Goal: Ask a question: Seek information or help from site administrators or community

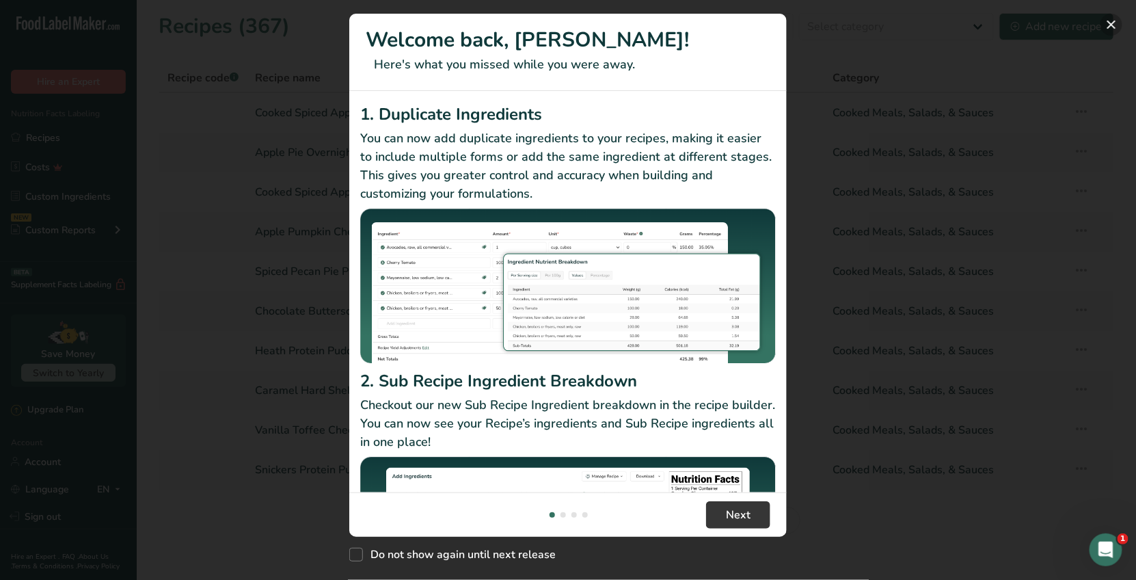
click at [1114, 22] on button "New Features" at bounding box center [1112, 25] width 22 height 22
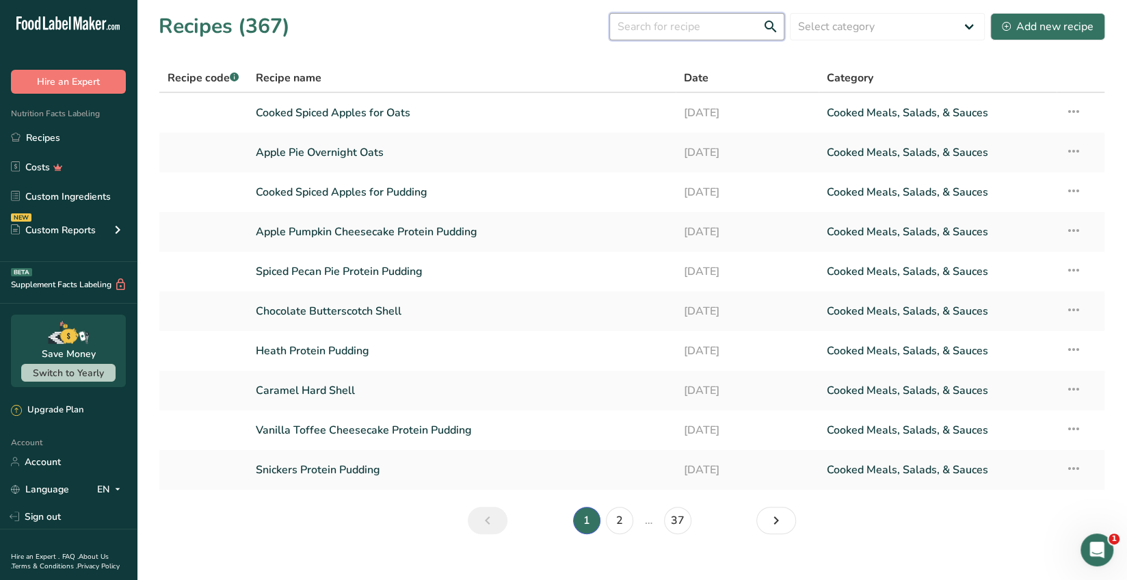
click at [645, 29] on input "text" at bounding box center [696, 26] width 175 height 27
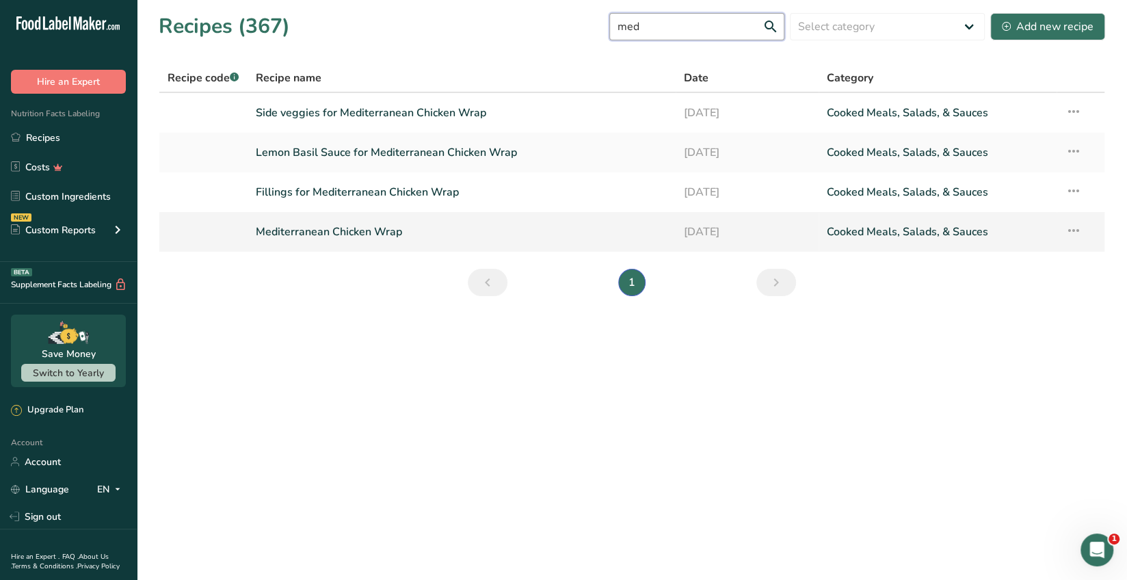
type input "med"
click at [383, 234] on link "Mediterranean Chicken Wrap" at bounding box center [462, 231] width 412 height 29
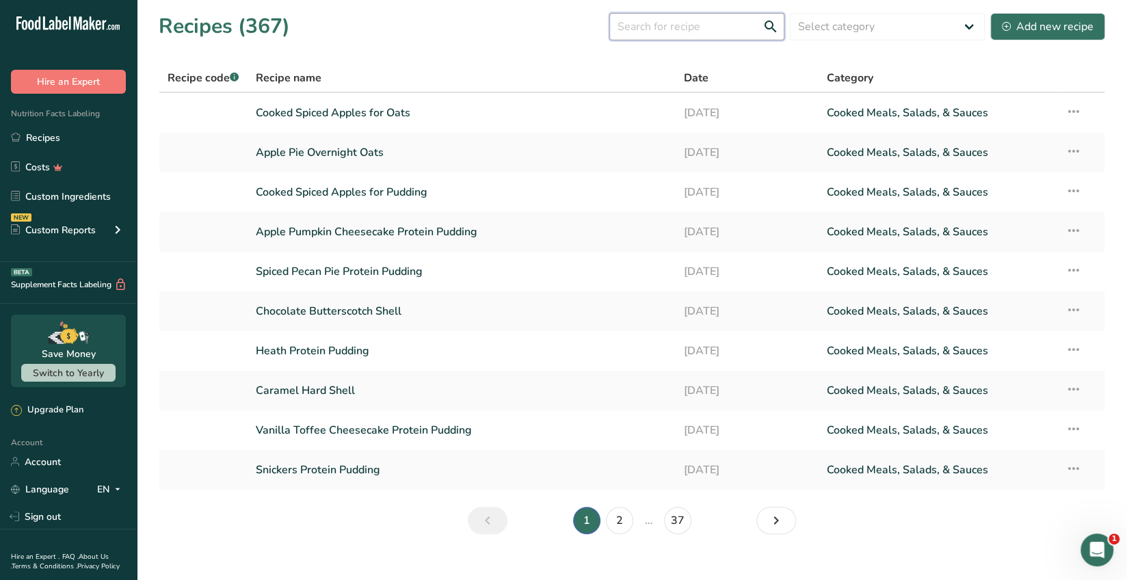
click at [654, 18] on input "text" at bounding box center [696, 26] width 175 height 27
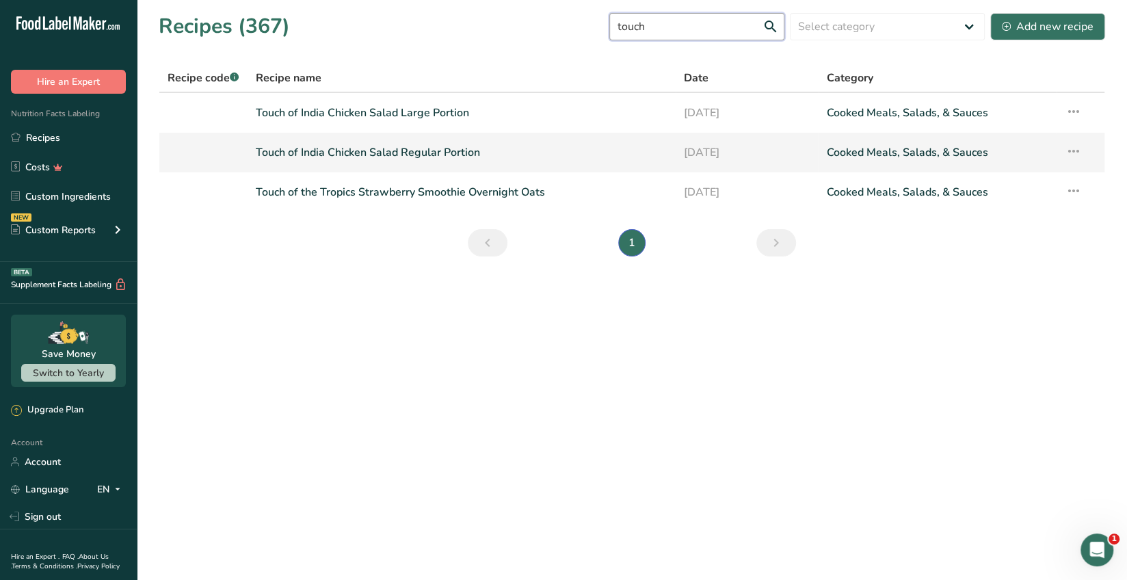
type input "touch"
click at [457, 148] on link "Touch of India Chicken Salad Regular Portion" at bounding box center [462, 152] width 412 height 29
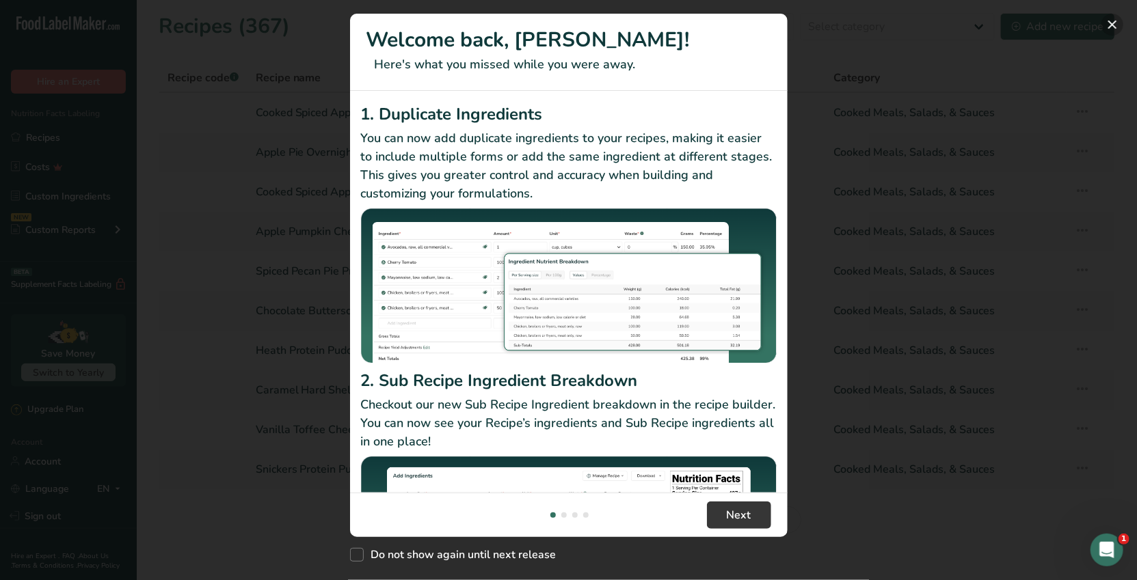
click at [1109, 23] on button "New Features" at bounding box center [1112, 25] width 22 height 22
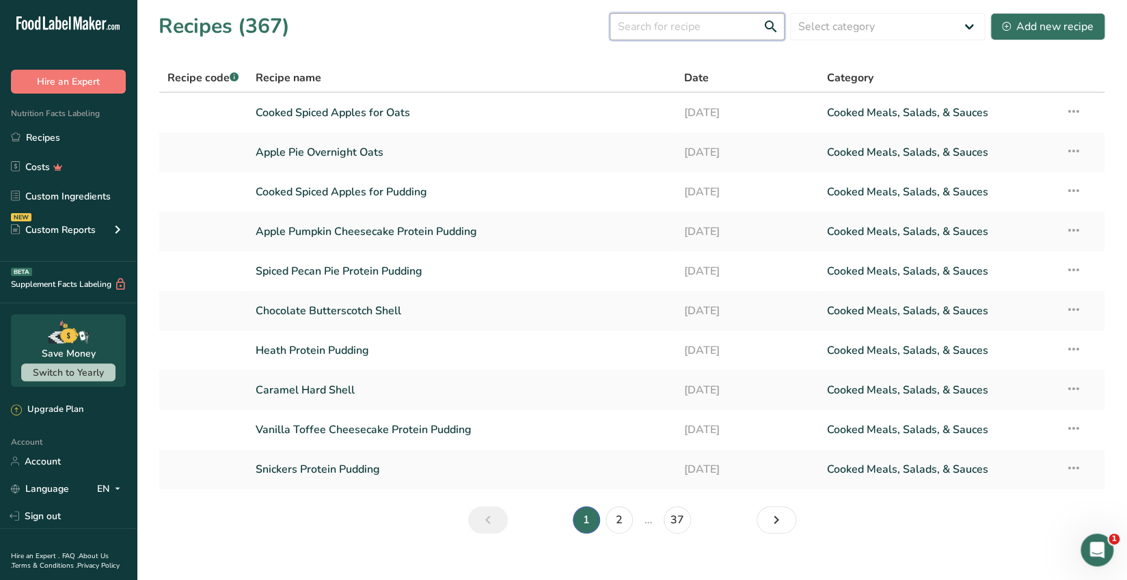
click at [645, 22] on input "text" at bounding box center [697, 26] width 175 height 27
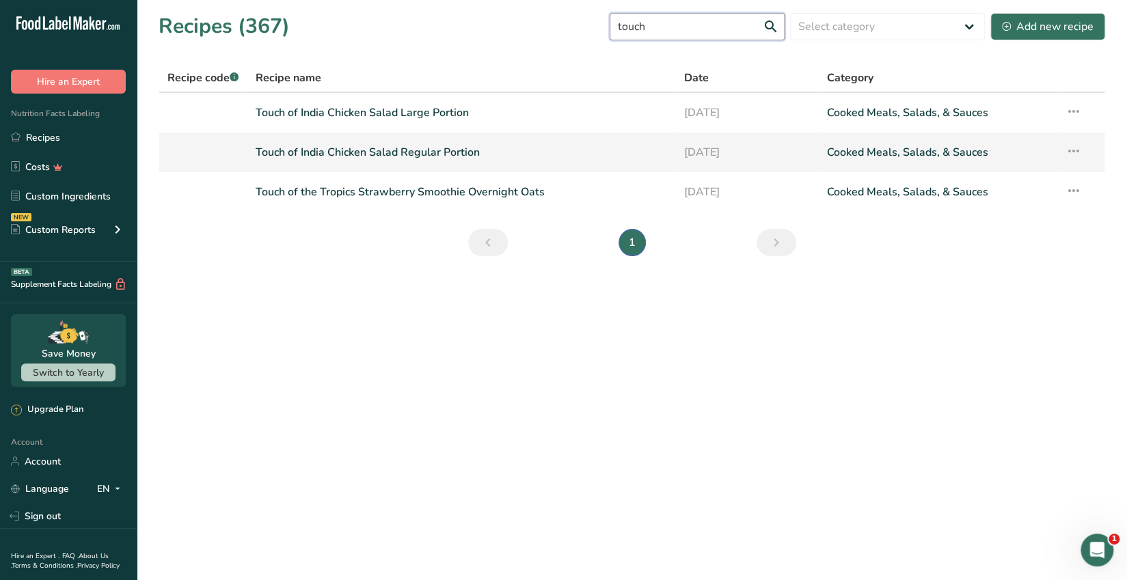
type input "touch"
click at [468, 162] on link "Touch of India Chicken Salad Regular Portion" at bounding box center [462, 152] width 412 height 29
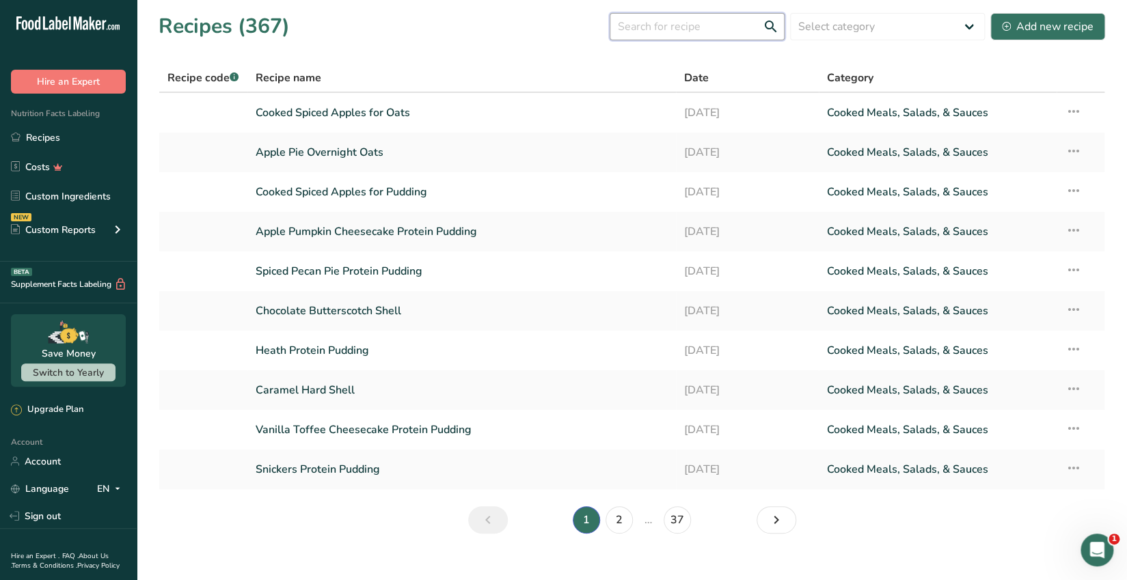
click at [665, 27] on input "text" at bounding box center [697, 26] width 175 height 27
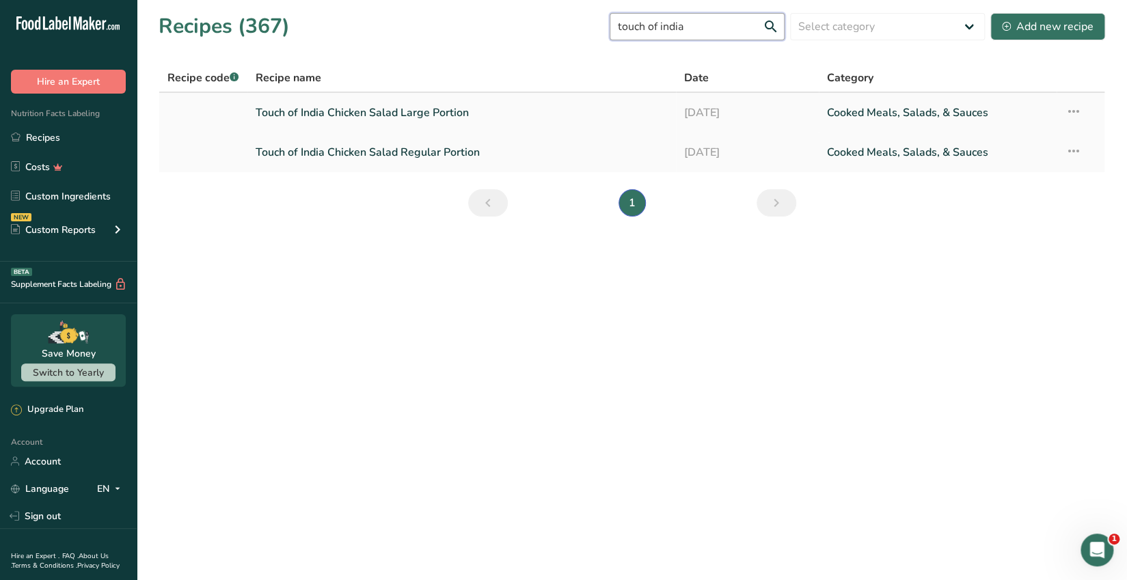
type input "touch of india"
click at [467, 118] on link "Touch of India Chicken Salad Large Portion" at bounding box center [462, 112] width 412 height 29
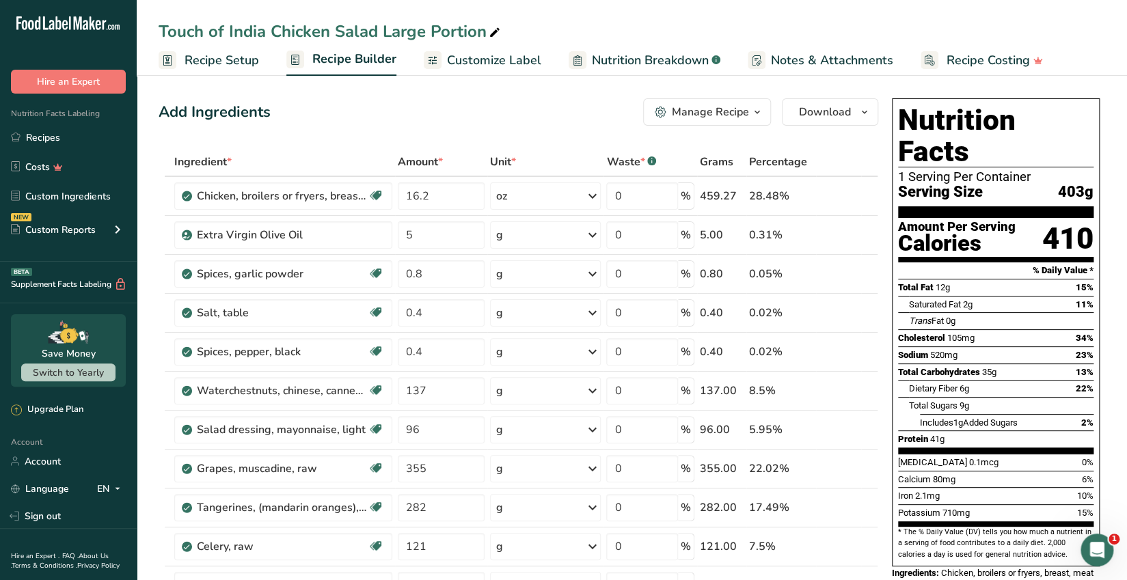
click at [234, 60] on span "Recipe Setup" at bounding box center [222, 60] width 75 height 18
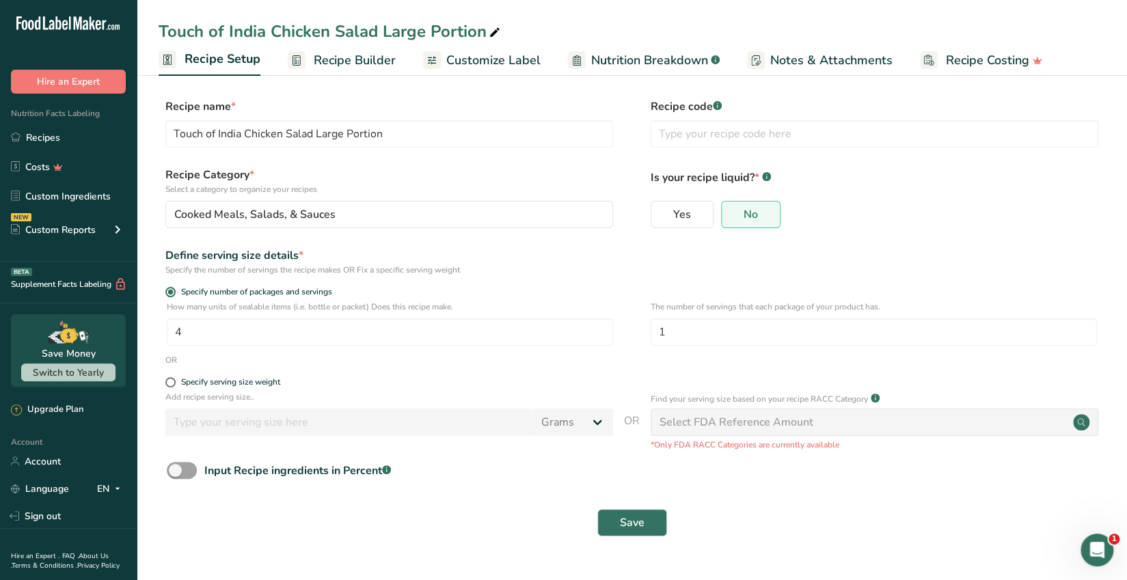
click at [347, 59] on span "Recipe Builder" at bounding box center [355, 60] width 82 height 18
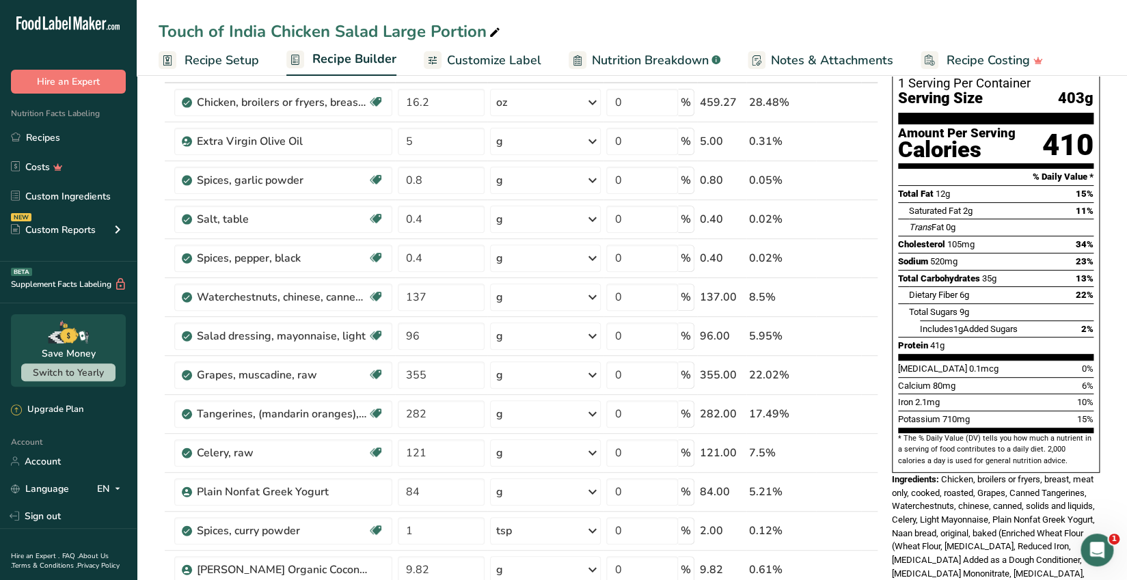
scroll to position [82, 0]
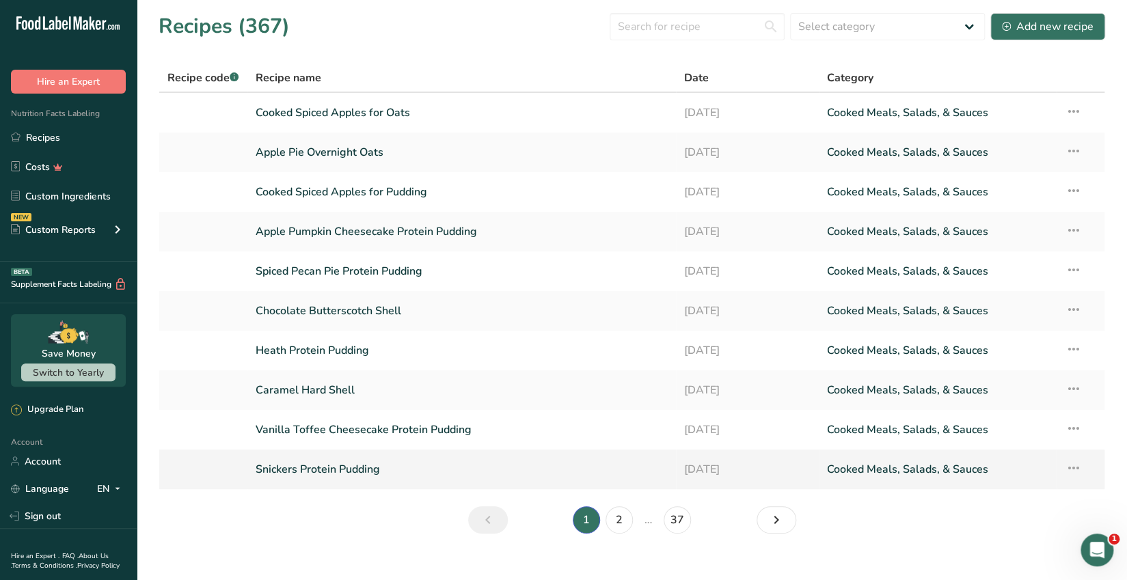
click at [366, 470] on link "Snickers Protein Pudding" at bounding box center [462, 469] width 412 height 29
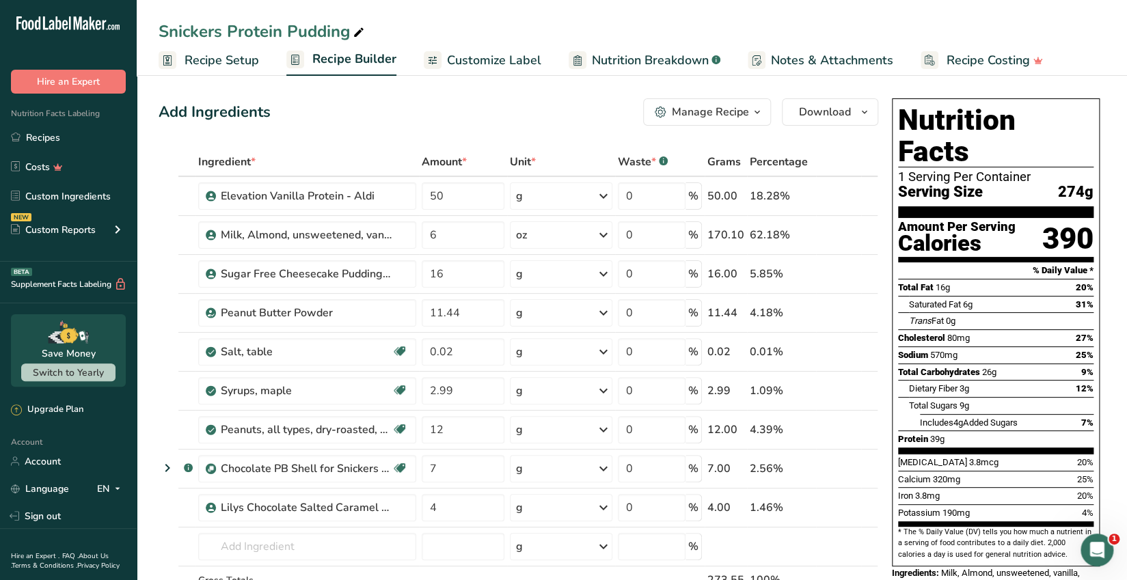
click at [760, 116] on icon "button" at bounding box center [757, 112] width 11 height 17
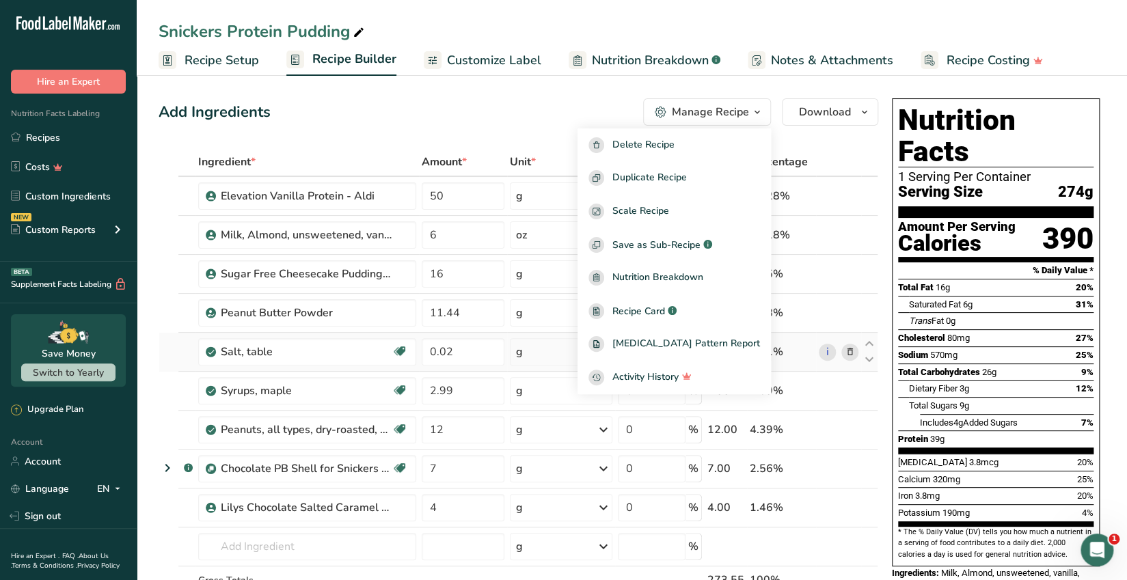
click at [844, 334] on td "i" at bounding box center [838, 352] width 45 height 39
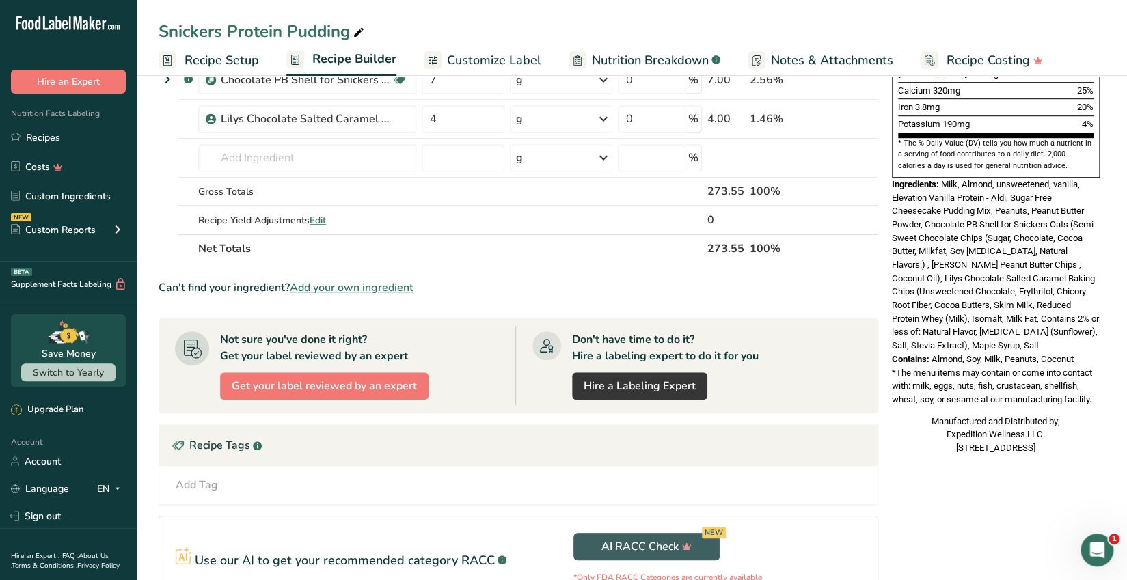
scroll to position [572, 0]
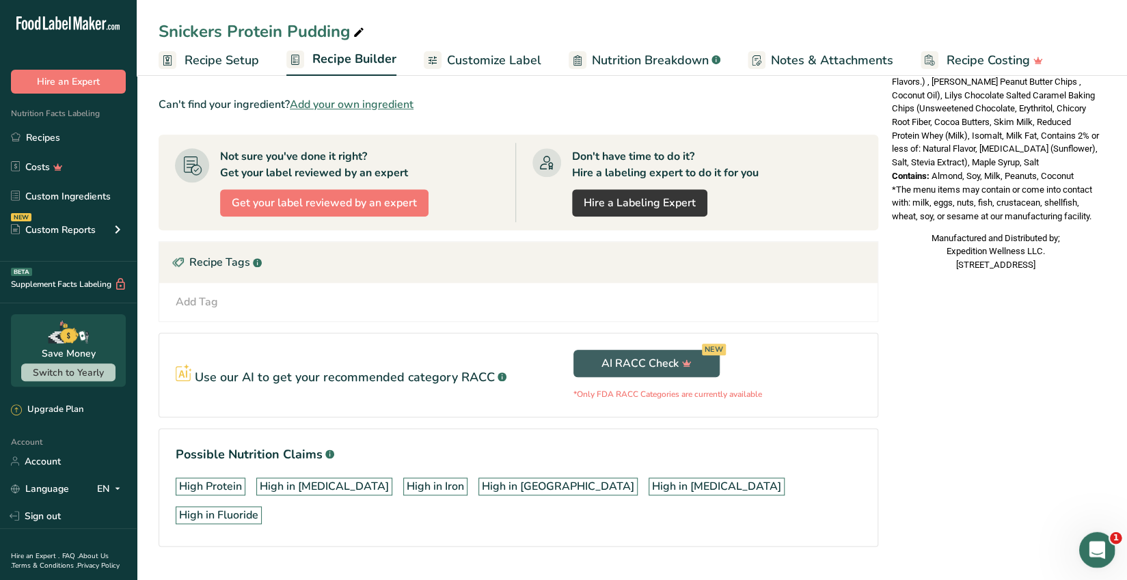
click at [1091, 556] on div "Open Intercom Messenger" at bounding box center [1095, 548] width 45 height 45
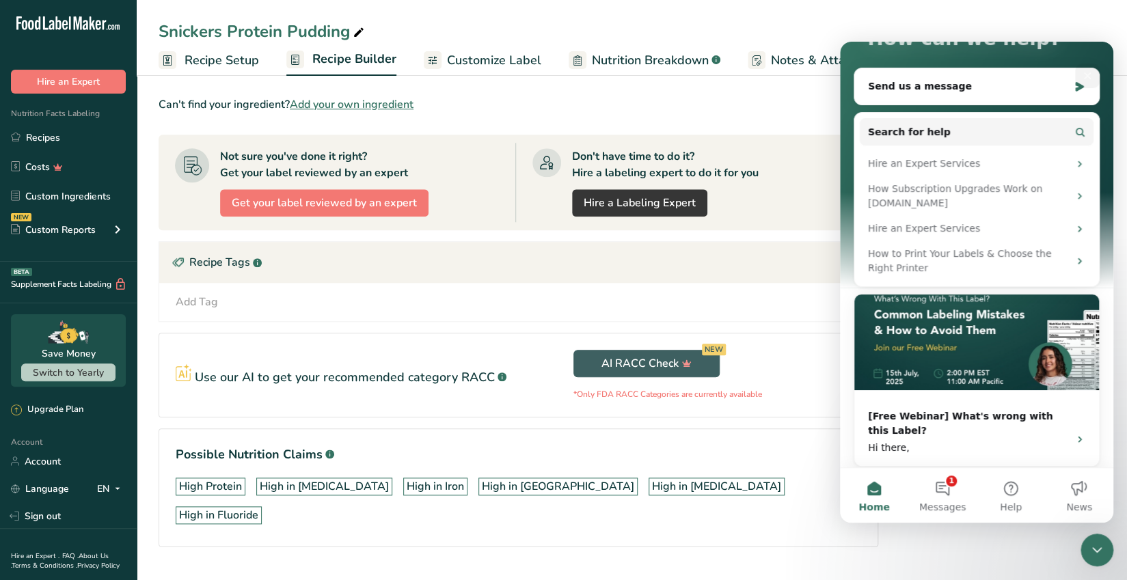
scroll to position [140, 0]
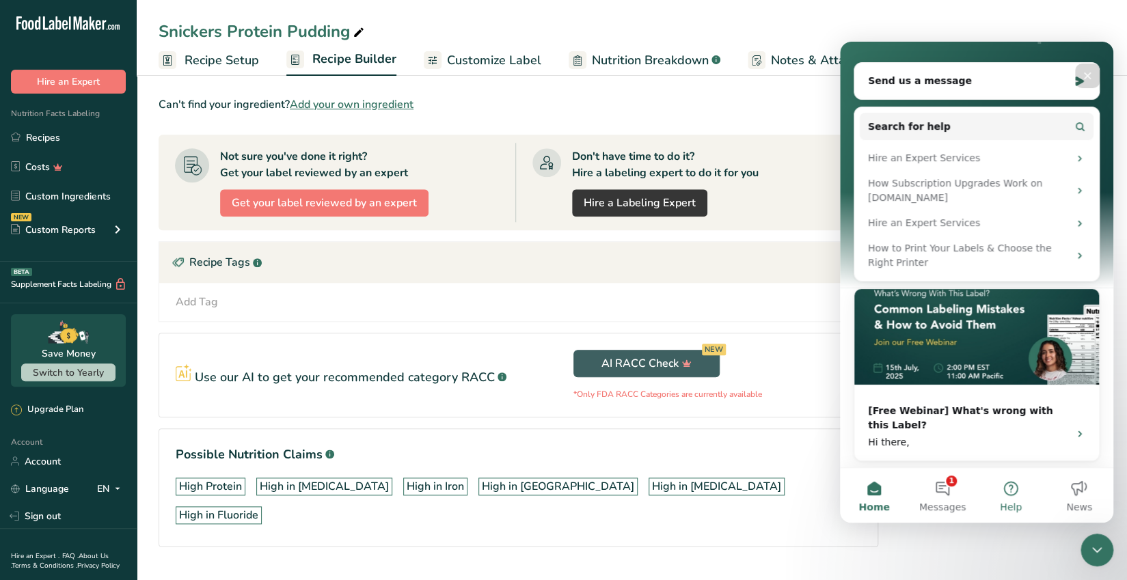
click at [1014, 491] on button "Help" at bounding box center [1011, 495] width 68 height 55
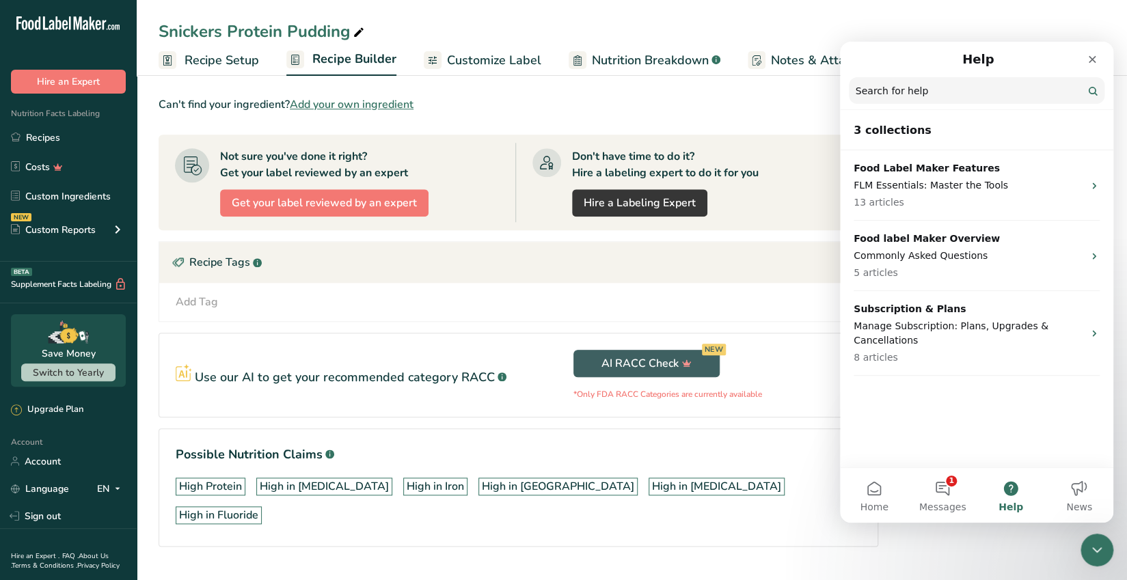
drag, startPoint x: 872, startPoint y: 95, endPoint x: 887, endPoint y: 85, distance: 17.8
click at [872, 94] on input "Search for help" at bounding box center [977, 90] width 256 height 27
type input "a"
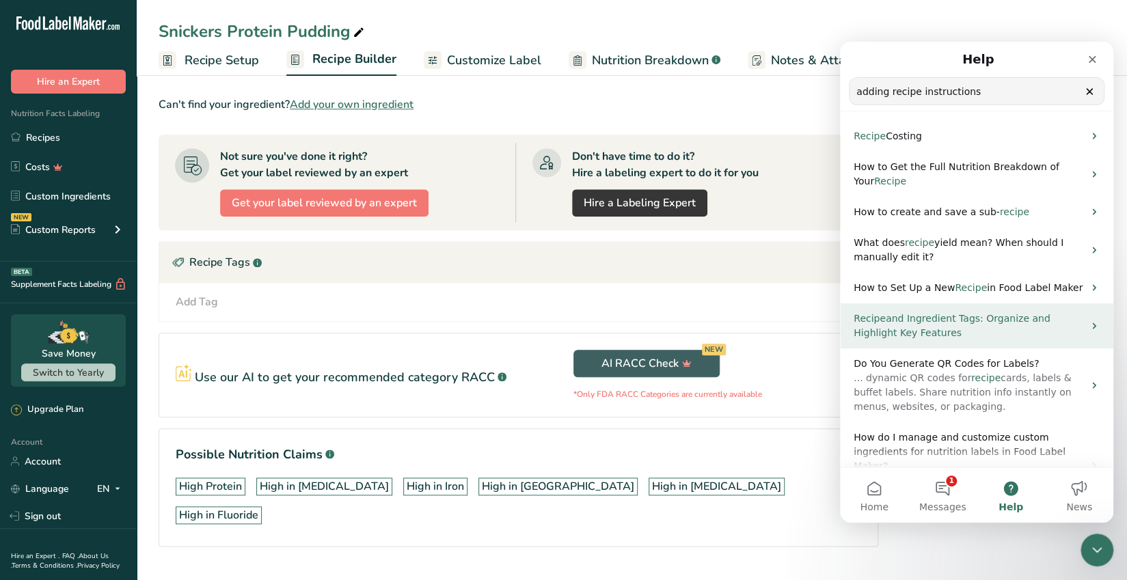
type input "adding recipe instructions"
click at [1092, 325] on icon "Intercom messenger" at bounding box center [1093, 326] width 3 height 6
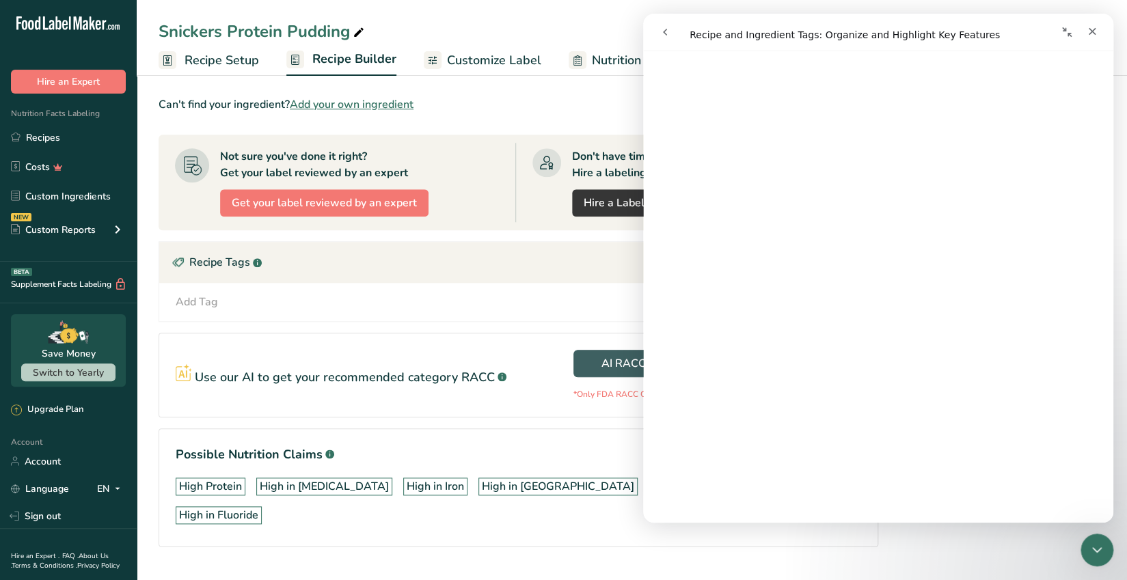
scroll to position [862, 0]
click at [667, 32] on icon "go back" at bounding box center [665, 32] width 11 height 11
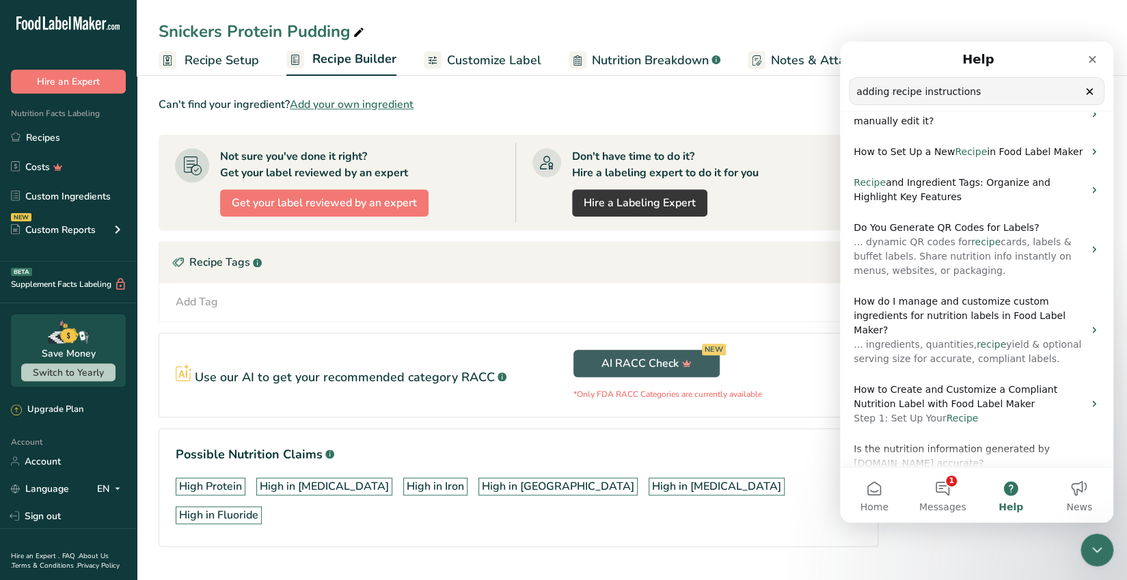
scroll to position [161, 0]
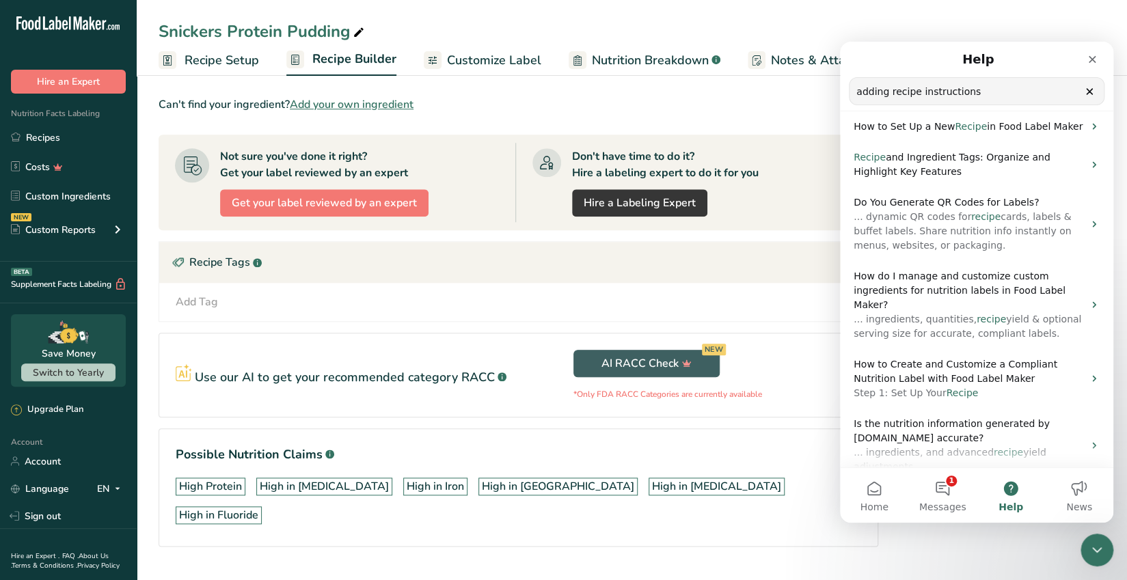
drag, startPoint x: 973, startPoint y: 92, endPoint x: 774, endPoint y: 95, distance: 199.6
click html "Help adding recipe instructions Search for help Recipe Costing How to Get the F…"
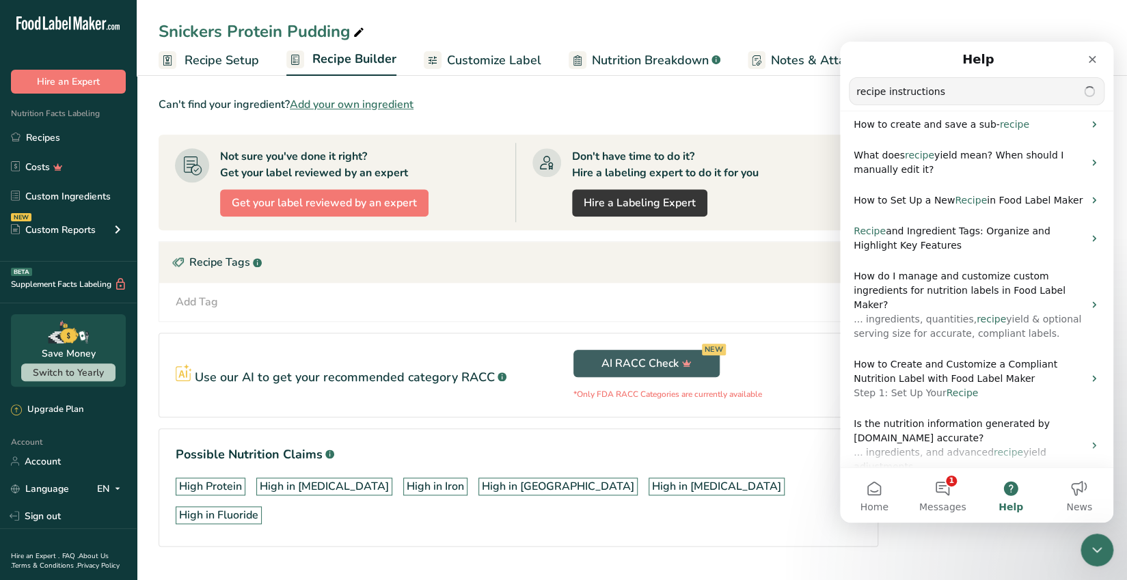
scroll to position [0, 0]
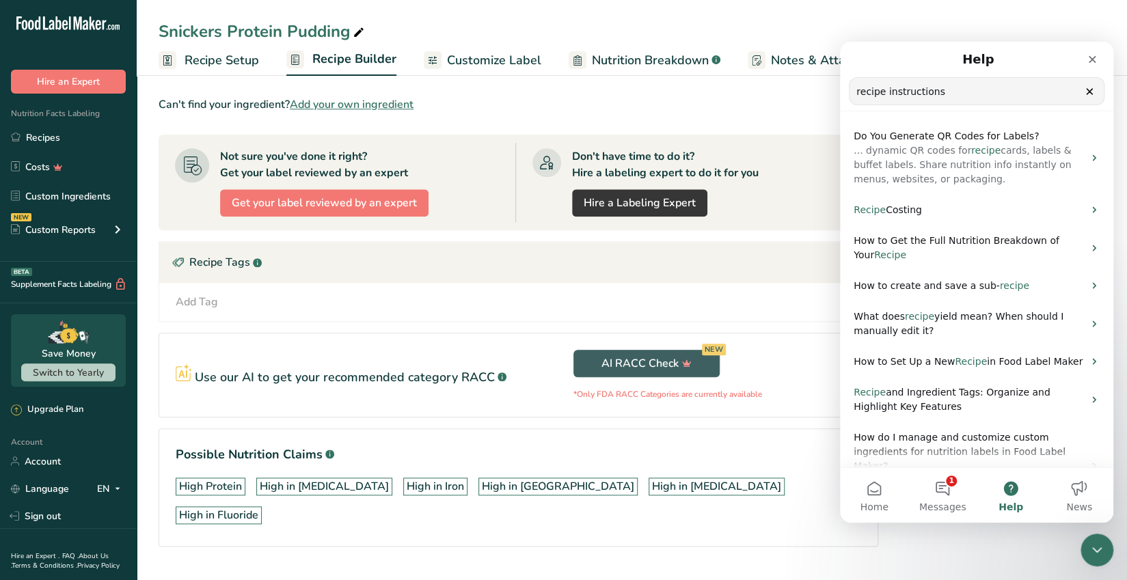
type input "recipe instructions"
click at [1091, 363] on icon "Intercom messenger" at bounding box center [1094, 361] width 11 height 11
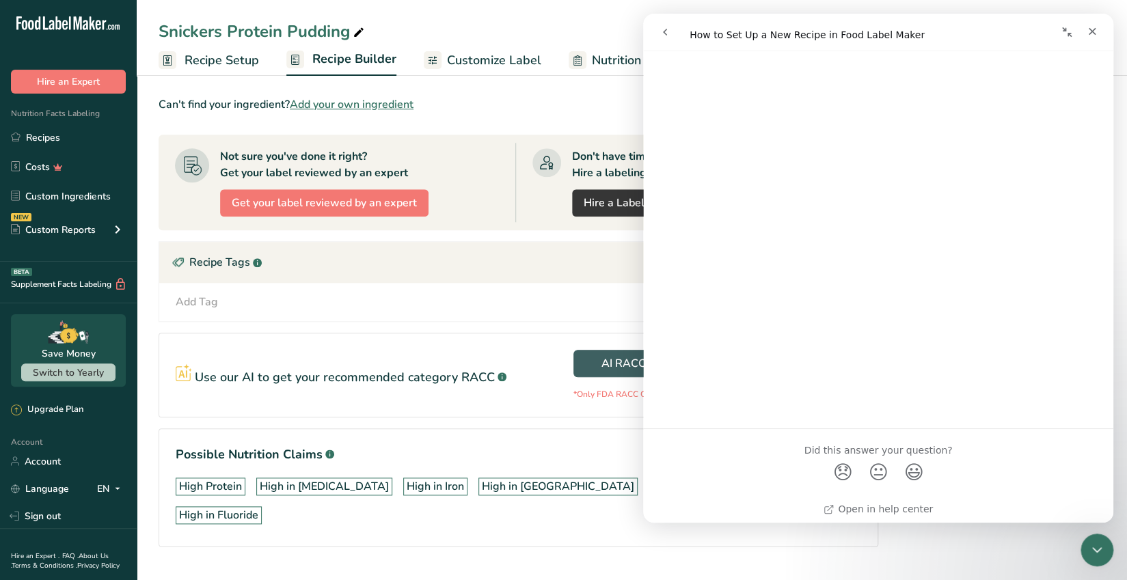
scroll to position [1124, 0]
click at [856, 555] on div "Add Ingredients Manage Recipe Delete Recipe Duplicate Recipe Scale Recipe Save …" at bounding box center [523, 56] width 728 height 1070
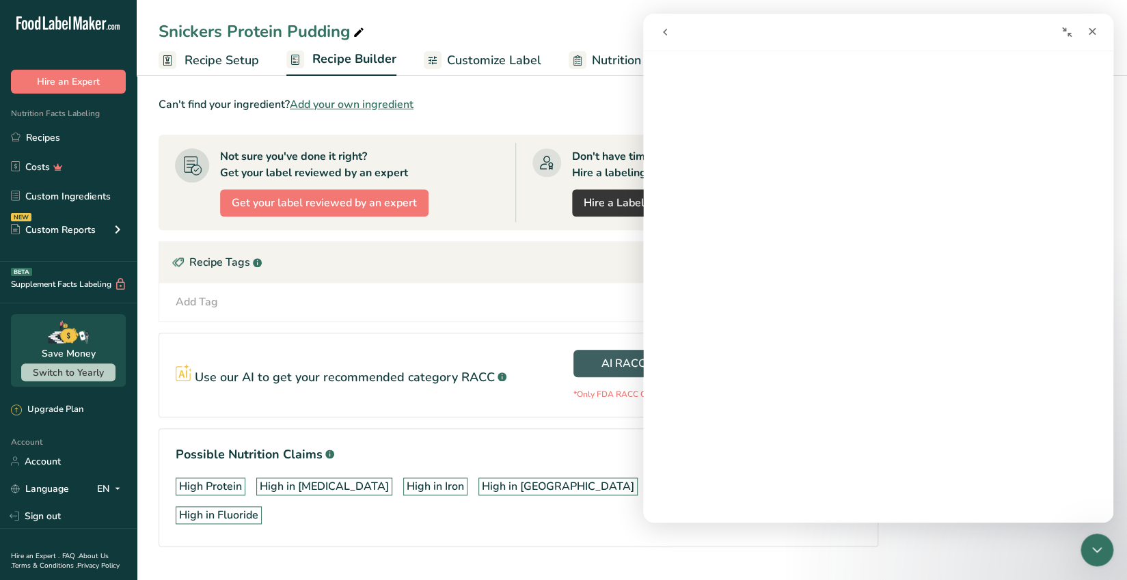
scroll to position [0, 0]
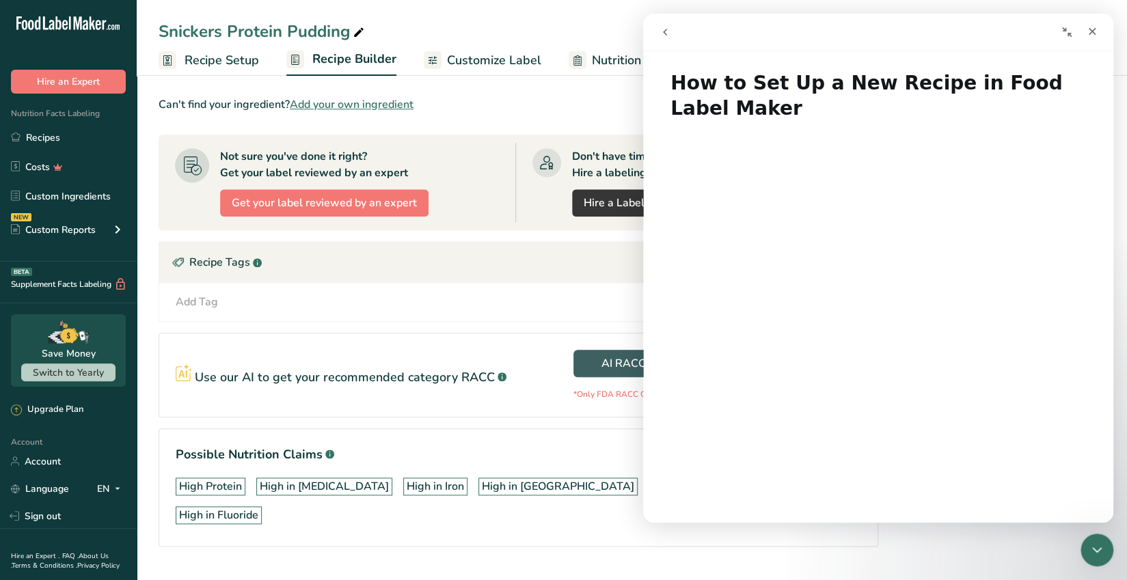
click at [666, 33] on icon "go back" at bounding box center [665, 32] width 11 height 11
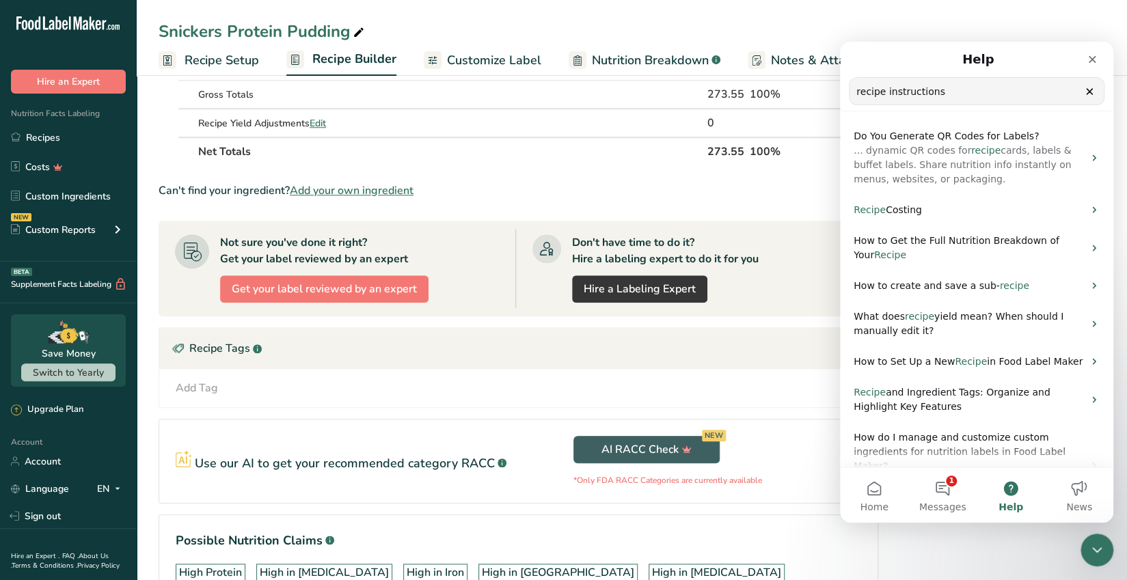
scroll to position [367, 0]
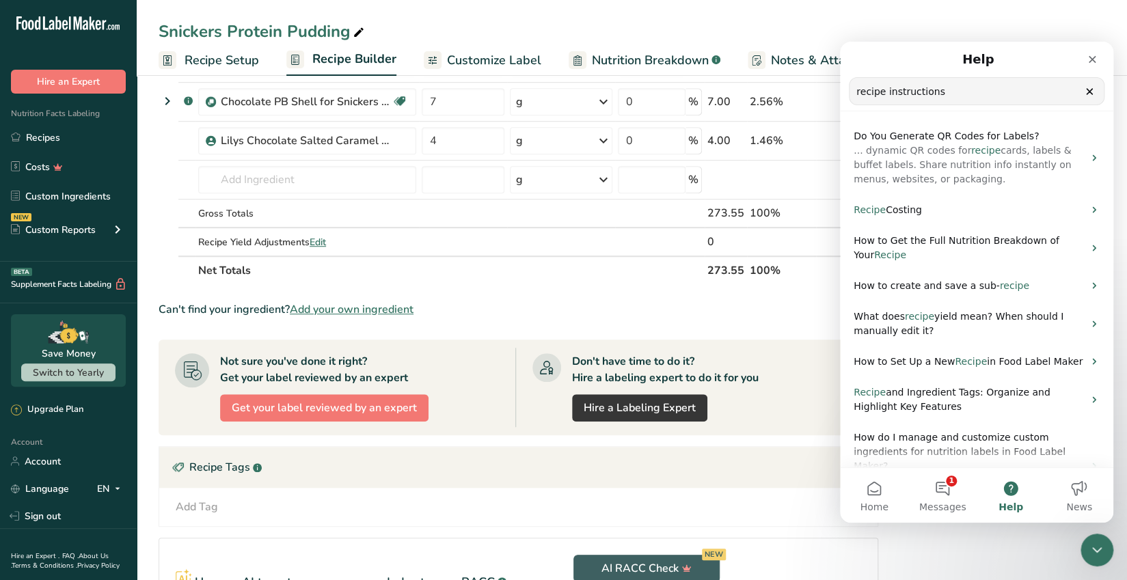
drag, startPoint x: 947, startPoint y: 92, endPoint x: 720, endPoint y: 81, distance: 227.2
click html "Help recipe instructions Search for help Do You Generate QR Codes for Labels? .…"
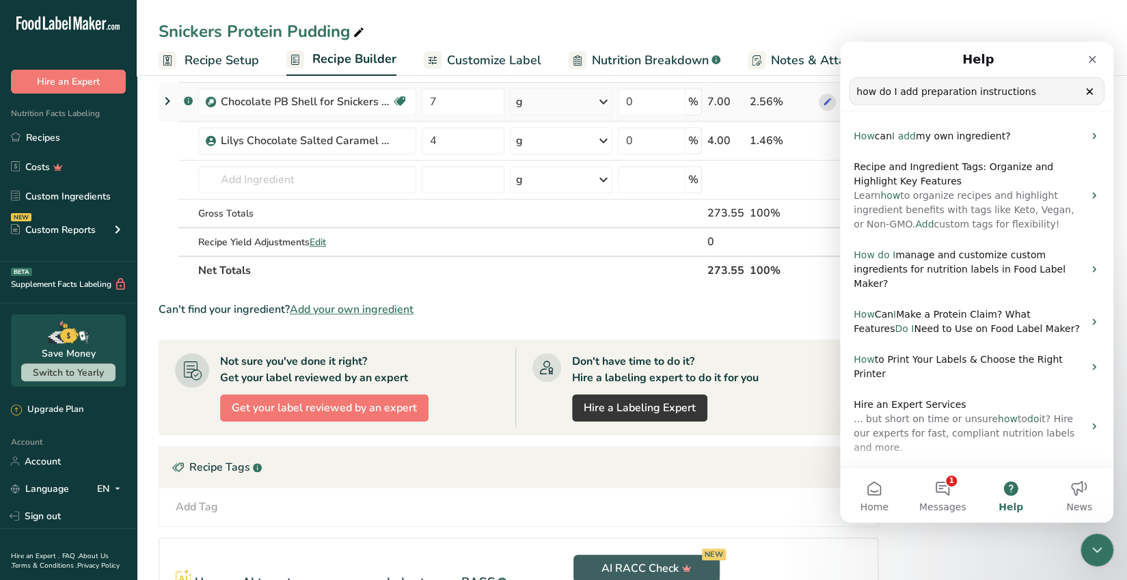
type input "how do I add preparation instructions"
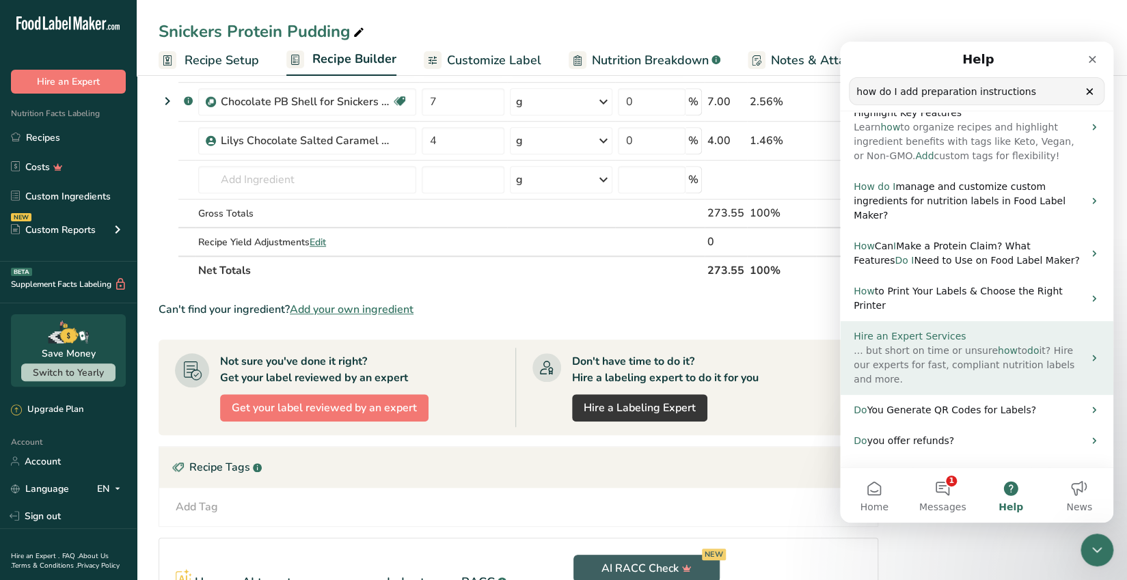
scroll to position [104, 0]
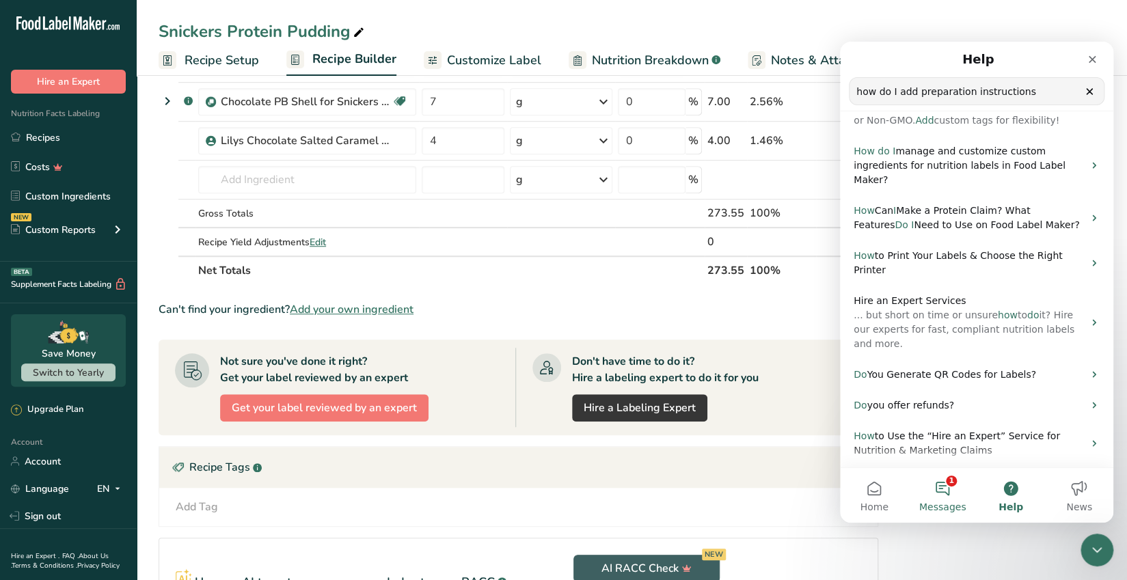
click at [954, 488] on button "1 Messages" at bounding box center [942, 495] width 68 height 55
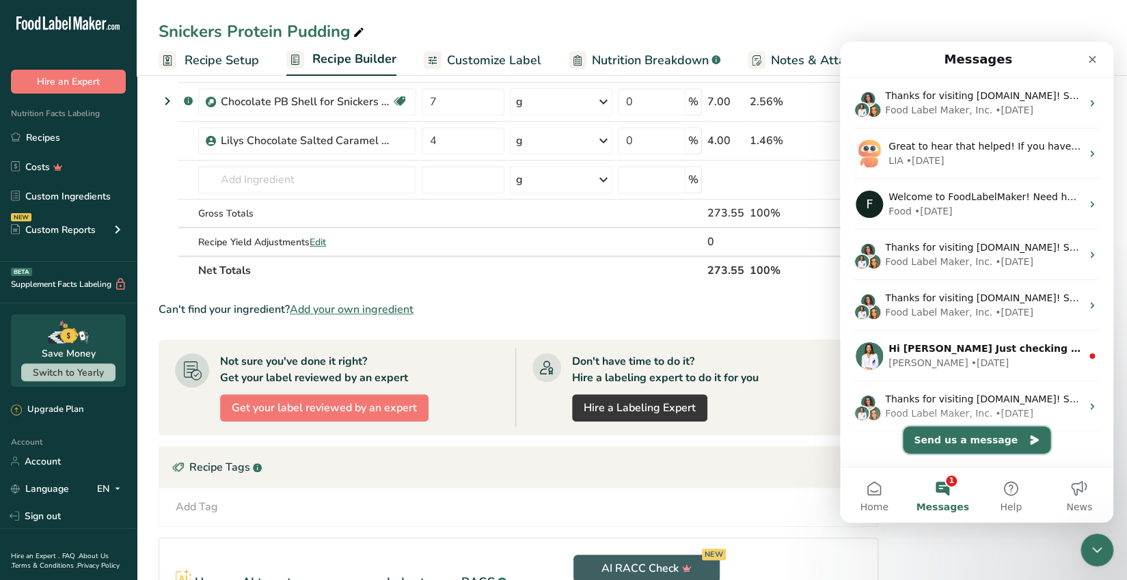
click at [995, 440] on button "Send us a message" at bounding box center [977, 440] width 148 height 27
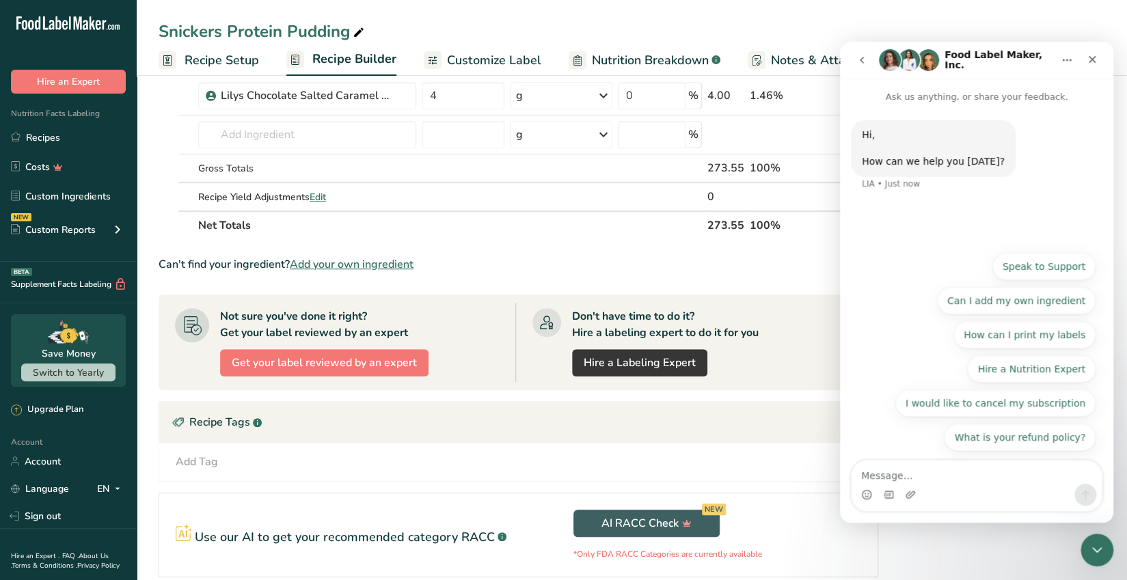
scroll to position [435, 0]
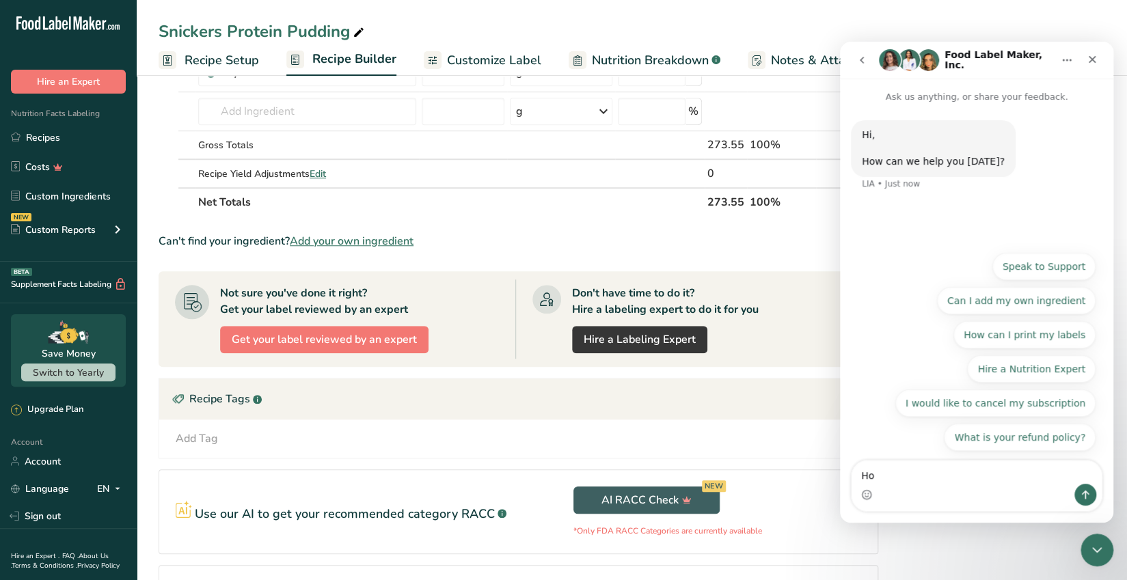
type textarea "H"
type textarea "W"
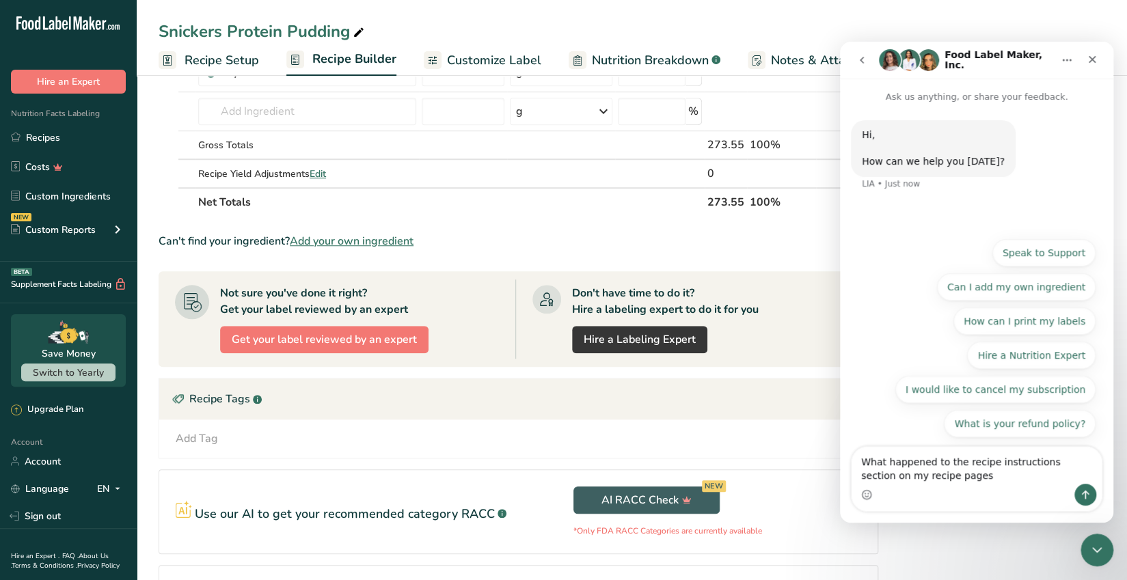
type textarea "What happened to the recipe instructions section on my recipe pages?"
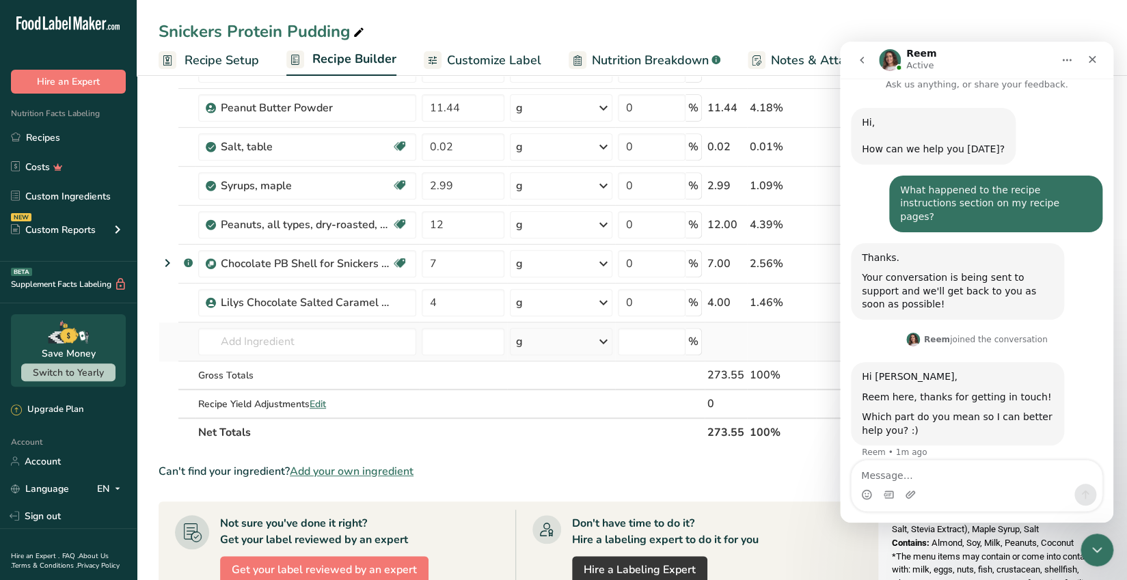
scroll to position [478, 0]
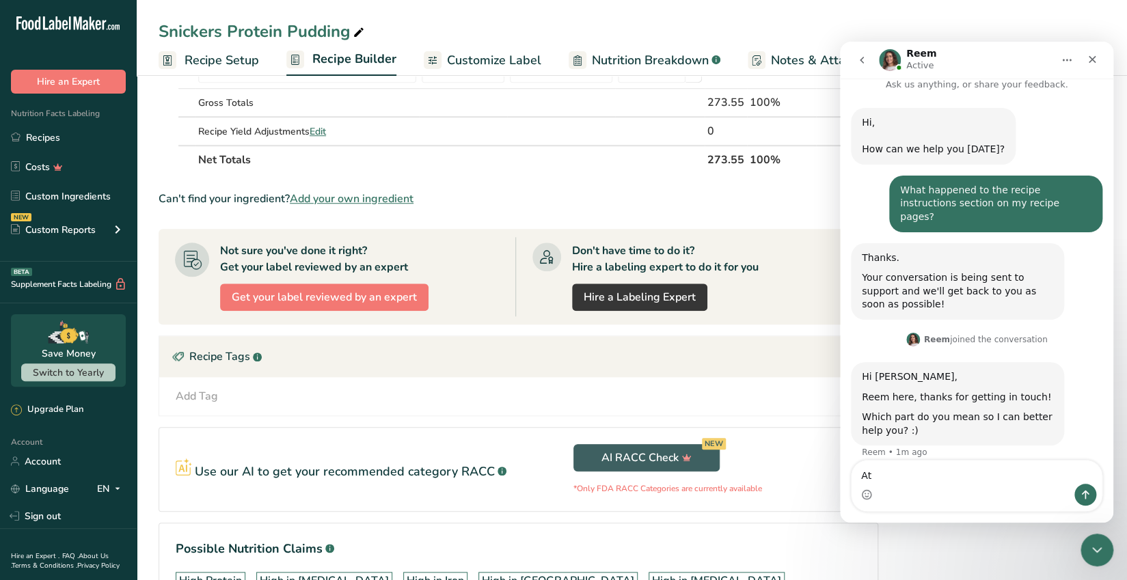
type textarea "A"
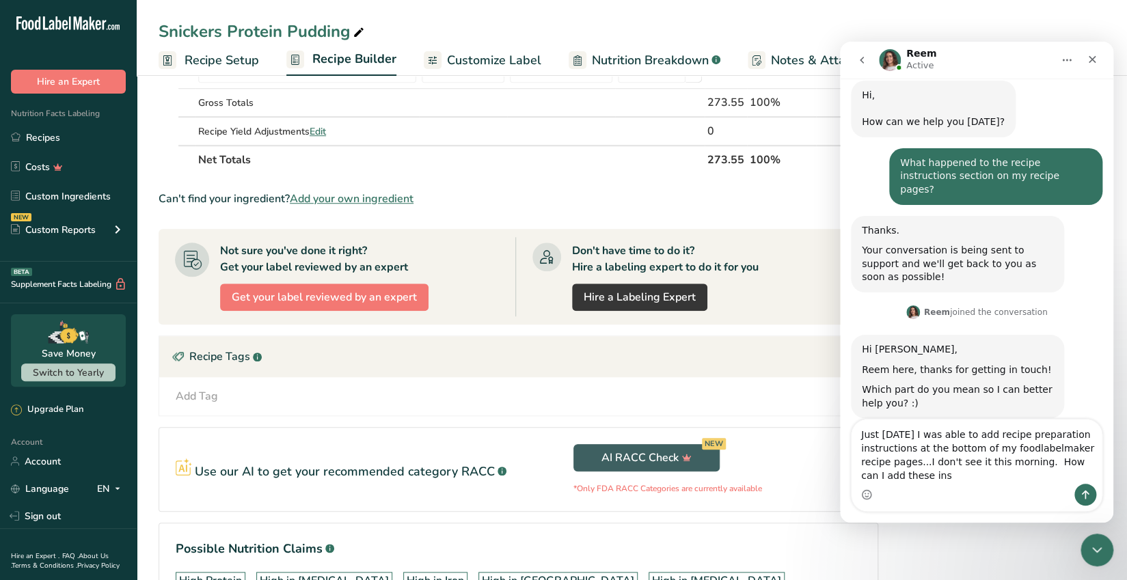
scroll to position [53, 0]
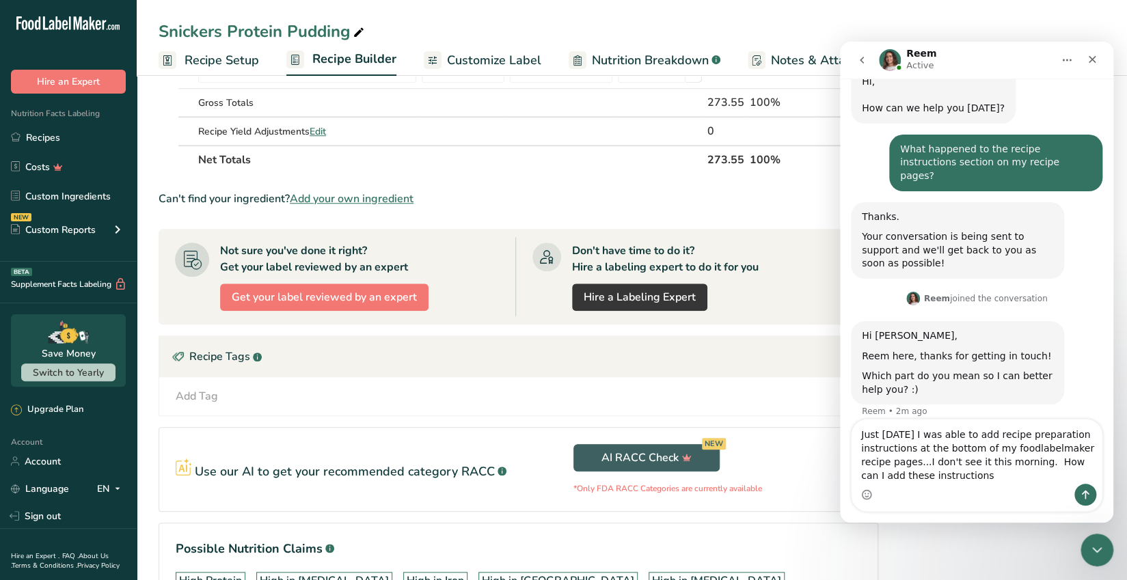
type textarea "Just yesterday I was able to add recipe preparation instructions at the bottom …"
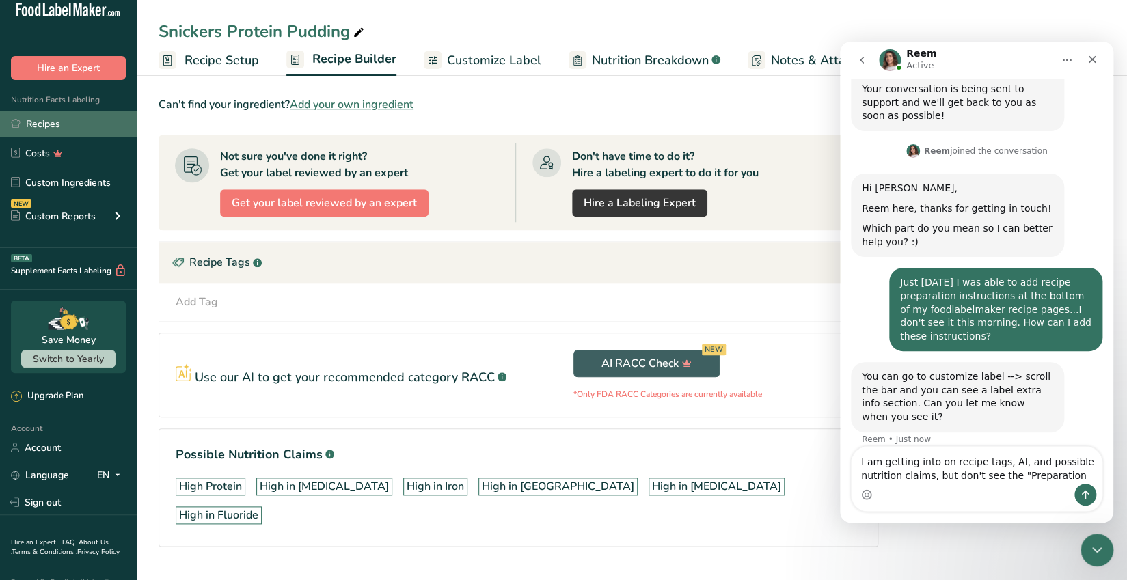
scroll to position [0, 0]
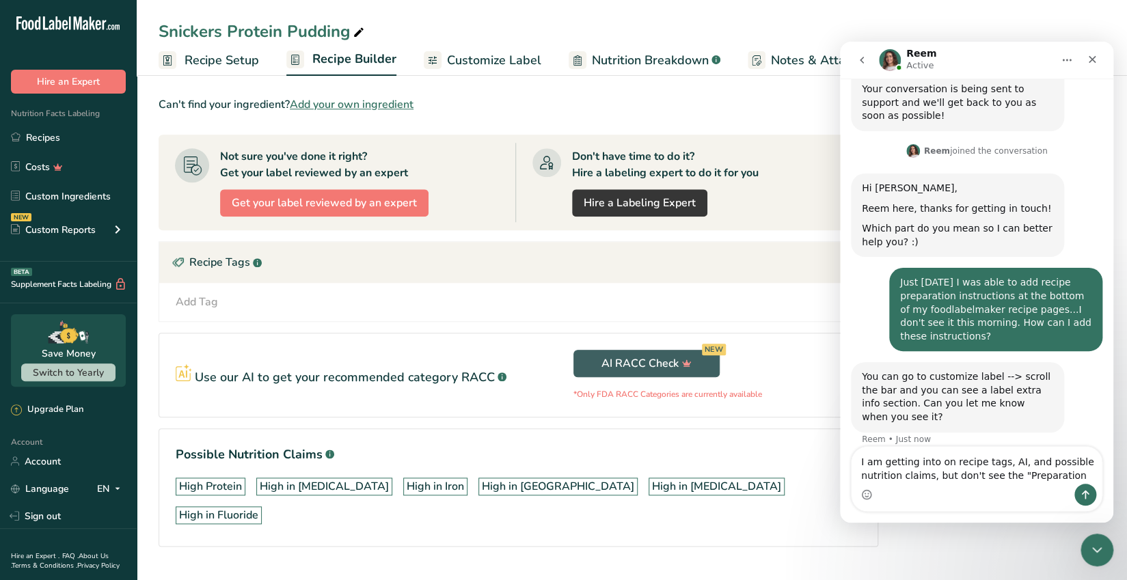
click at [514, 61] on span "Customize Label" at bounding box center [494, 60] width 94 height 18
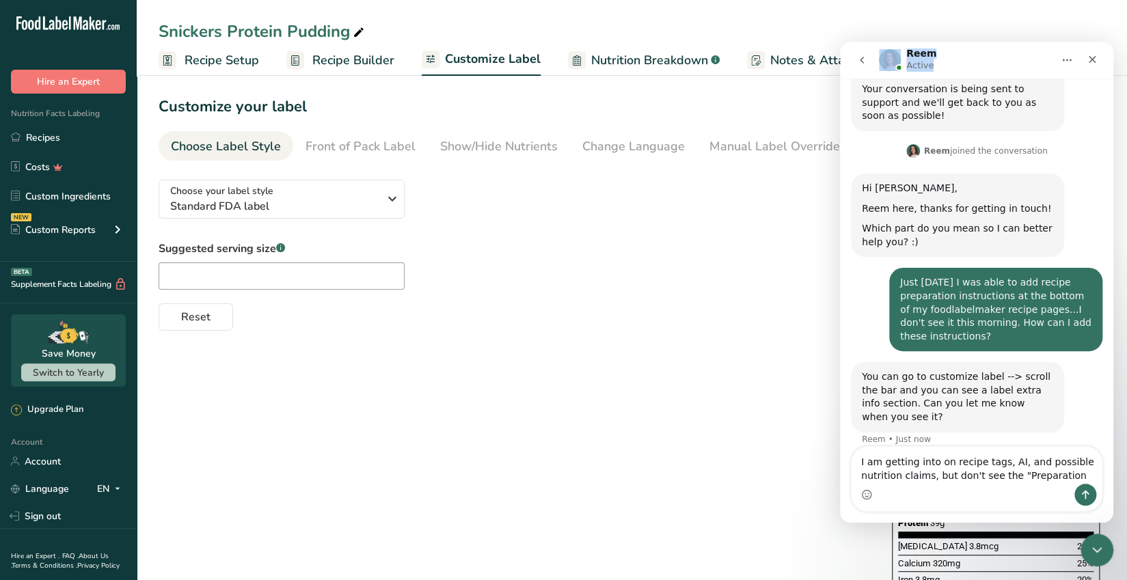
drag, startPoint x: 996, startPoint y: 63, endPoint x: 688, endPoint y: 77, distance: 307.9
click html "Reem Active Ask us anything, or share your feedback. Hi, ​ How can we help you …"
drag, startPoint x: 461, startPoint y: 165, endPoint x: 805, endPoint y: 170, distance: 343.9
click at [809, 170] on section "Customize your label Save Download Choose what to show on your downloaded label…" at bounding box center [632, 517] width 991 height 893
drag, startPoint x: 770, startPoint y: 163, endPoint x: 816, endPoint y: 167, distance: 45.3
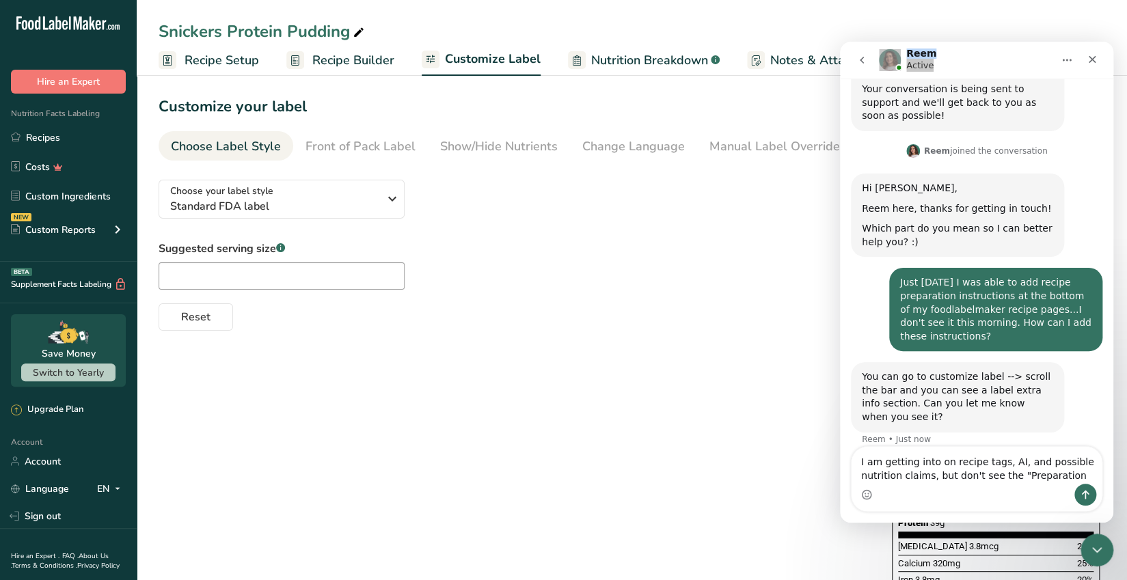
click at [816, 167] on section "Customize your label Save Download Choose what to show on your downloaded label…" at bounding box center [632, 517] width 991 height 893
click at [1068, 479] on textarea "I am getting into on recipe tags, AI, and possible nutrition claims, but don't …" at bounding box center [977, 465] width 250 height 37
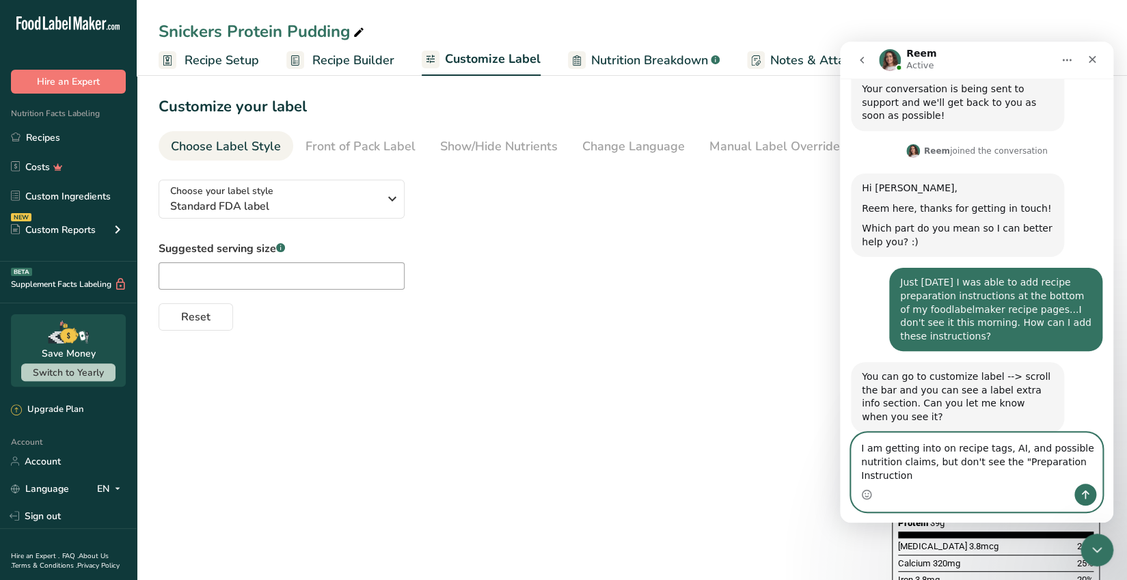
scroll to position [215, 0]
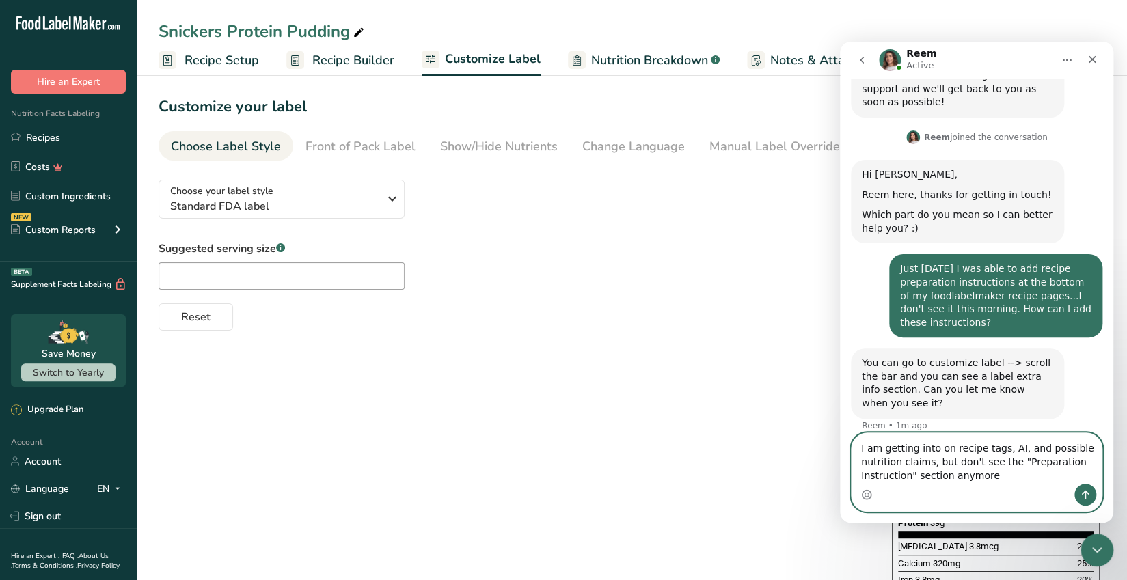
type textarea "I am getting into on recipe tags, AI, and possible nutrition claims, but don't …"
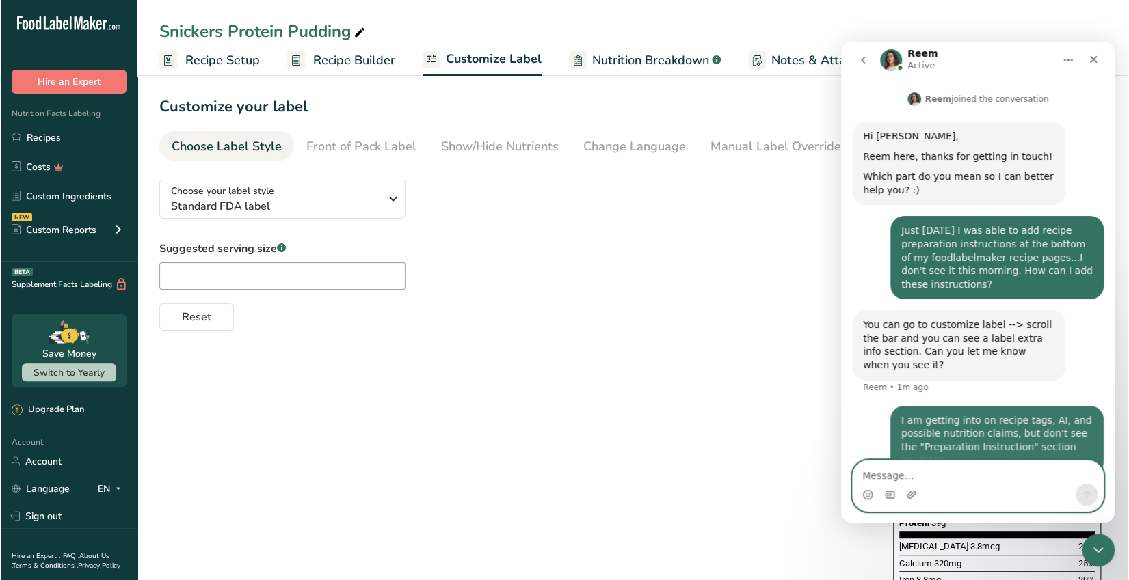
scroll to position [255, 0]
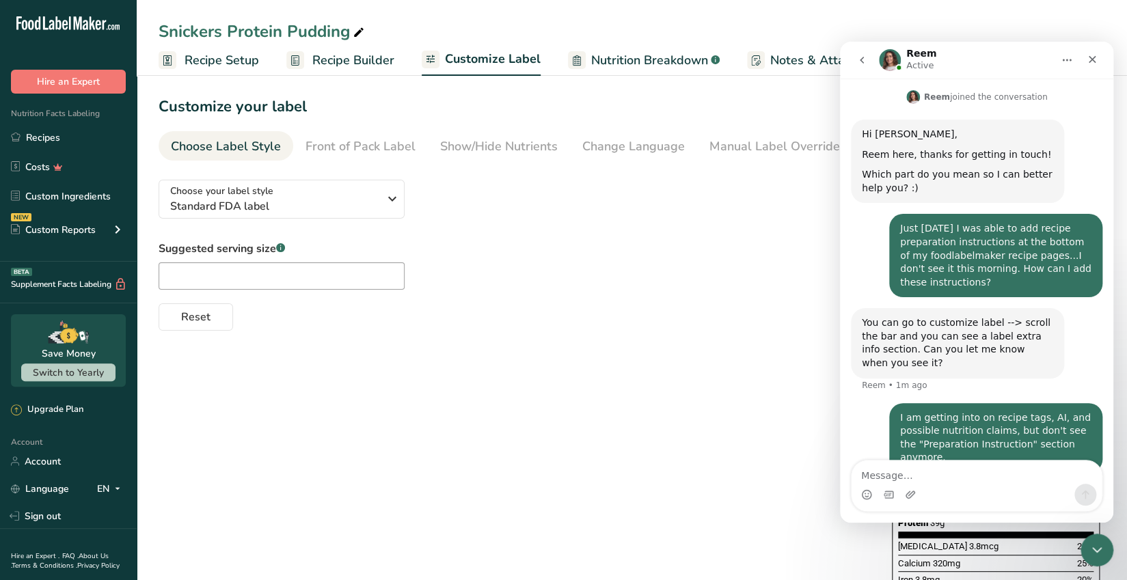
drag, startPoint x: 1008, startPoint y: 62, endPoint x: 991, endPoint y: 64, distance: 16.6
click at [956, 68] on div "Reem Active" at bounding box center [966, 61] width 174 height 24
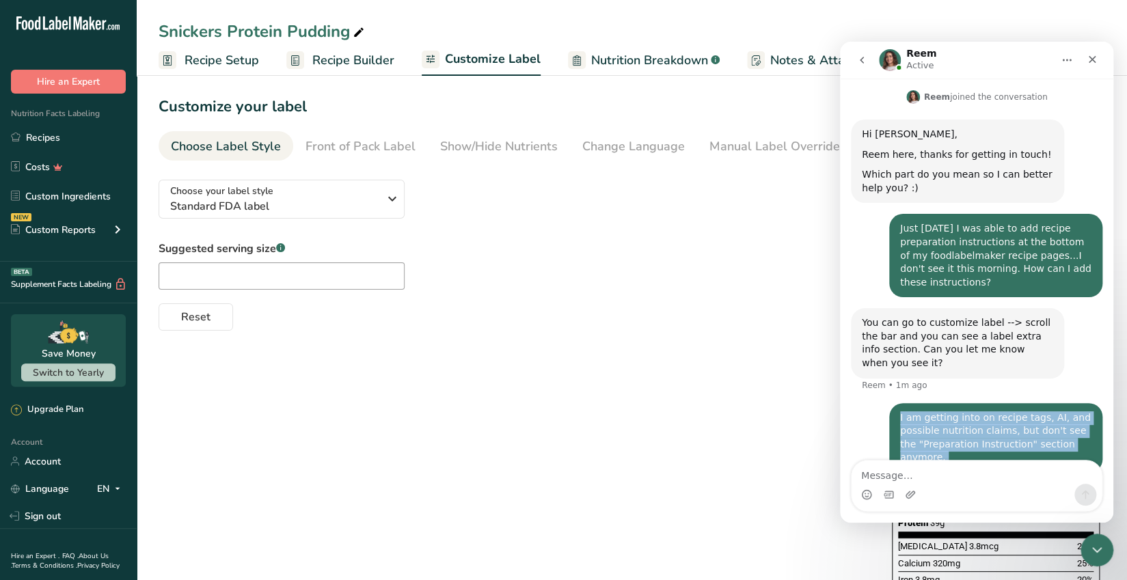
drag, startPoint x: 860, startPoint y: 424, endPoint x: 1075, endPoint y: 281, distance: 258.4
click html "Reem Active Ask us anything, or share your feedback. Hi, ​ How can we help you …"
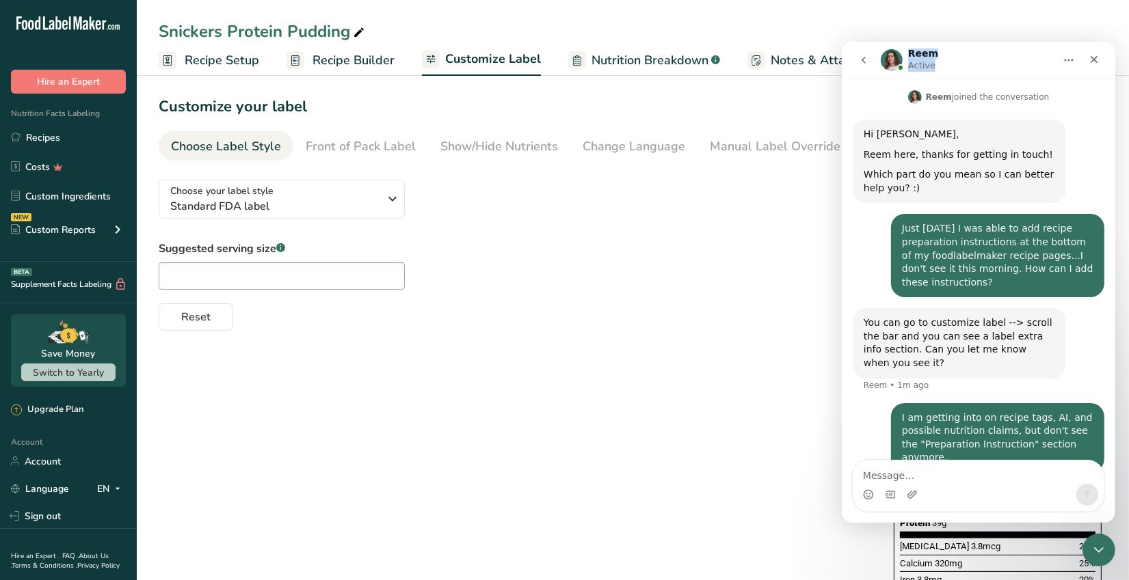
drag, startPoint x: 999, startPoint y: 62, endPoint x: 885, endPoint y: 77, distance: 115.1
click at [885, 77] on nav "Reem Active" at bounding box center [977, 60] width 273 height 37
click at [688, 163] on section "Customize your label Save Download Choose what to show on your downloaded label…" at bounding box center [633, 517] width 992 height 893
click at [898, 479] on textarea "Message…" at bounding box center [977, 472] width 250 height 23
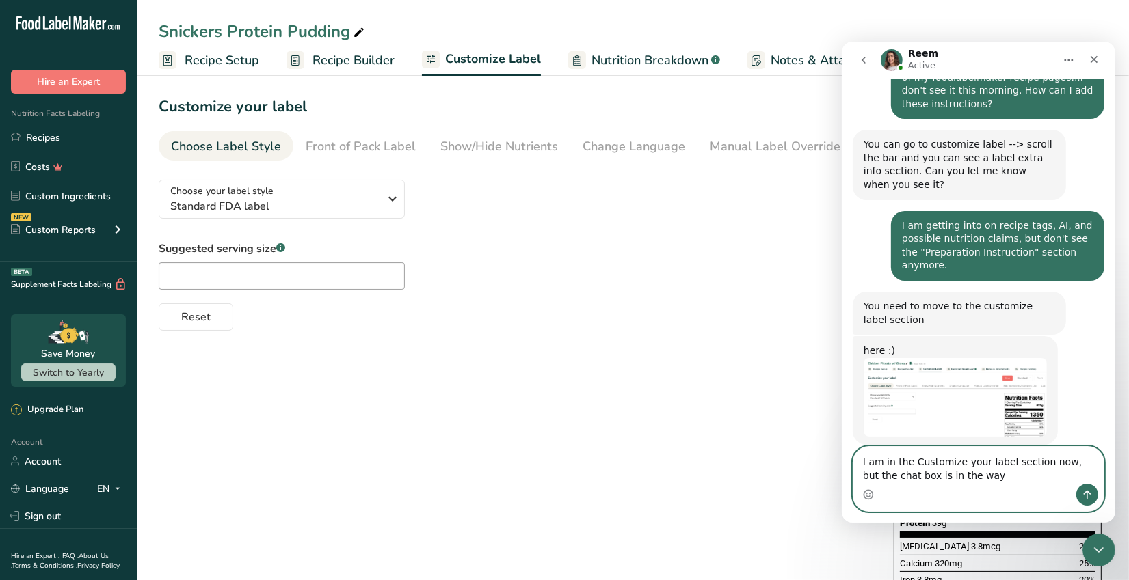
scroll to position [485, 0]
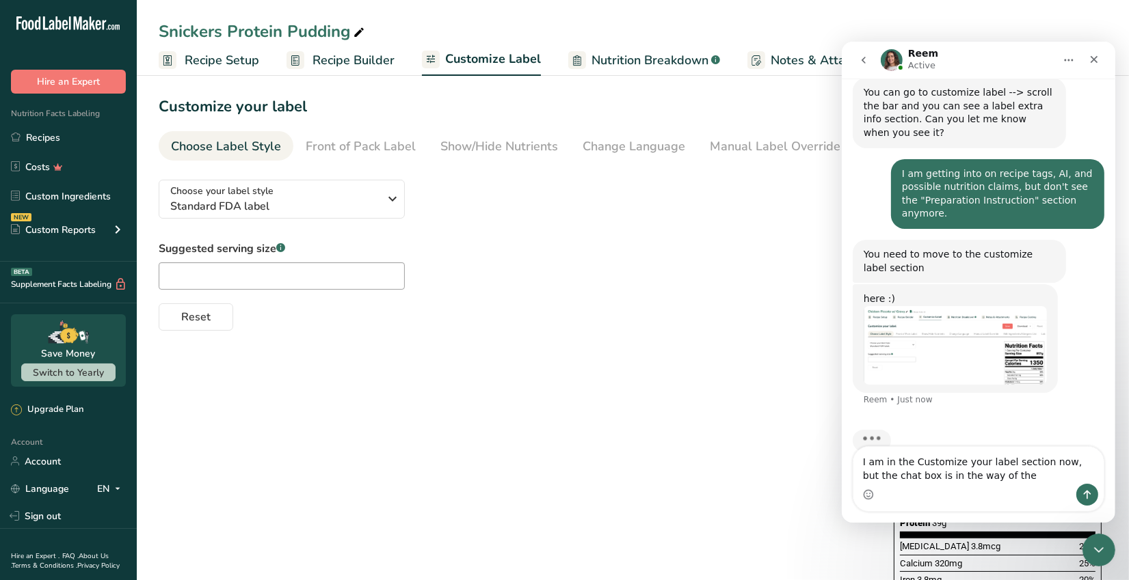
click at [954, 316] on img "Reem says…" at bounding box center [954, 345] width 183 height 79
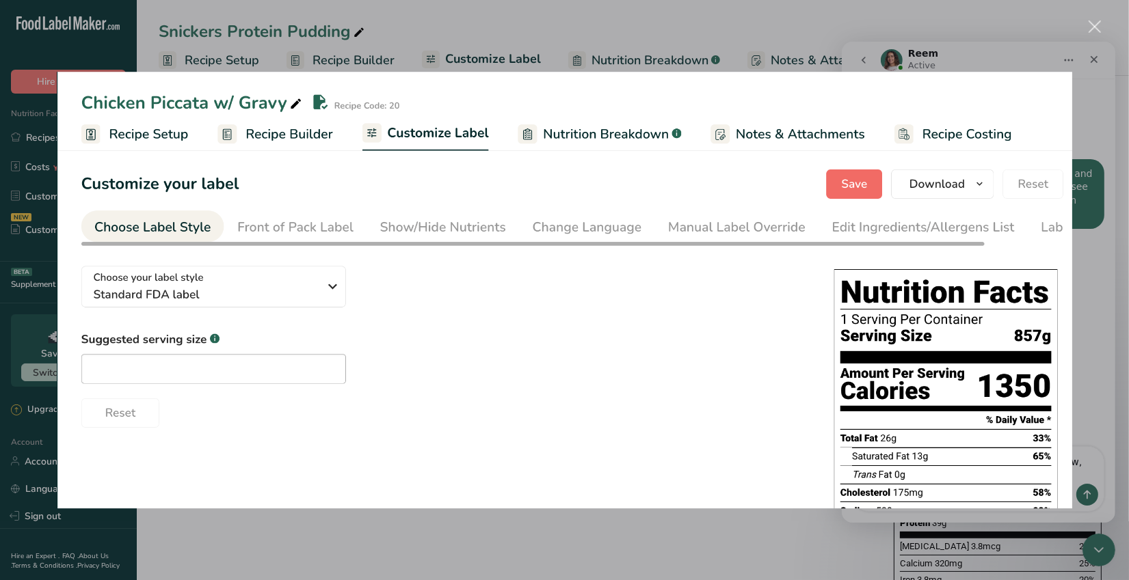
click at [1092, 27] on div "Close" at bounding box center [1094, 27] width 13 height 13
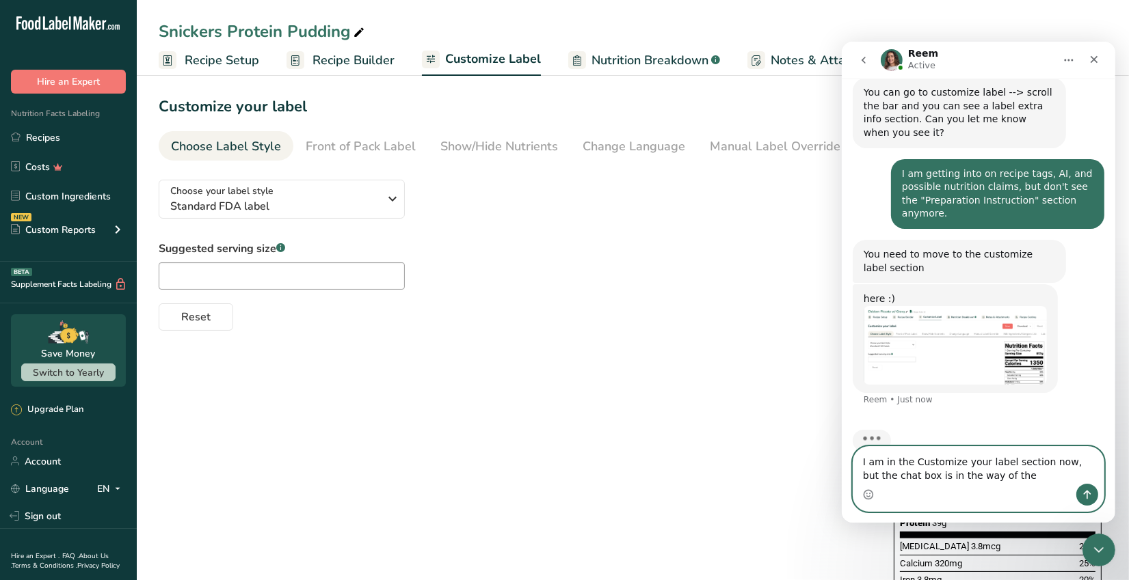
click at [986, 481] on textarea "I am in the Customize your label section now, but the chat box is in the way of…" at bounding box center [977, 465] width 250 height 37
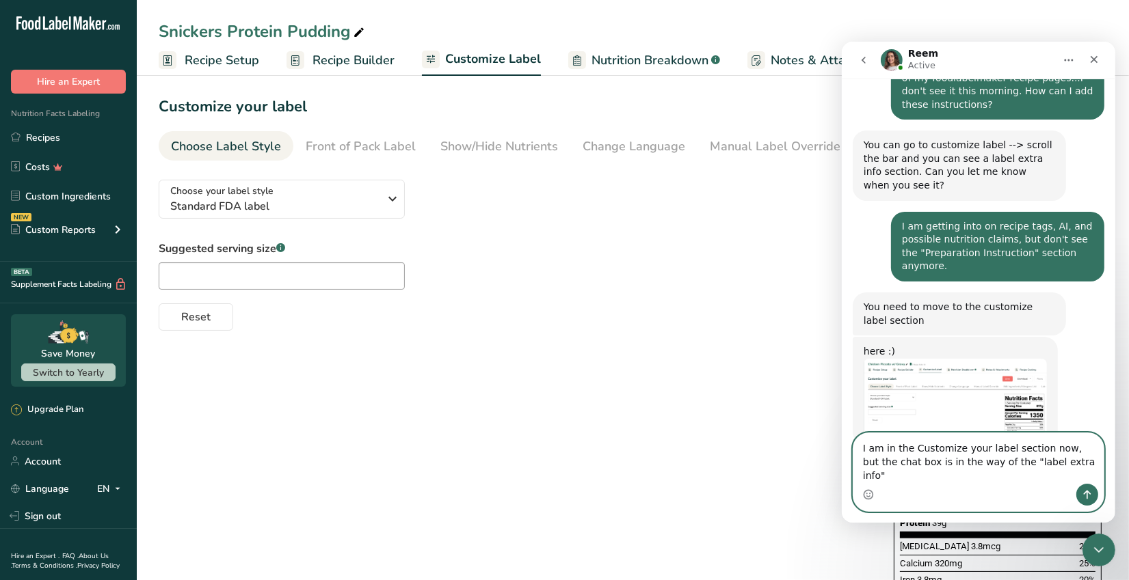
scroll to position [485, 0]
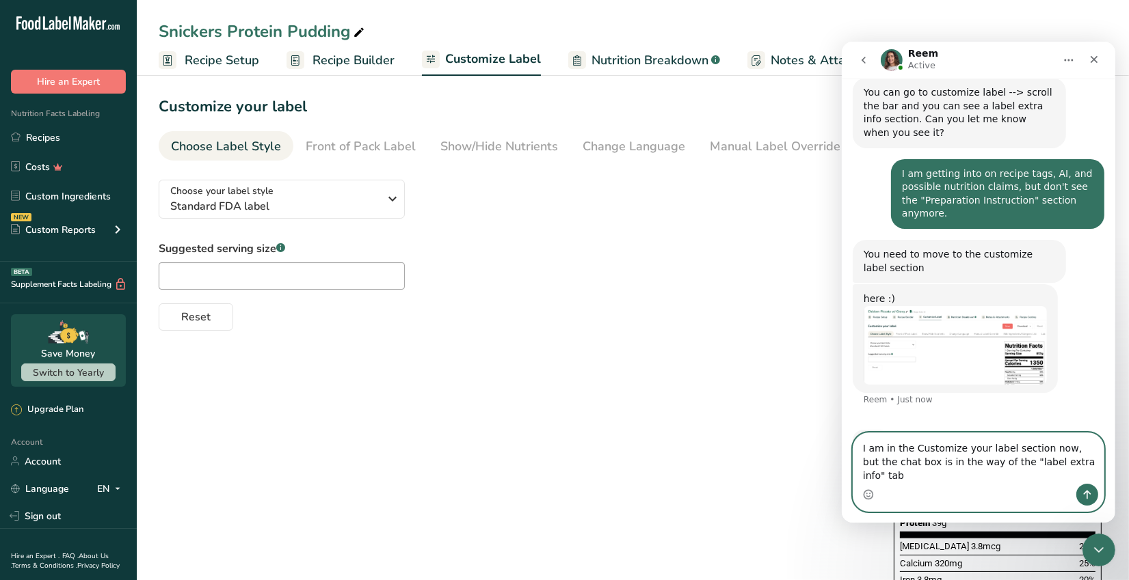
type textarea "I am in the Customize your label section now, but the chat box is in the way of…"
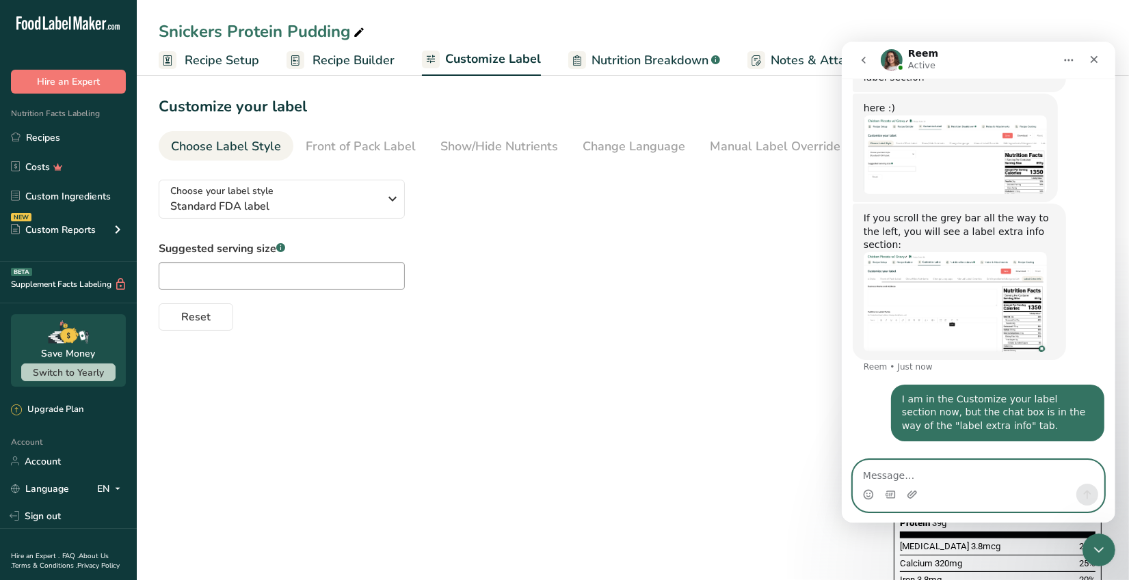
scroll to position [684, 0]
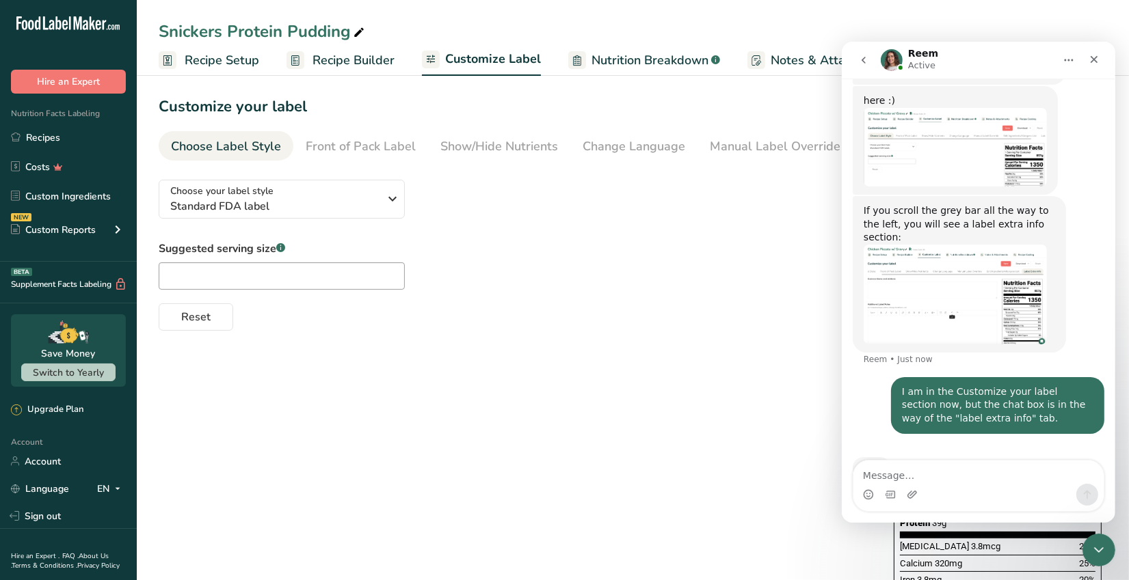
click at [984, 245] on img "Reem says…" at bounding box center [954, 295] width 183 height 100
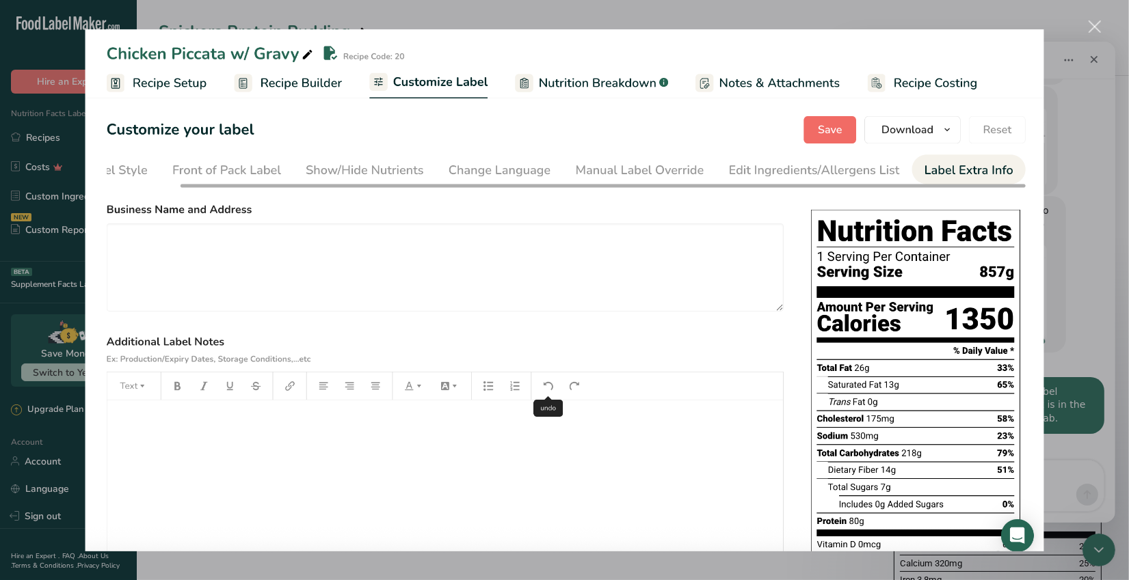
scroll to position [0, 0]
click at [1092, 25] on div "Close" at bounding box center [1094, 27] width 13 height 13
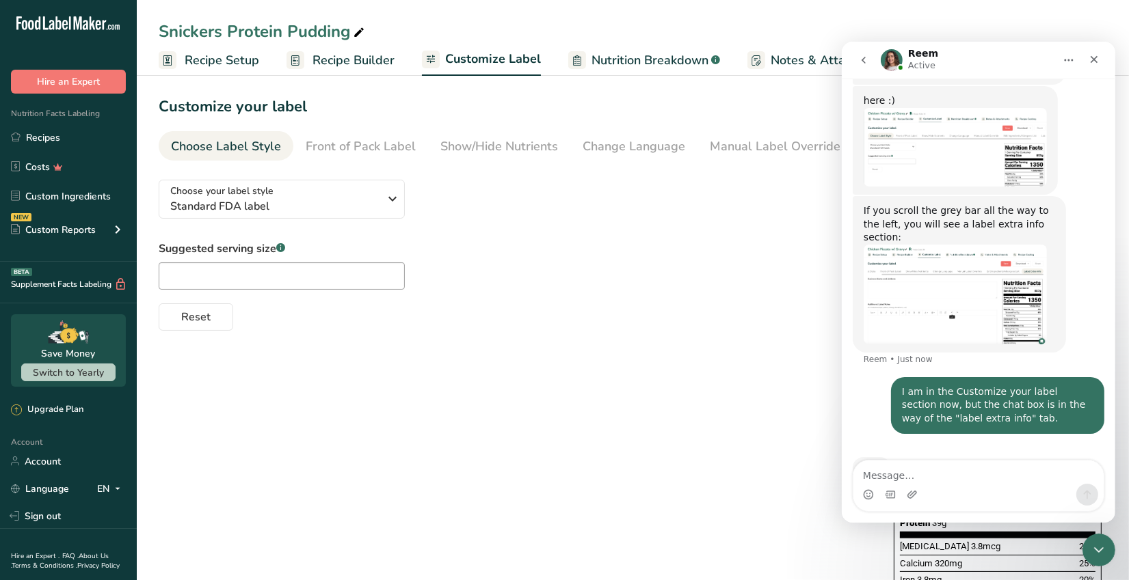
click at [1071, 63] on icon "Home" at bounding box center [1067, 60] width 11 height 11
click at [631, 268] on div "Suggested serving size .a-a{fill:#347362;}.b-a{fill:#fff;} Reset" at bounding box center [513, 286] width 708 height 90
click at [992, 71] on div "Reem Active" at bounding box center [967, 61] width 174 height 24
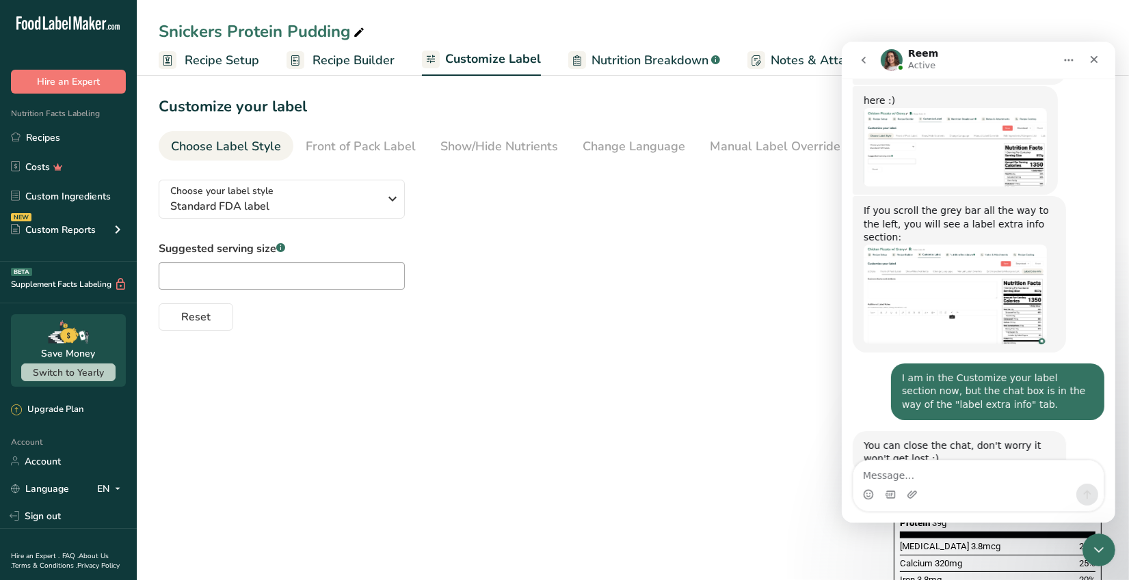
scroll to position [685, 0]
click at [1092, 62] on icon "Close" at bounding box center [1093, 59] width 11 height 11
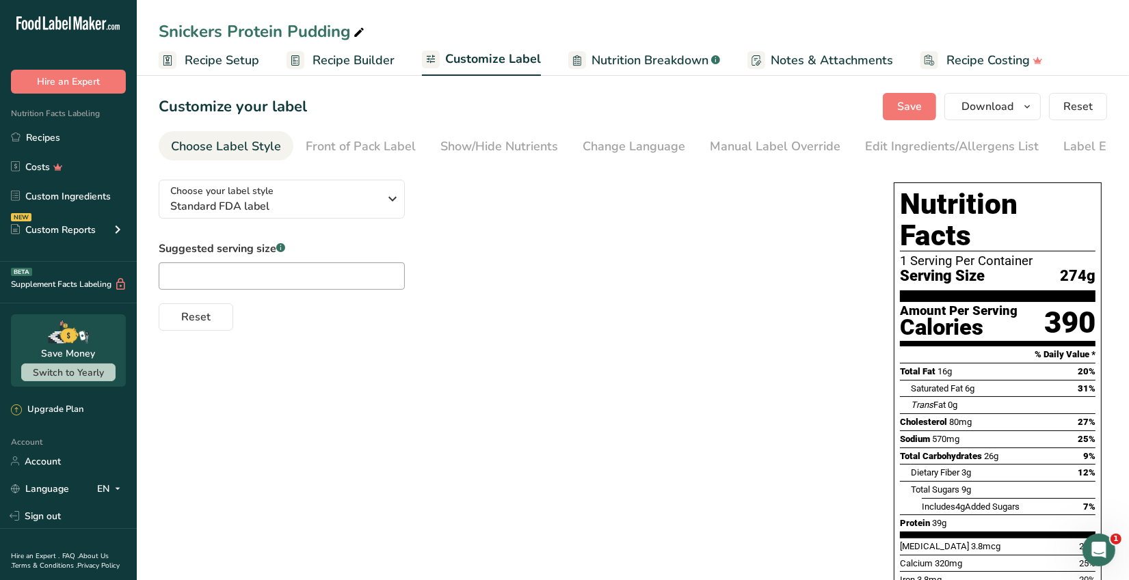
scroll to position [0, 44]
click at [1070, 154] on div "Label Extra Info" at bounding box center [1064, 146] width 91 height 18
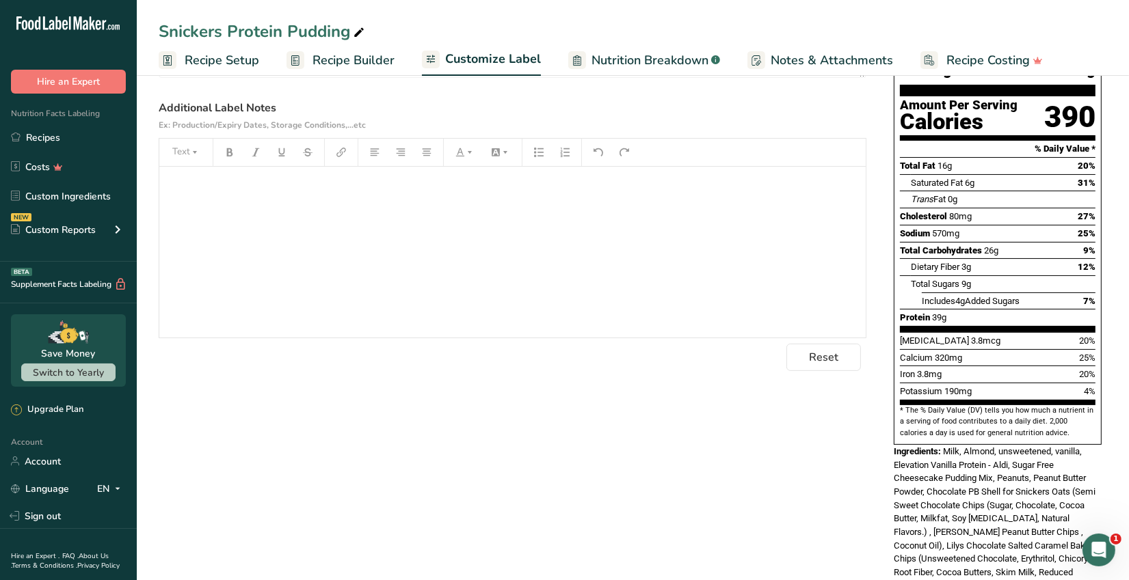
scroll to position [0, 0]
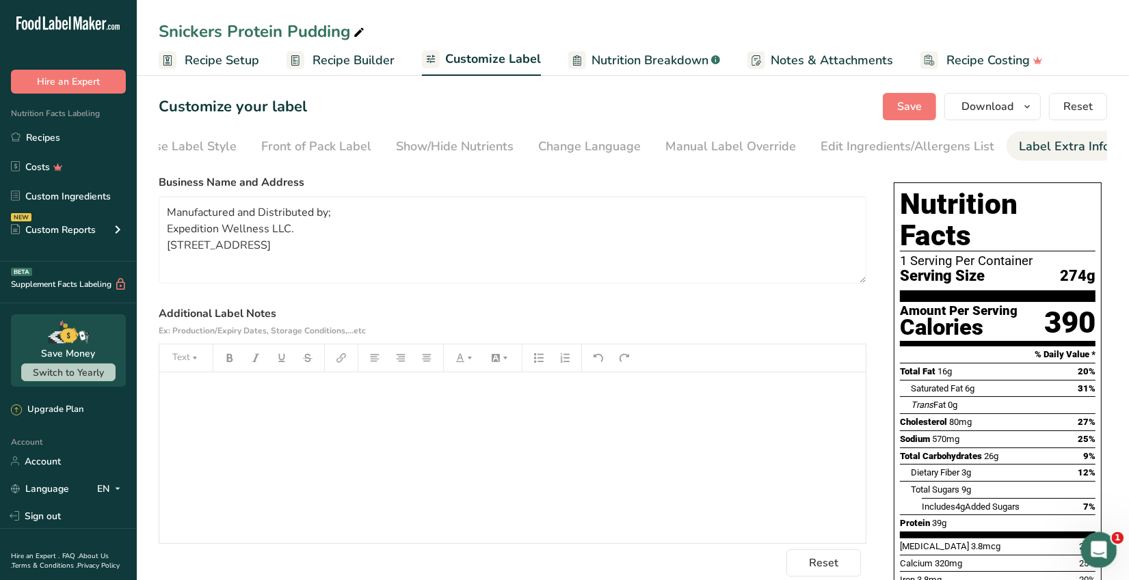
click at [1091, 546] on icon "Open Intercom Messenger" at bounding box center [1097, 548] width 23 height 23
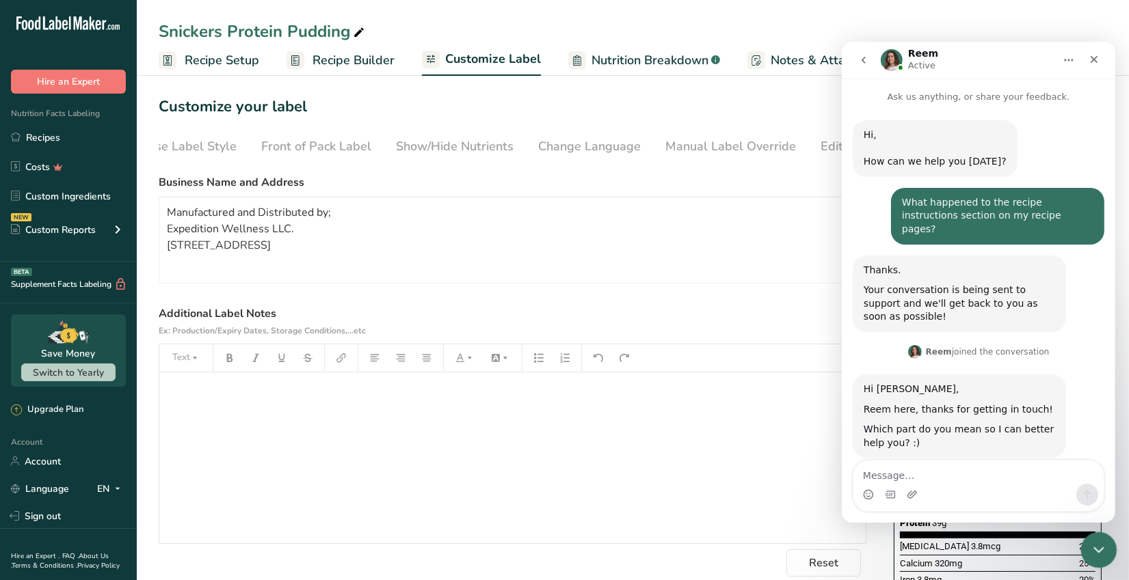
scroll to position [685, 0]
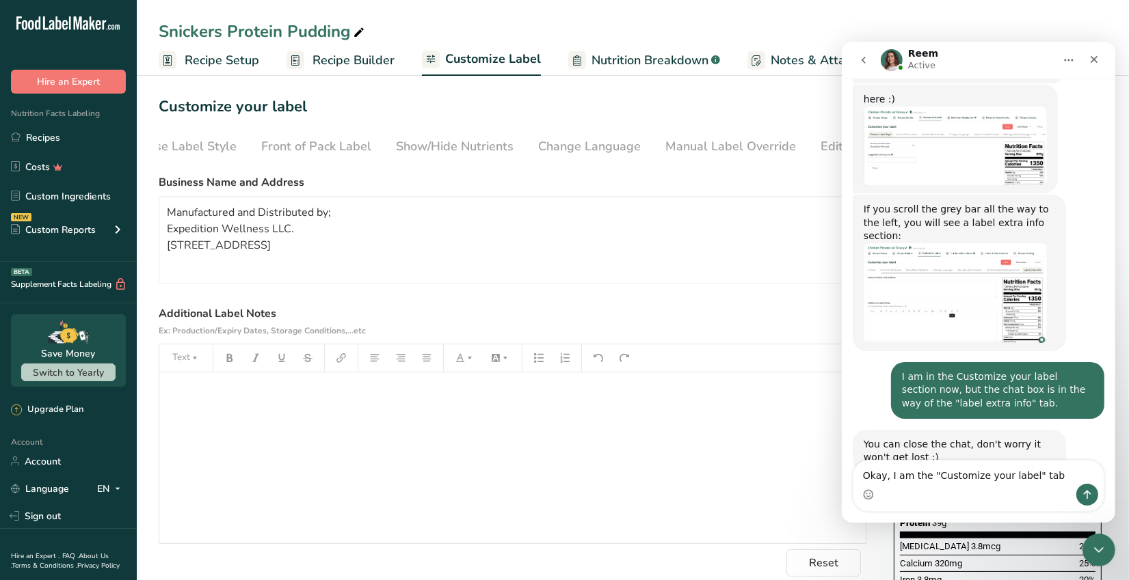
type textarea "Okay, I am the "Customize your label" tab."
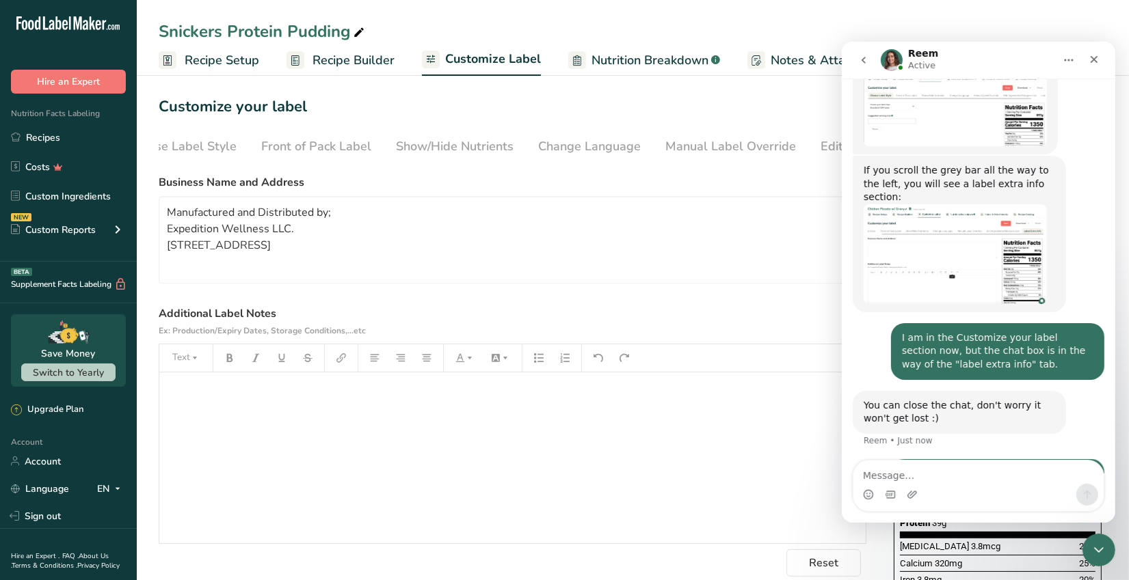
scroll to position [726, 0]
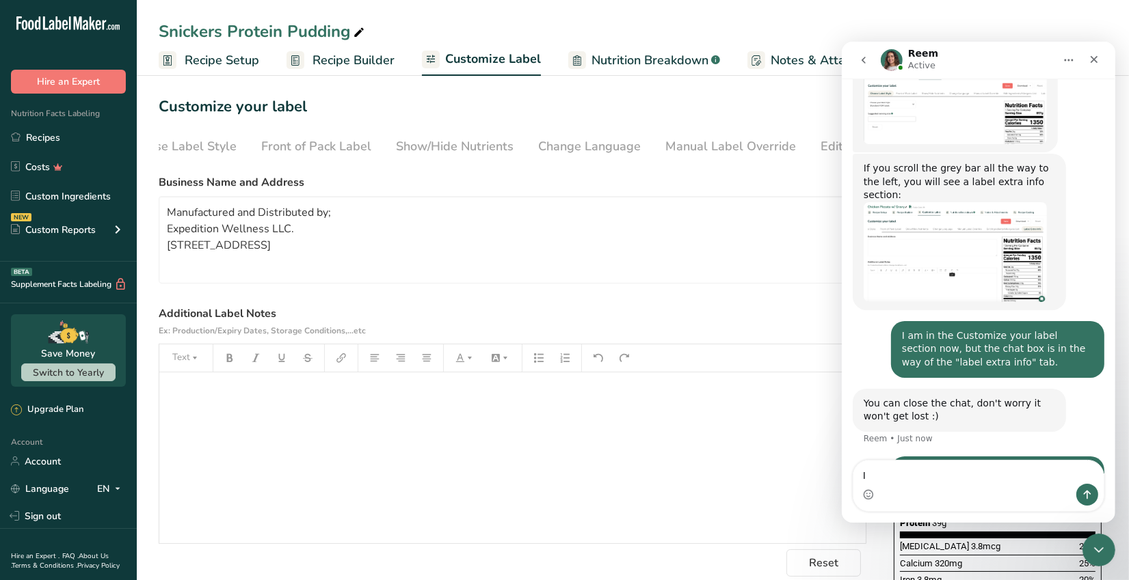
type textarea "I"
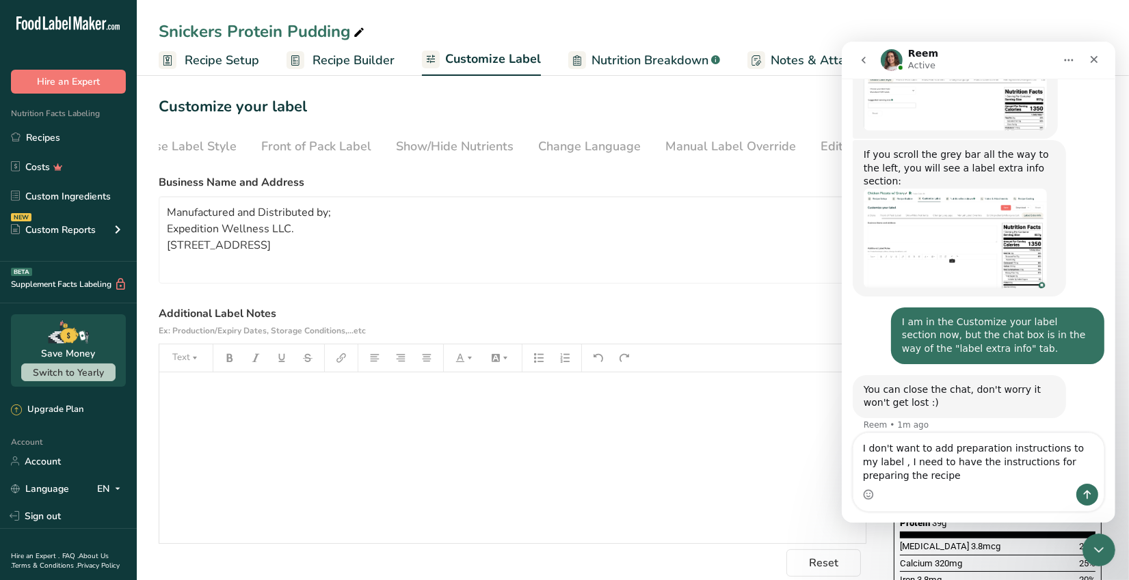
scroll to position [753, 0]
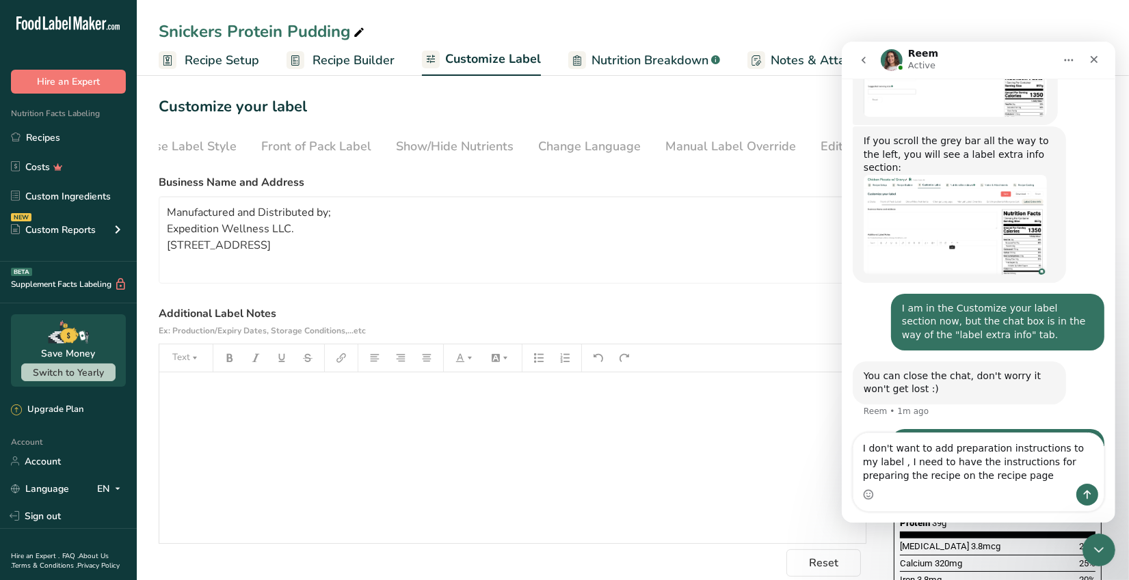
type textarea "I don't want to add preparation instructions to my label , I need to have the i…"
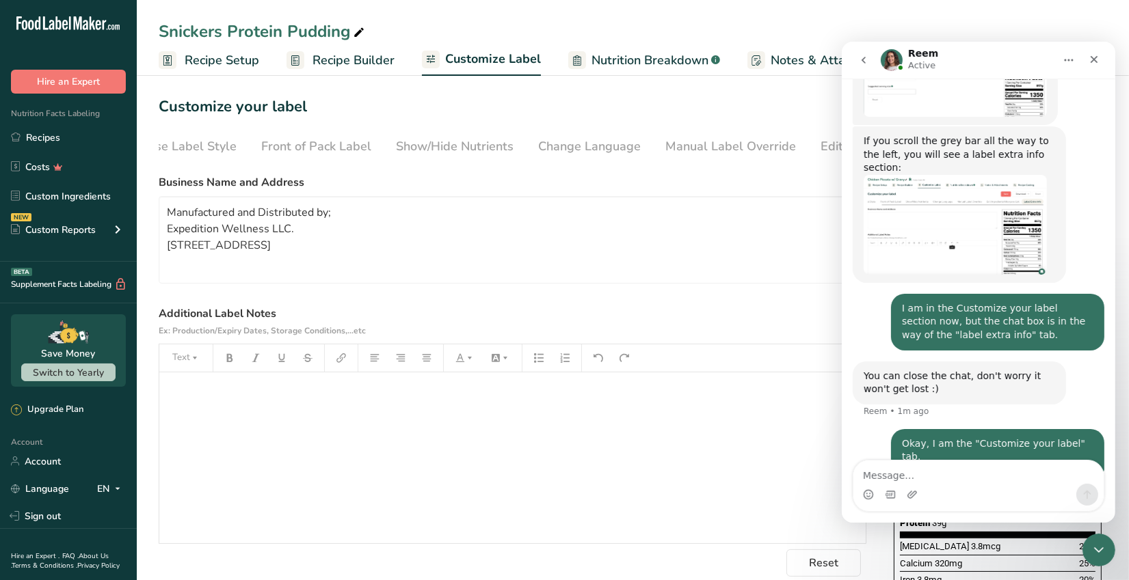
scroll to position [783, 0]
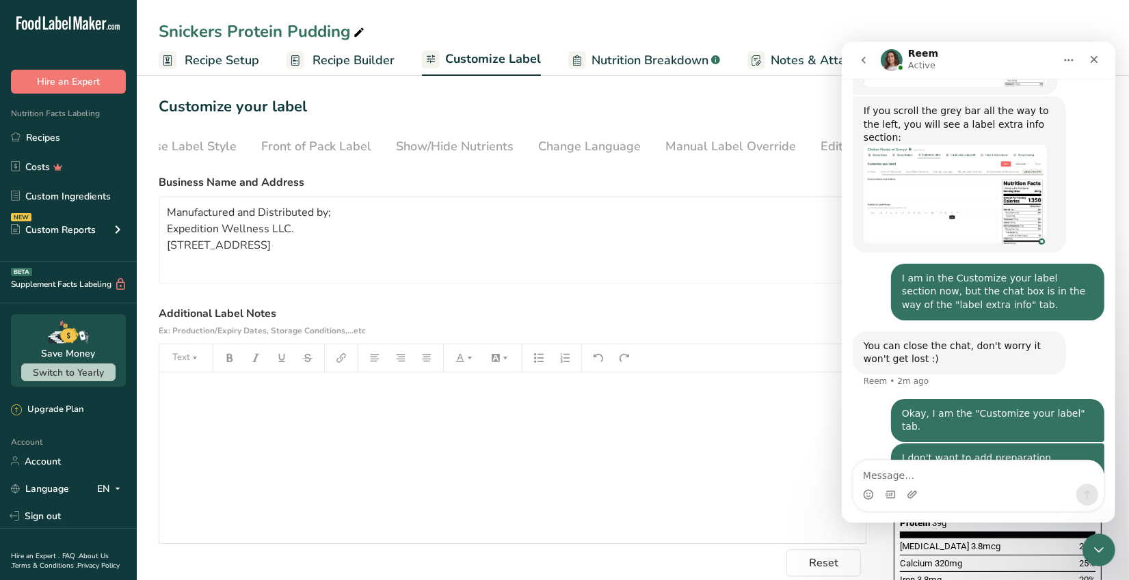
click at [337, 57] on span "Recipe Builder" at bounding box center [353, 60] width 82 height 18
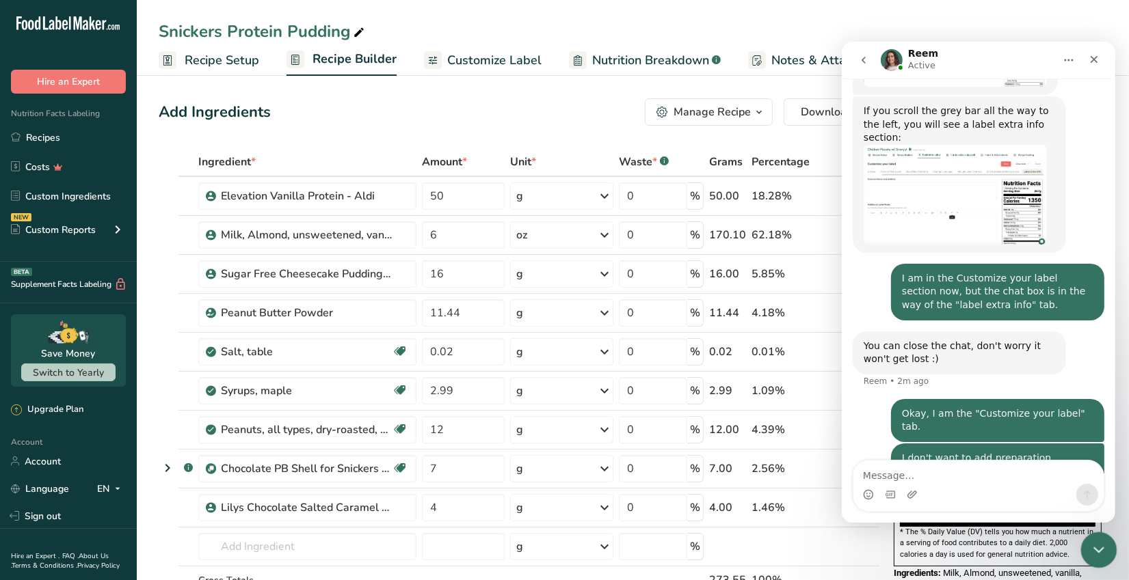
click at [1100, 550] on icon "Close Intercom Messenger" at bounding box center [1096, 548] width 16 height 16
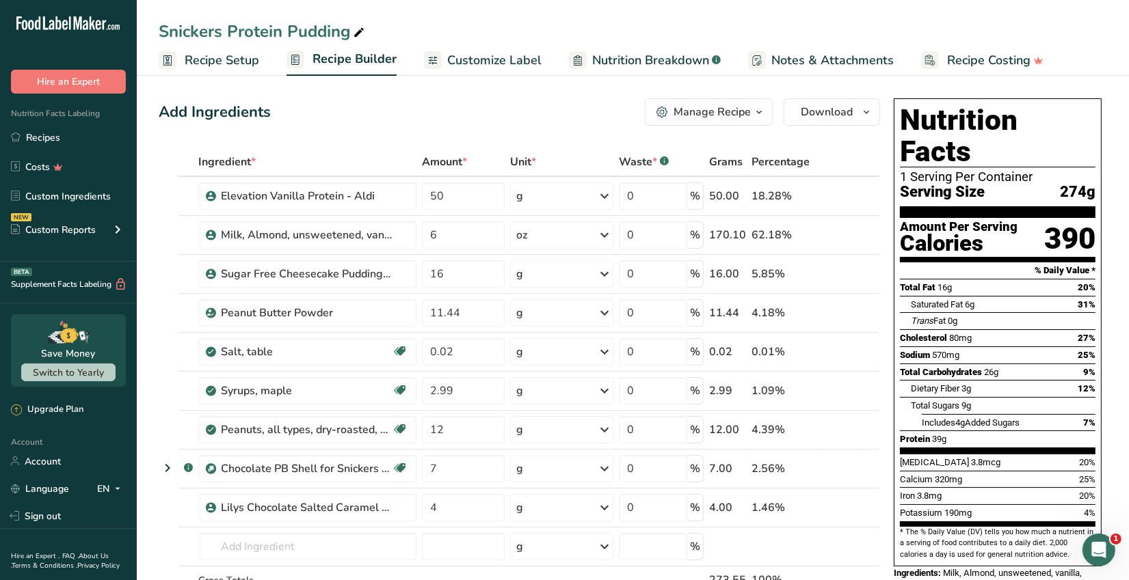
click at [836, 62] on span "Notes & Attachments" at bounding box center [832, 60] width 122 height 18
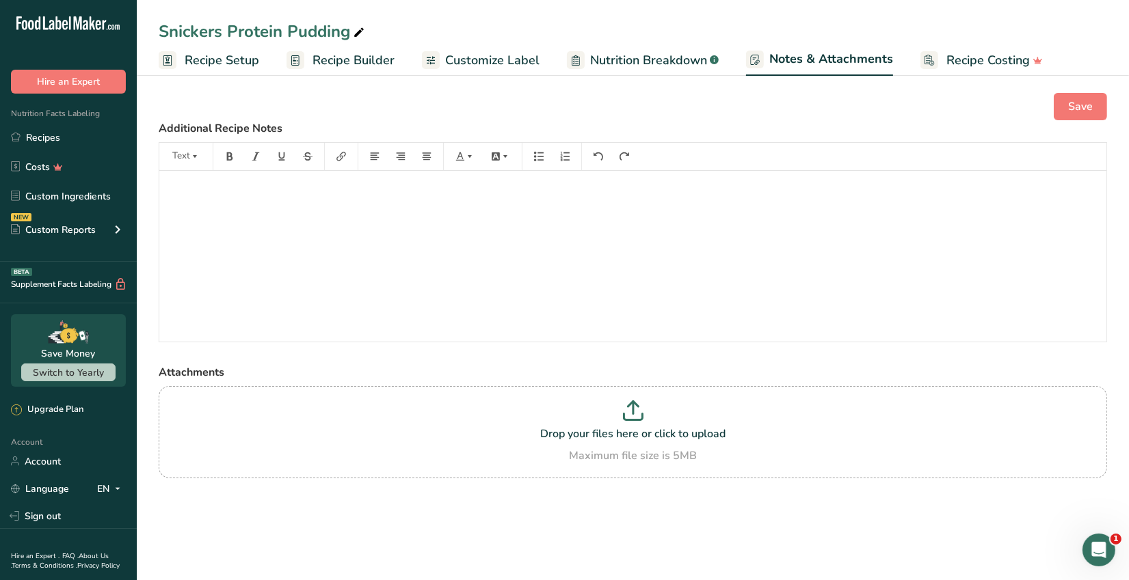
click at [374, 67] on span "Recipe Builder" at bounding box center [353, 60] width 82 height 18
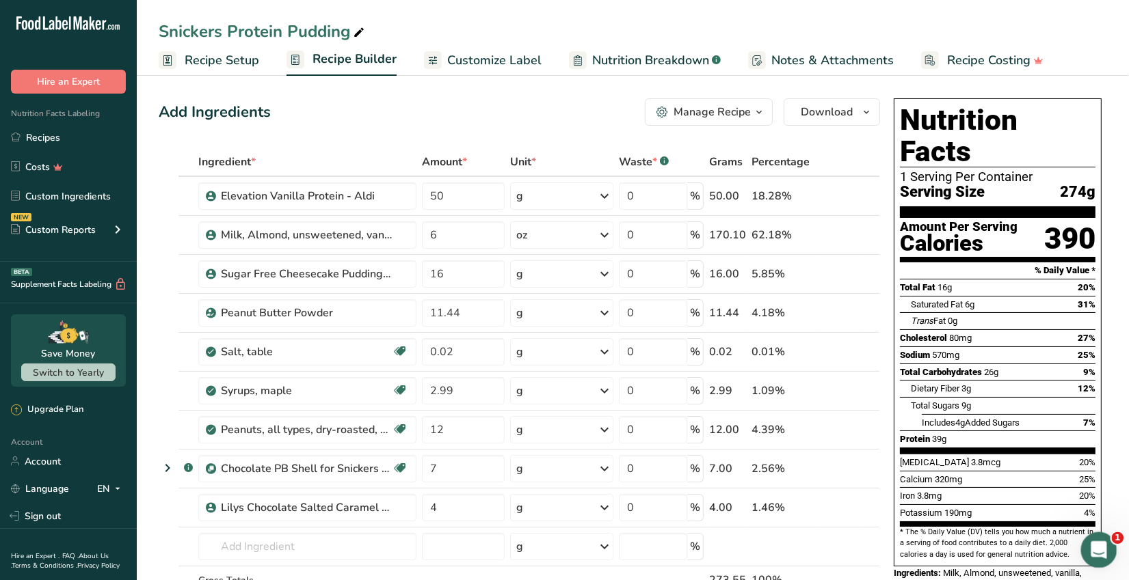
click at [1103, 549] on icon "Open Intercom Messenger" at bounding box center [1097, 548] width 23 height 23
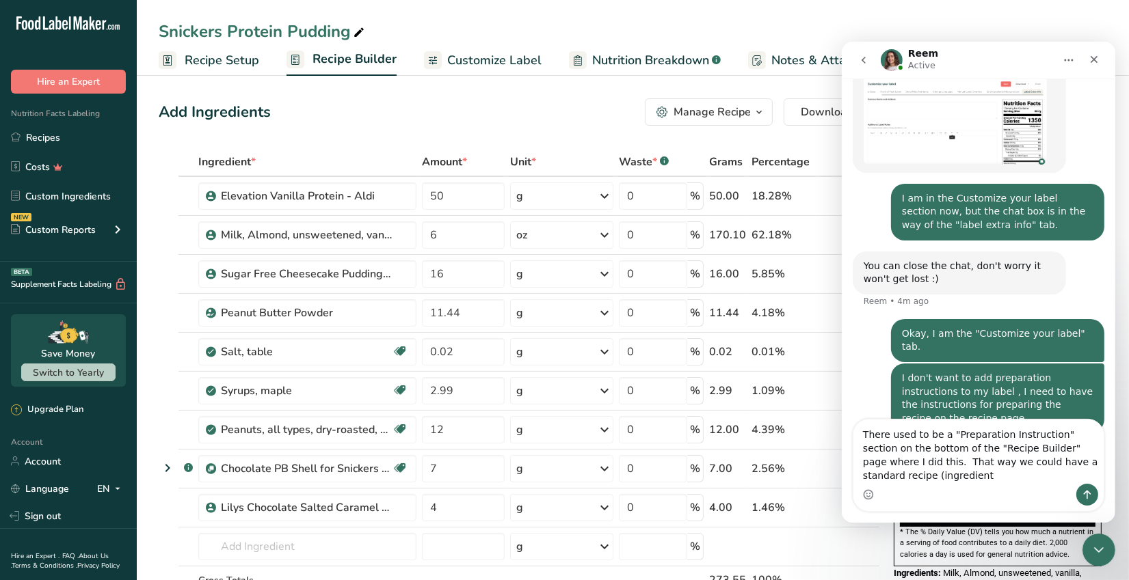
scroll to position [877, 0]
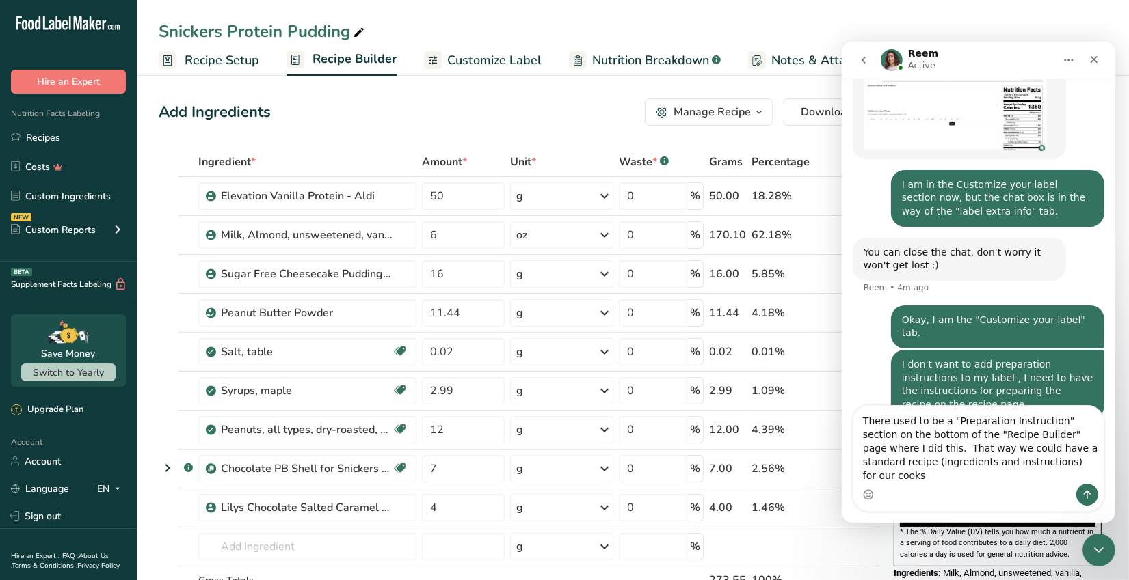
type textarea "There used to be a "Preparation Instruction" section on the bottom of the "Reci…"
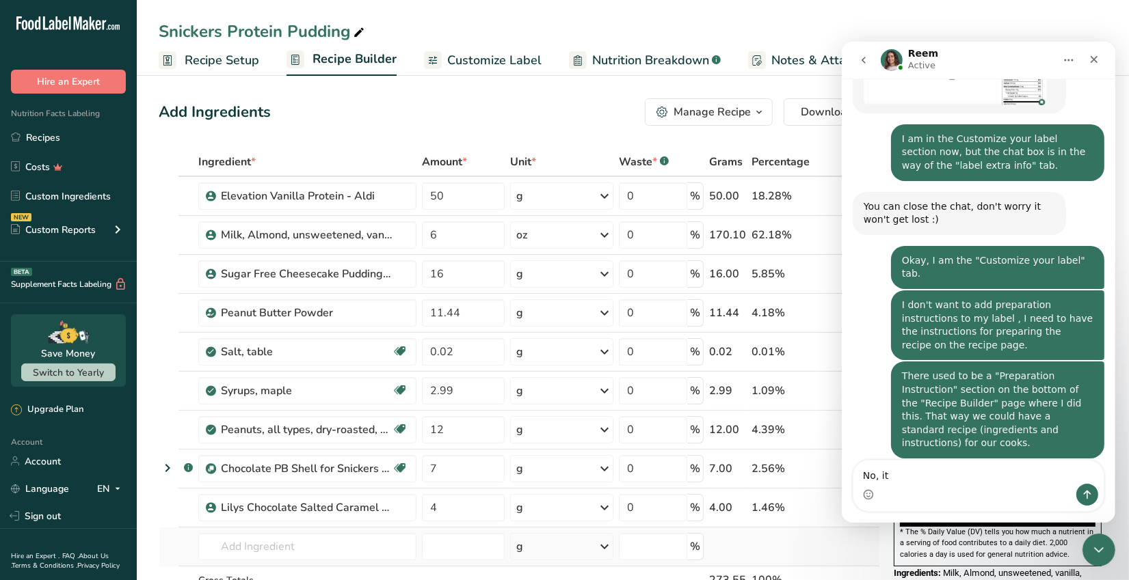
scroll to position [975, 0]
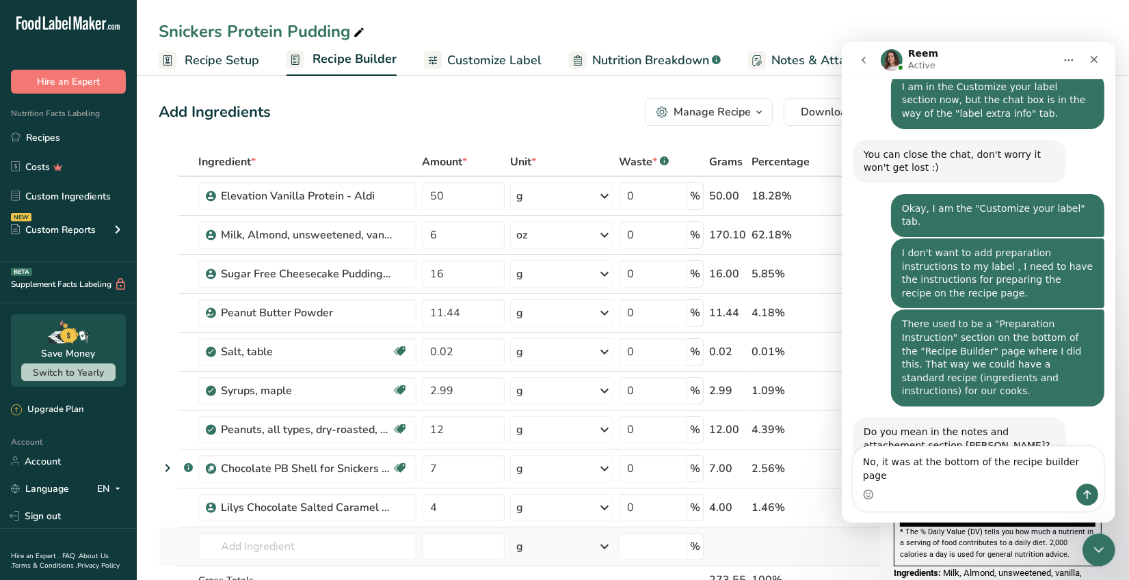
type textarea "No, it was at the bottom of the recipe builder page."
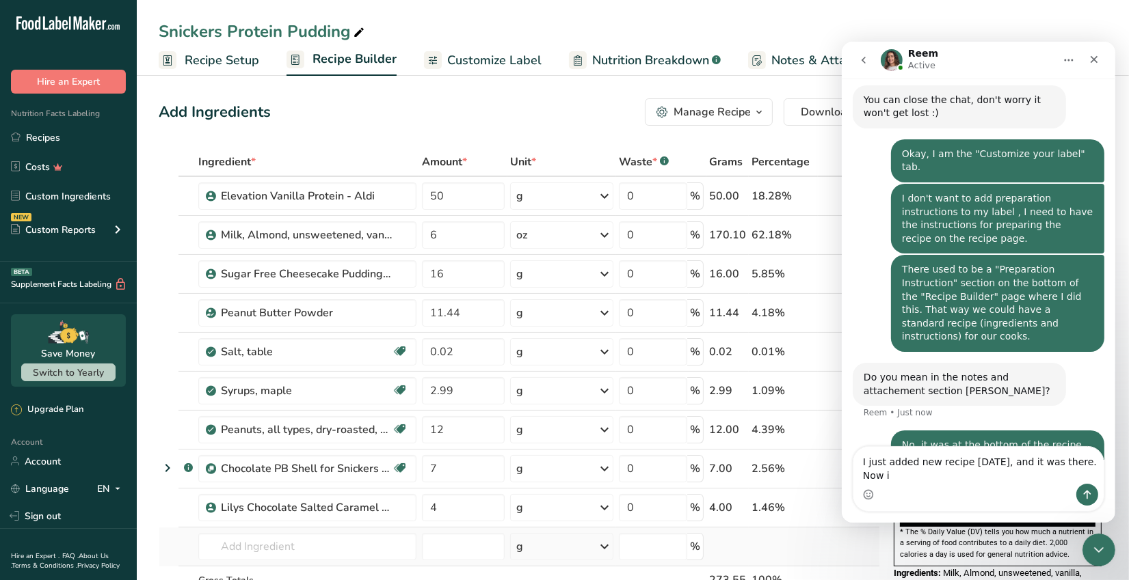
scroll to position [1043, 0]
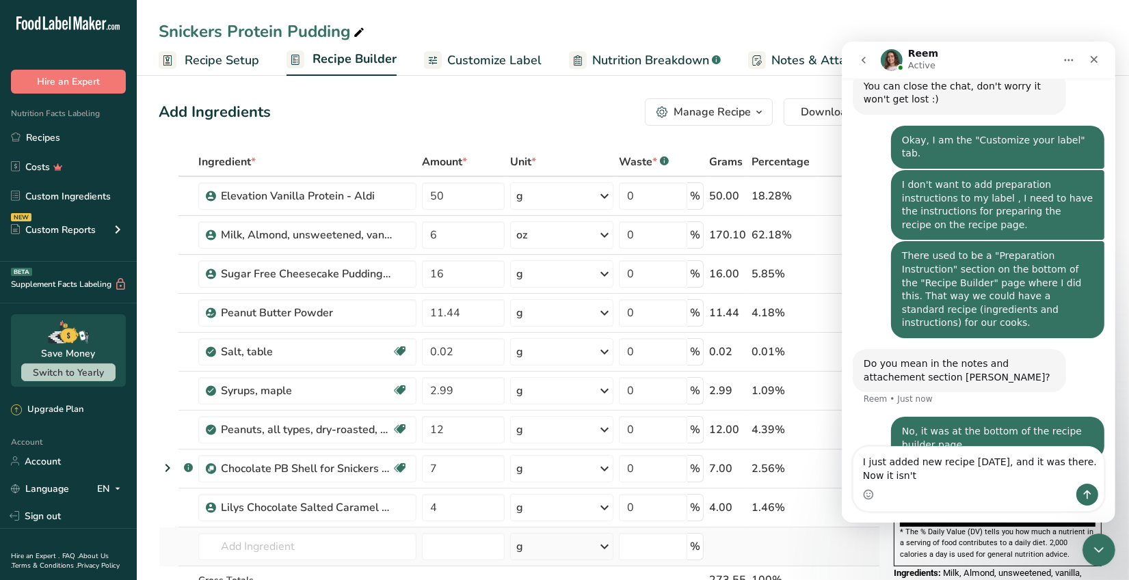
type textarea "I just added new recipe yesterday, and it was there. Now it isn't."
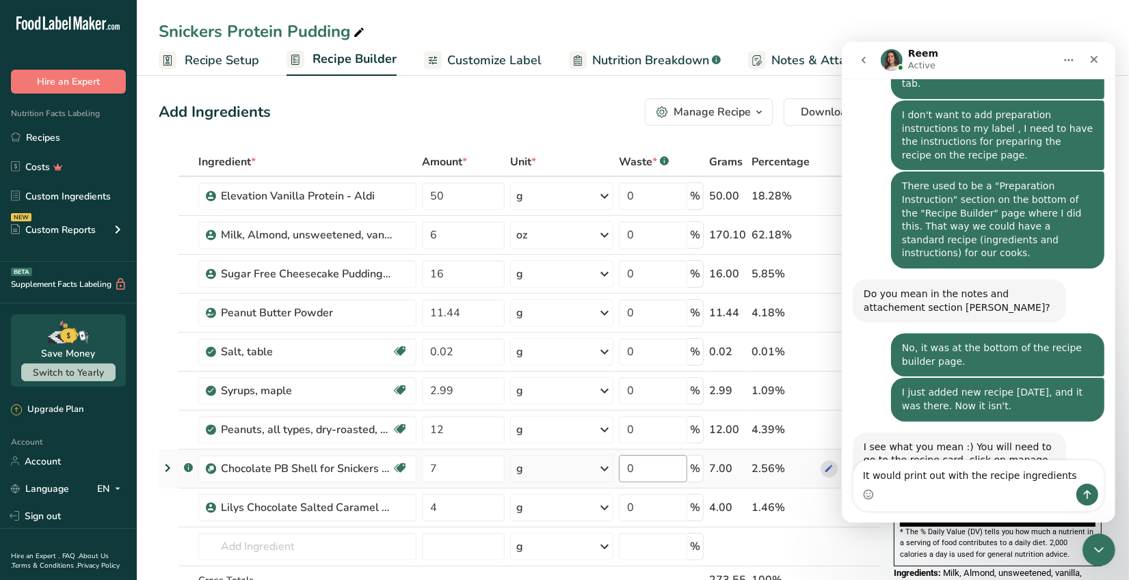
scroll to position [1116, 0]
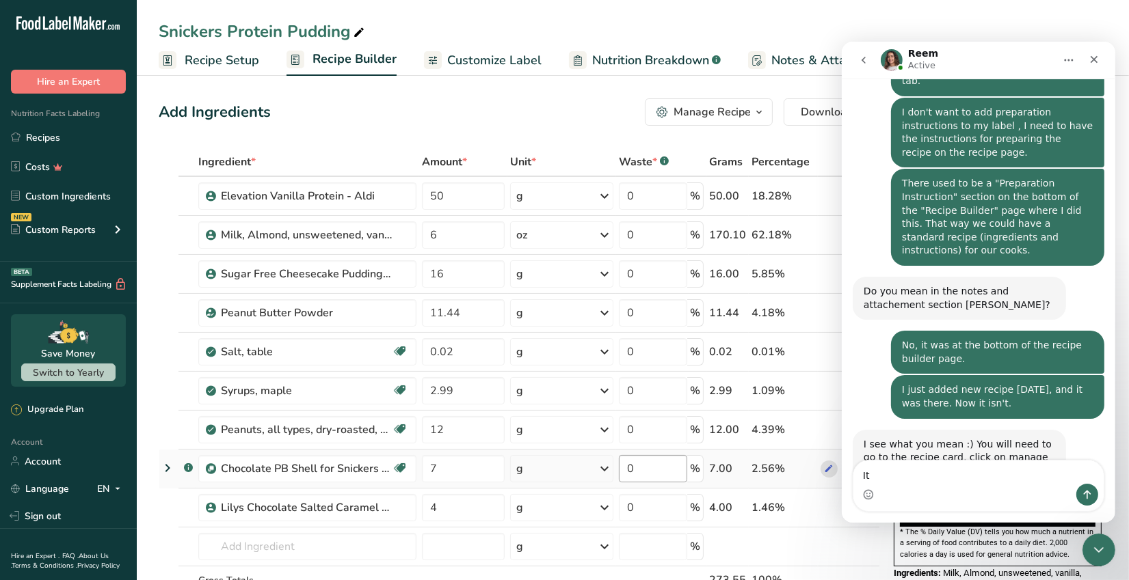
type textarea "I"
click at [754, 111] on icon "button" at bounding box center [758, 112] width 11 height 17
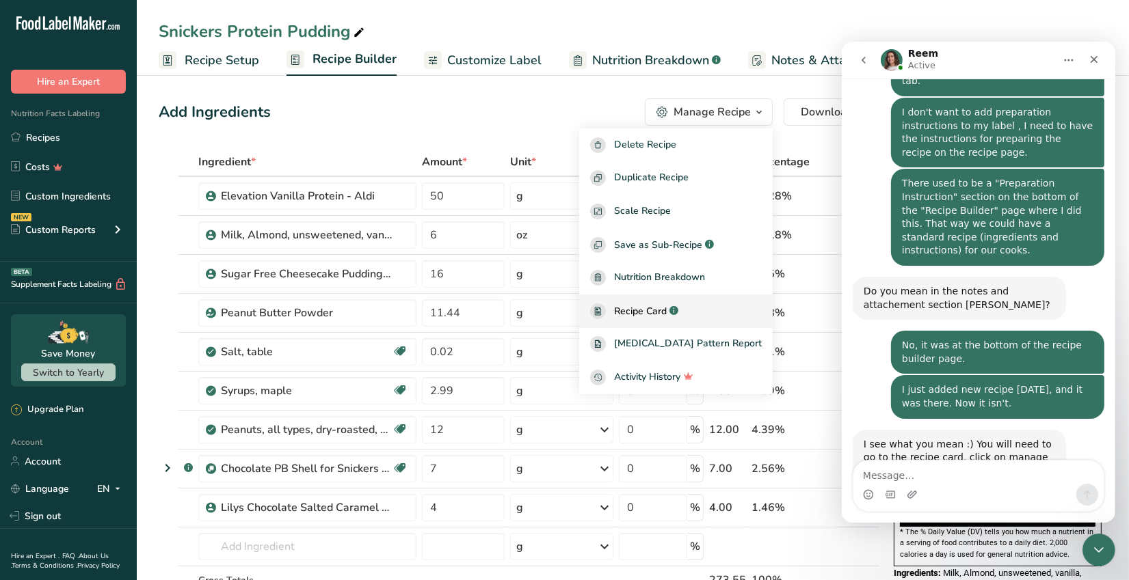
click at [666, 306] on span "Recipe Card" at bounding box center [640, 311] width 53 height 14
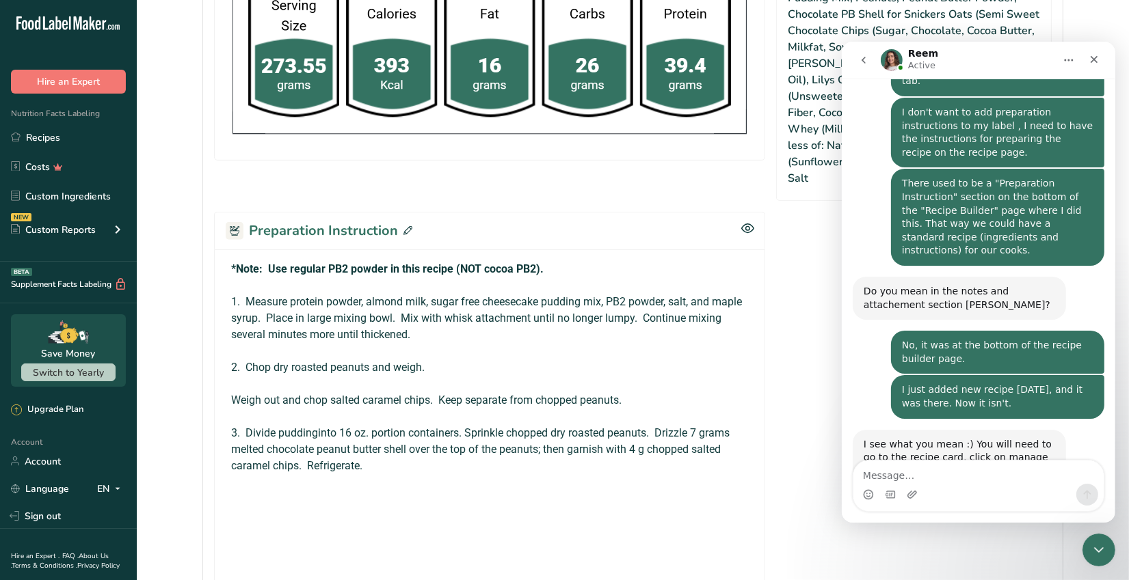
scroll to position [664, 0]
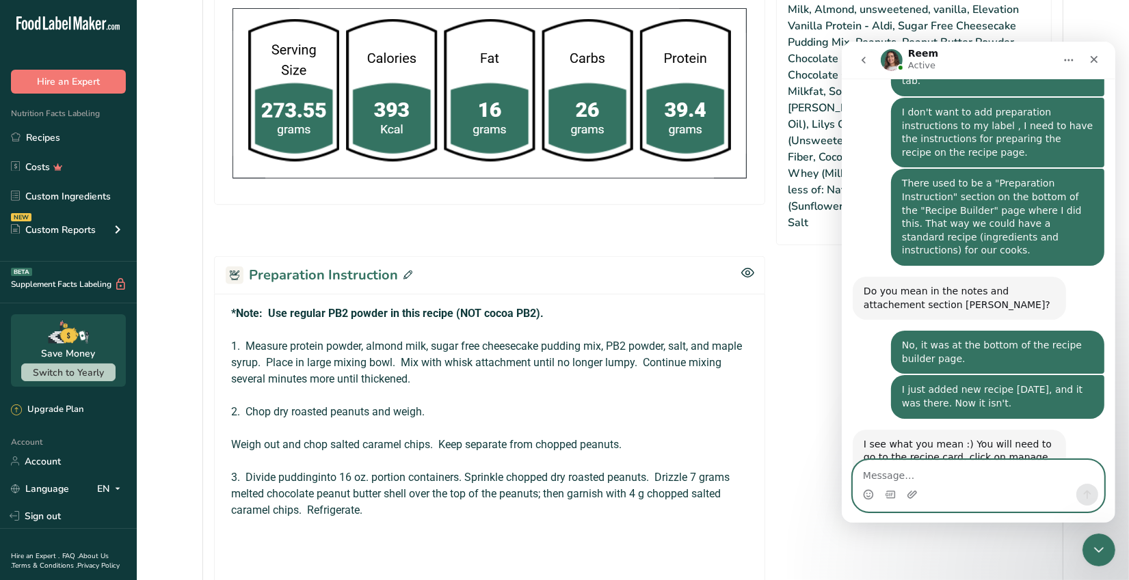
drag, startPoint x: 873, startPoint y: 476, endPoint x: 944, endPoint y: 477, distance: 71.1
click at [872, 475] on textarea "Message…" at bounding box center [977, 472] width 250 height 23
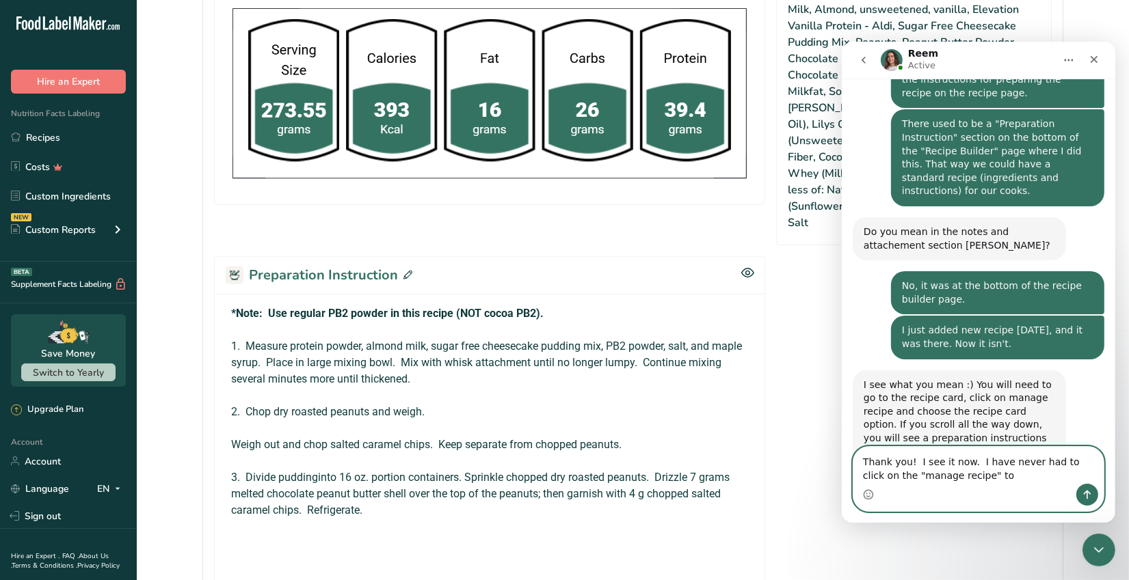
scroll to position [1182, 0]
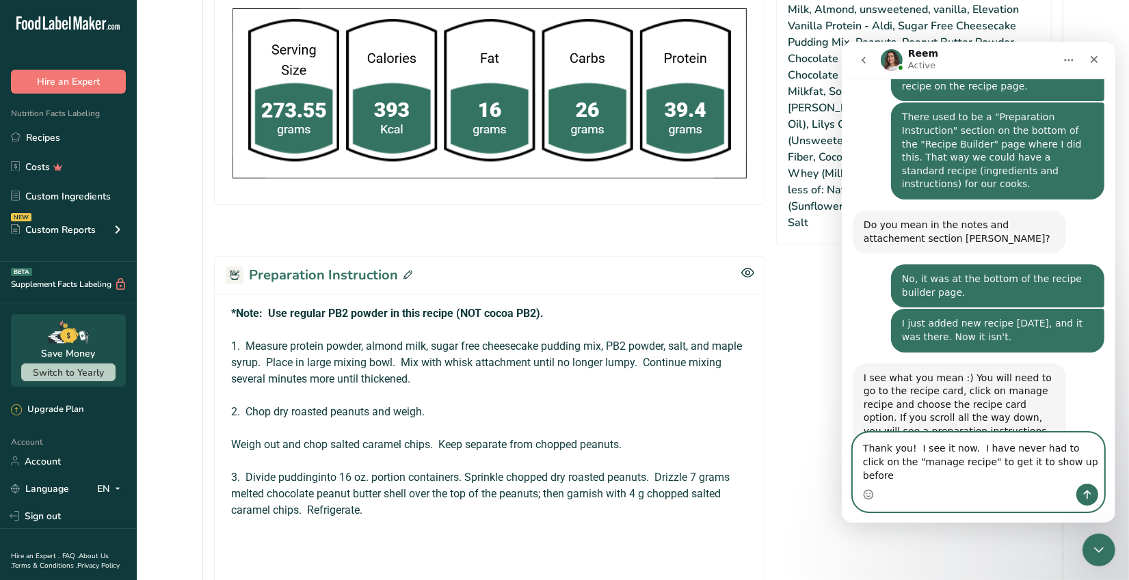
type textarea "Thank you! I see it now. I have never had to click on the "manage recipe" to ge…"
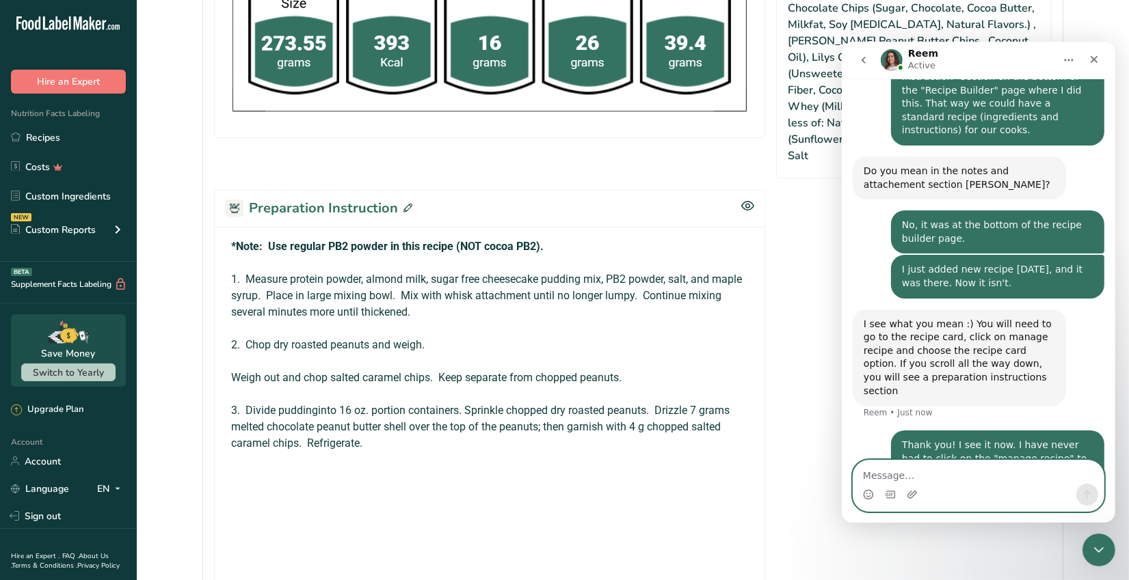
scroll to position [732, 0]
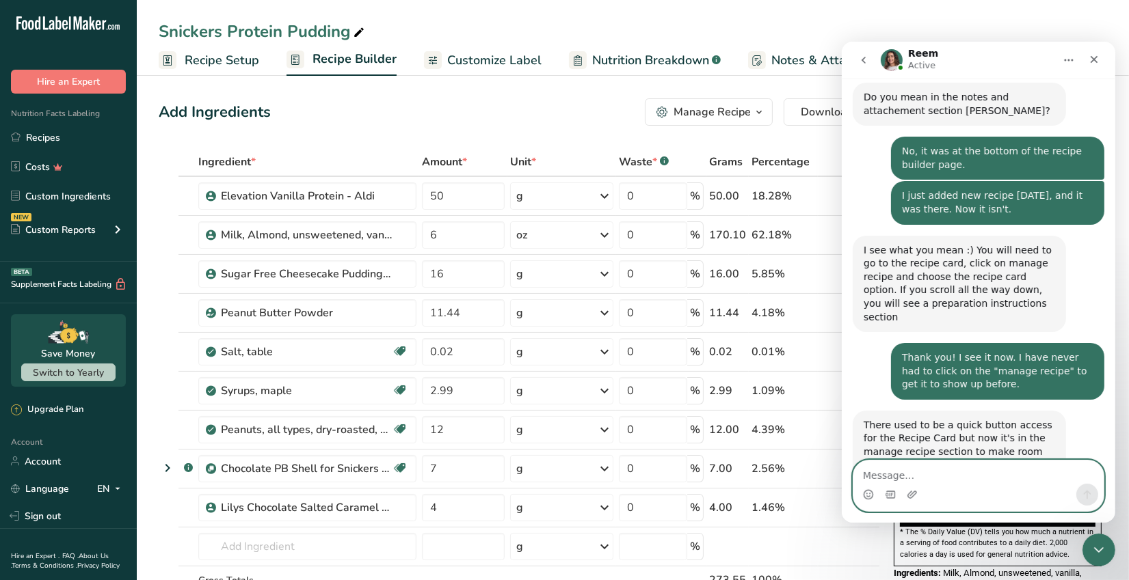
scroll to position [1308, 0]
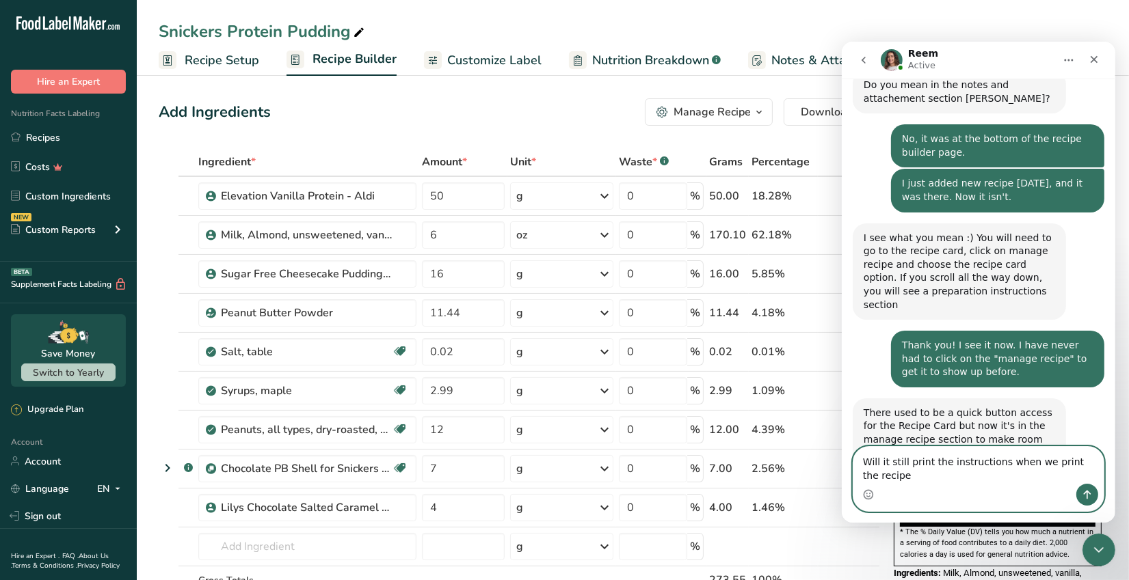
type textarea "Will it still print the instructions when we print the recipe?"
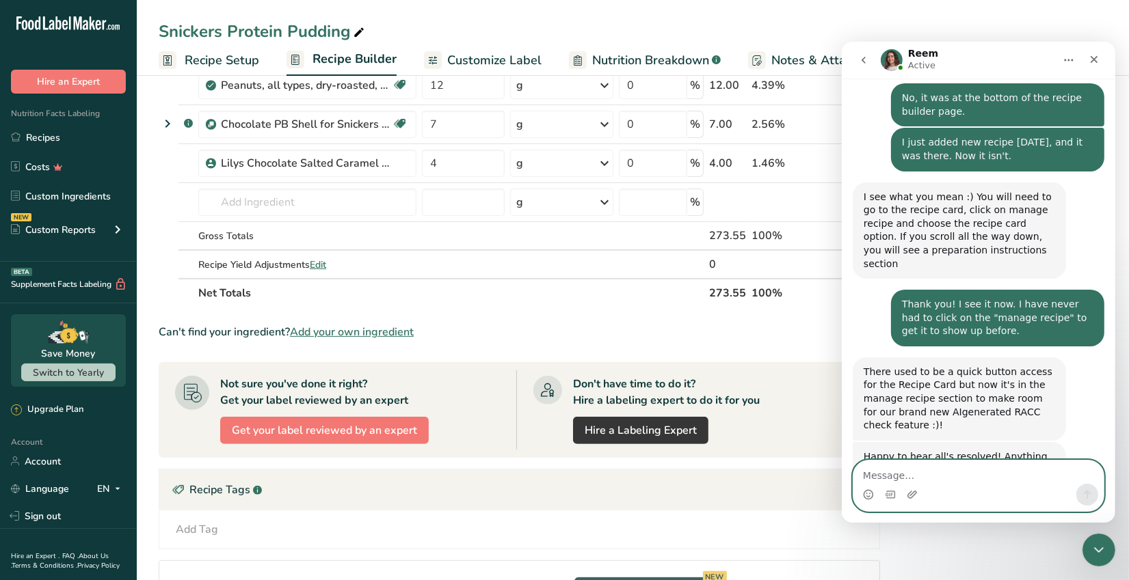
scroll to position [25, 0]
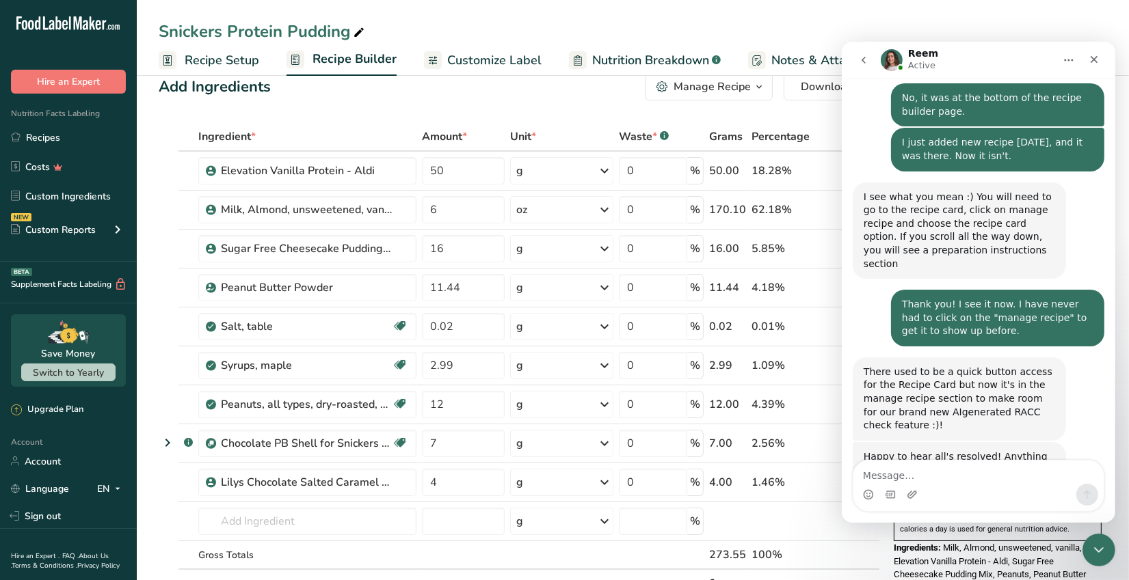
click at [759, 89] on icon "button" at bounding box center [758, 87] width 11 height 17
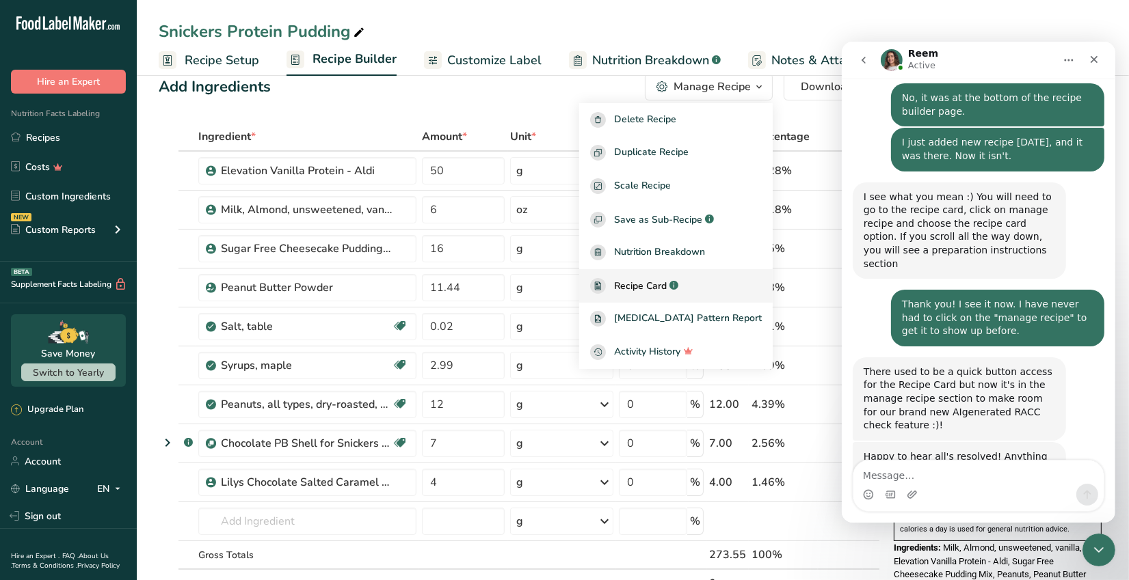
click at [666, 283] on span "Recipe Card" at bounding box center [640, 286] width 53 height 14
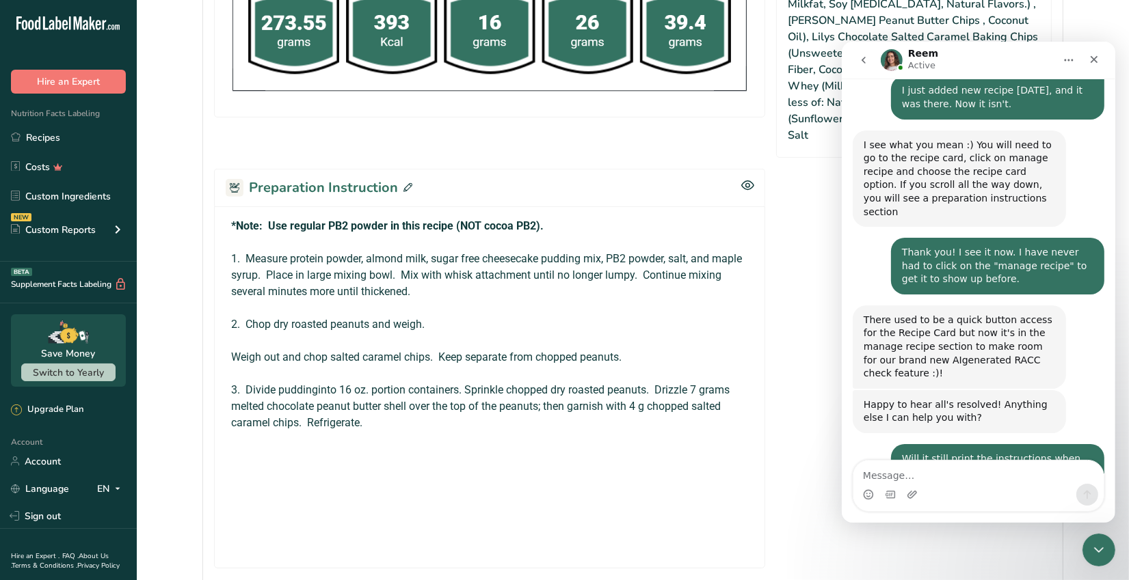
scroll to position [1416, 0]
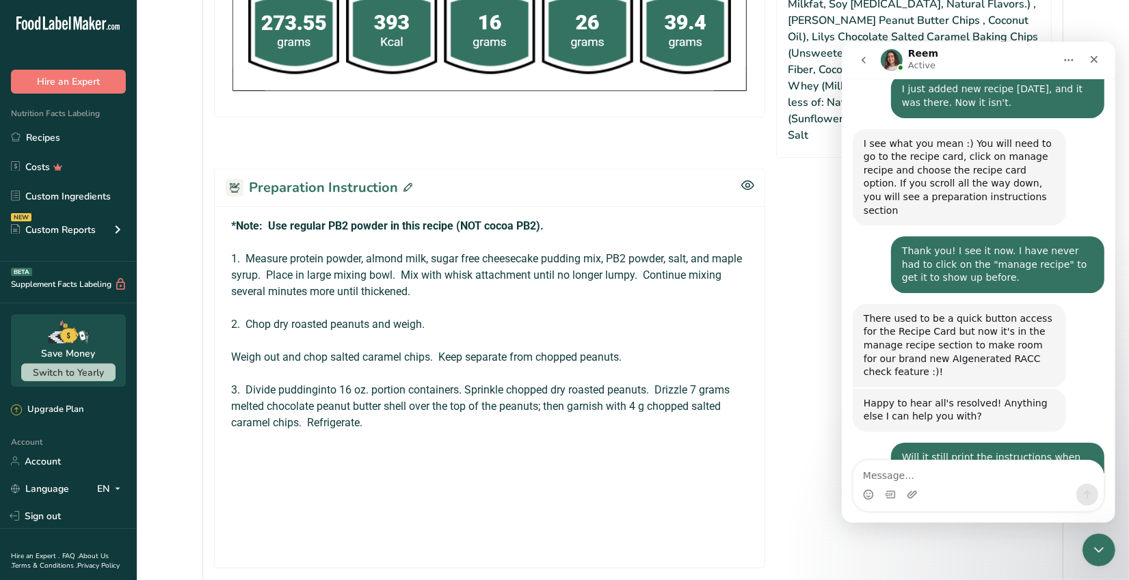
click at [887, 485] on div "Intercom messenger" at bounding box center [889, 495] width 11 height 22
drag, startPoint x: 883, startPoint y: 479, endPoint x: 889, endPoint y: 474, distance: 7.8
click at [884, 476] on textarea "Message…" at bounding box center [977, 472] width 250 height 23
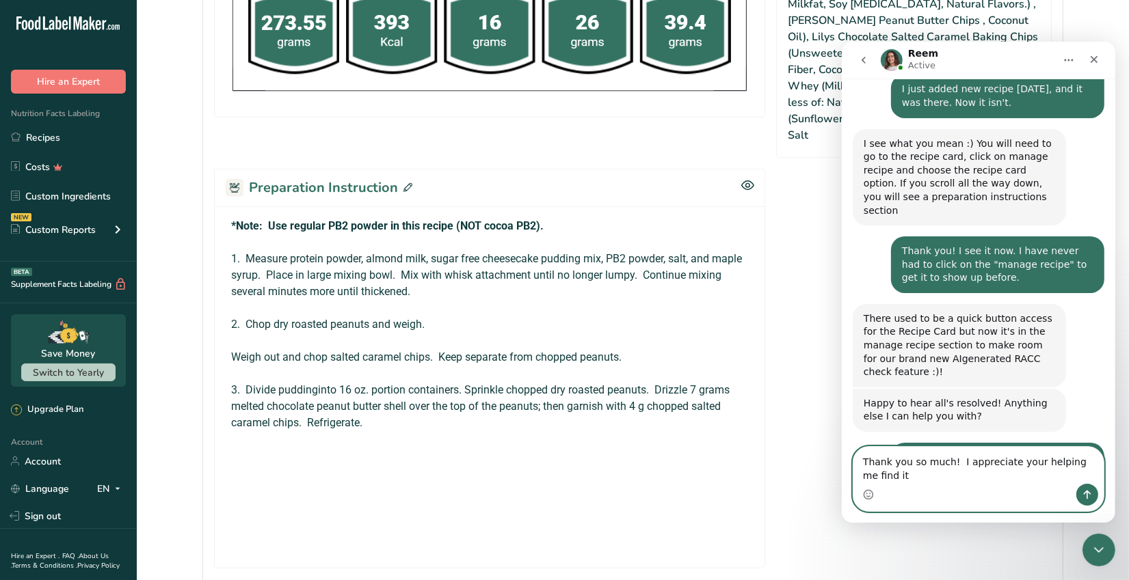
scroll to position [1430, 0]
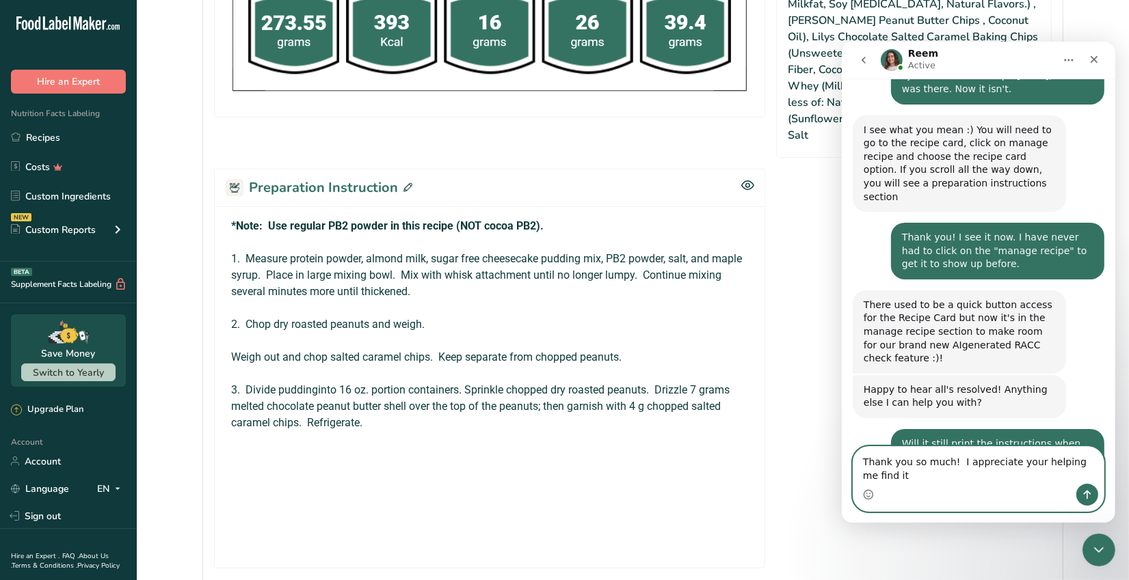
type textarea "Thank you so much! I appreciate your helping me find it!"
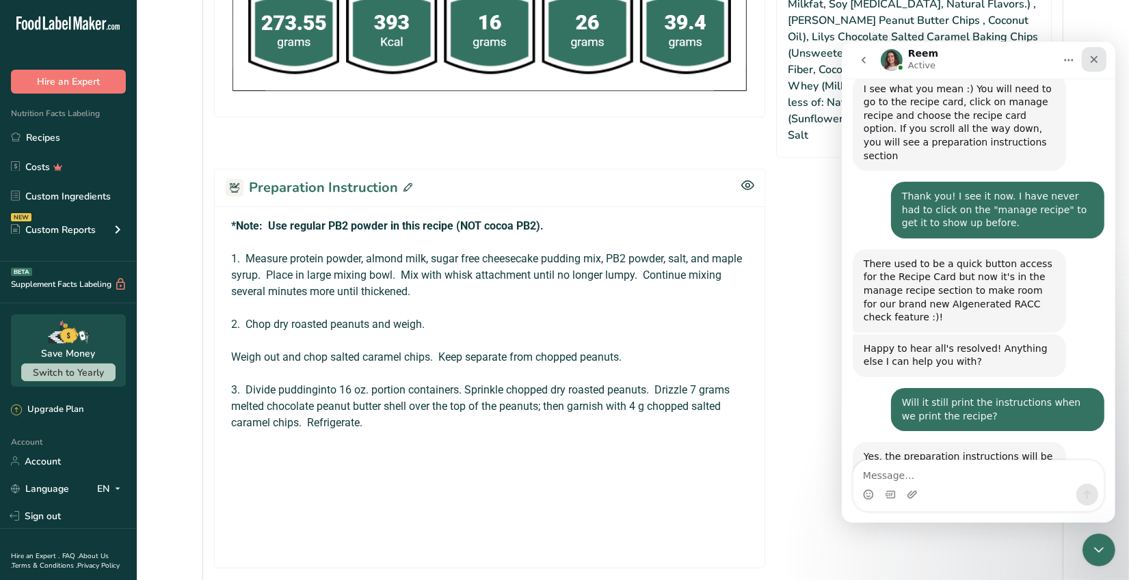
drag, startPoint x: 1935, startPoint y: 99, endPoint x: 1093, endPoint y: 58, distance: 842.5
click at [1093, 58] on icon "Close" at bounding box center [1094, 60] width 8 height 8
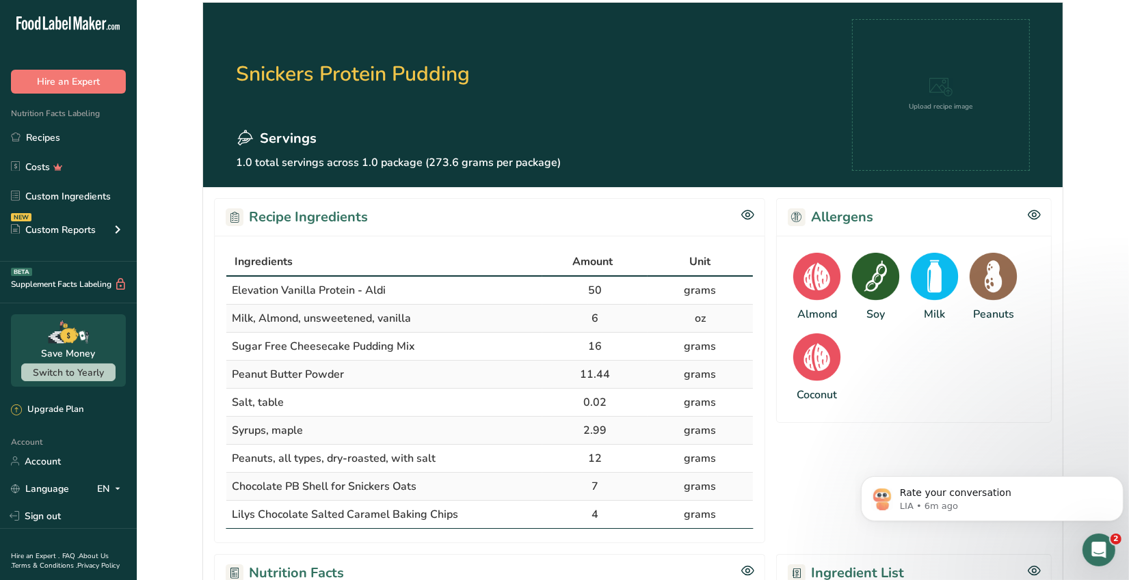
scroll to position [0, 0]
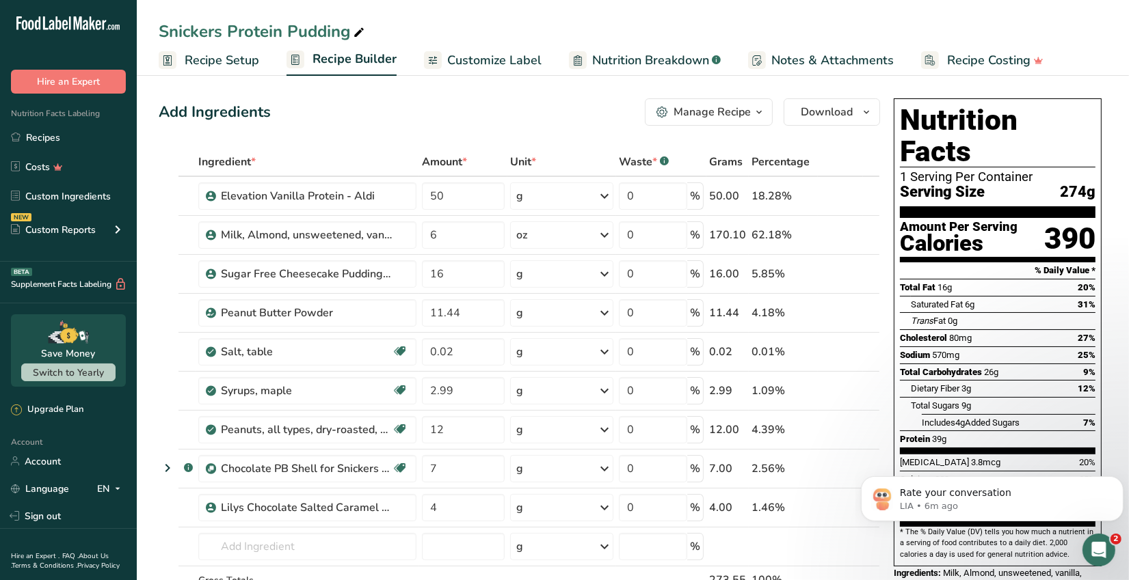
click at [749, 113] on div "Manage Recipe" at bounding box center [711, 112] width 77 height 16
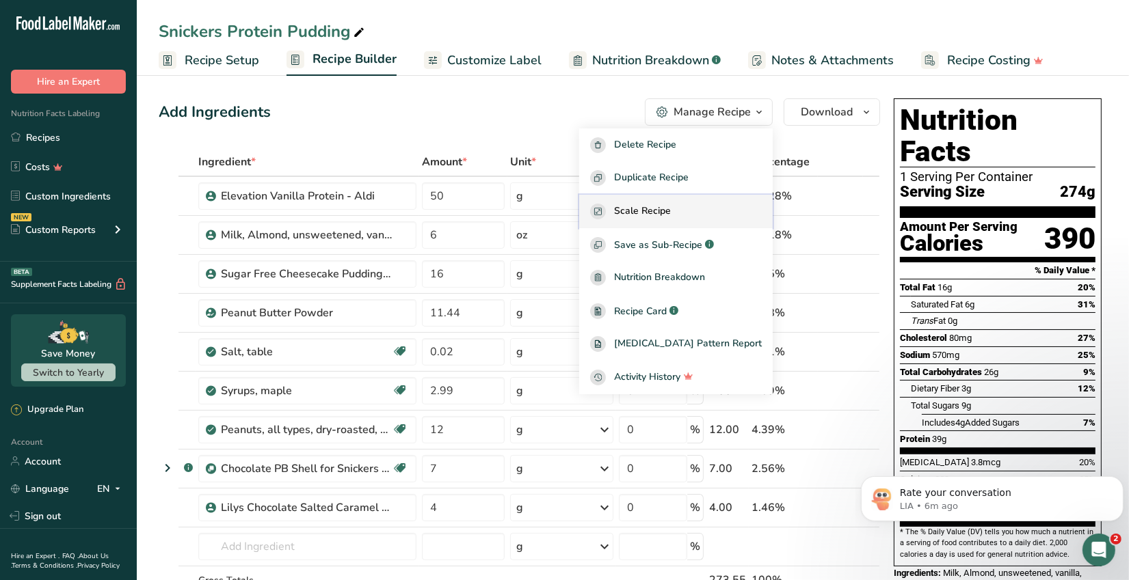
click at [671, 210] on span "Scale Recipe" at bounding box center [642, 212] width 57 height 16
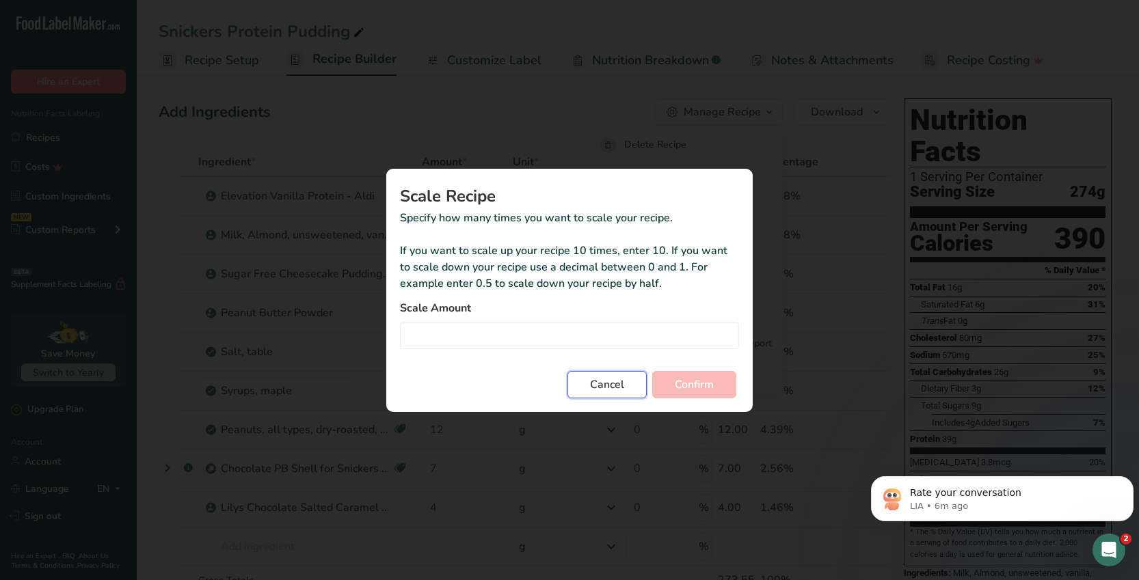
click at [597, 386] on span "Cancel" at bounding box center [607, 385] width 34 height 16
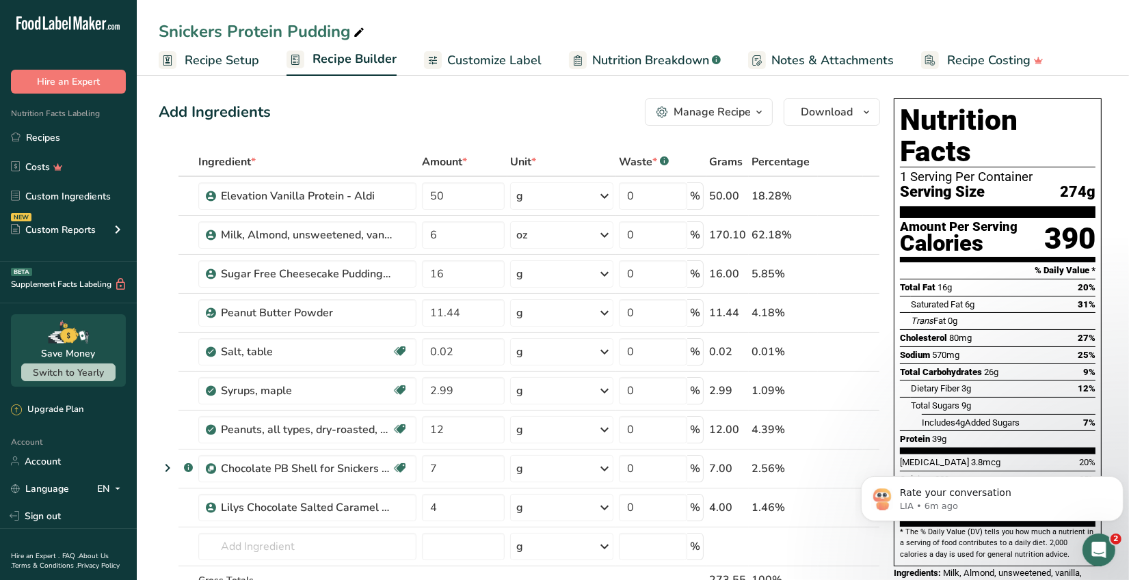
click at [760, 116] on icon "button" at bounding box center [758, 112] width 11 height 17
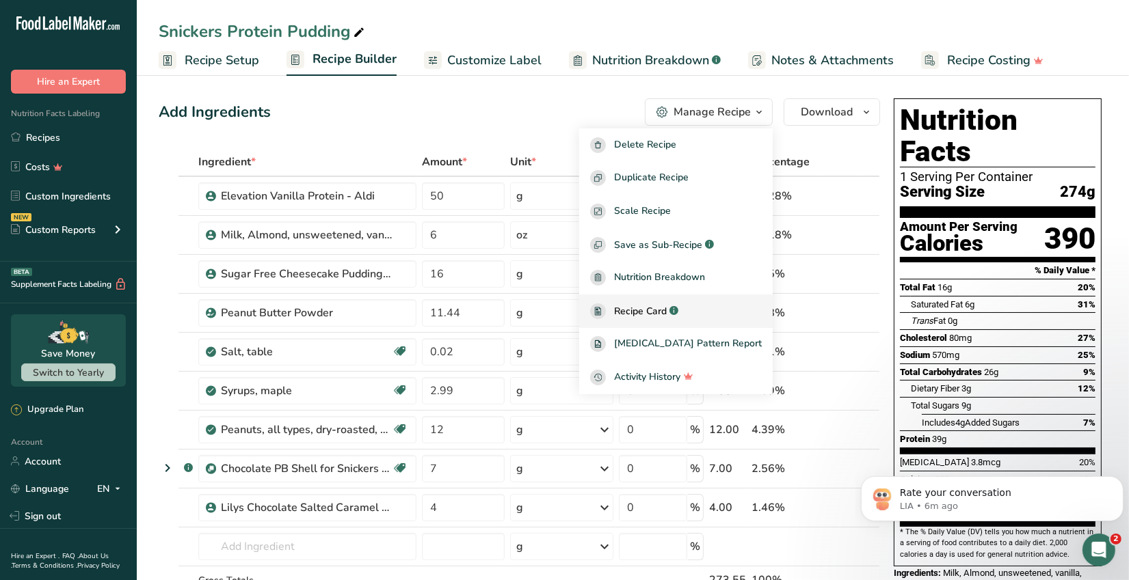
click at [666, 308] on span "Recipe Card" at bounding box center [640, 311] width 53 height 14
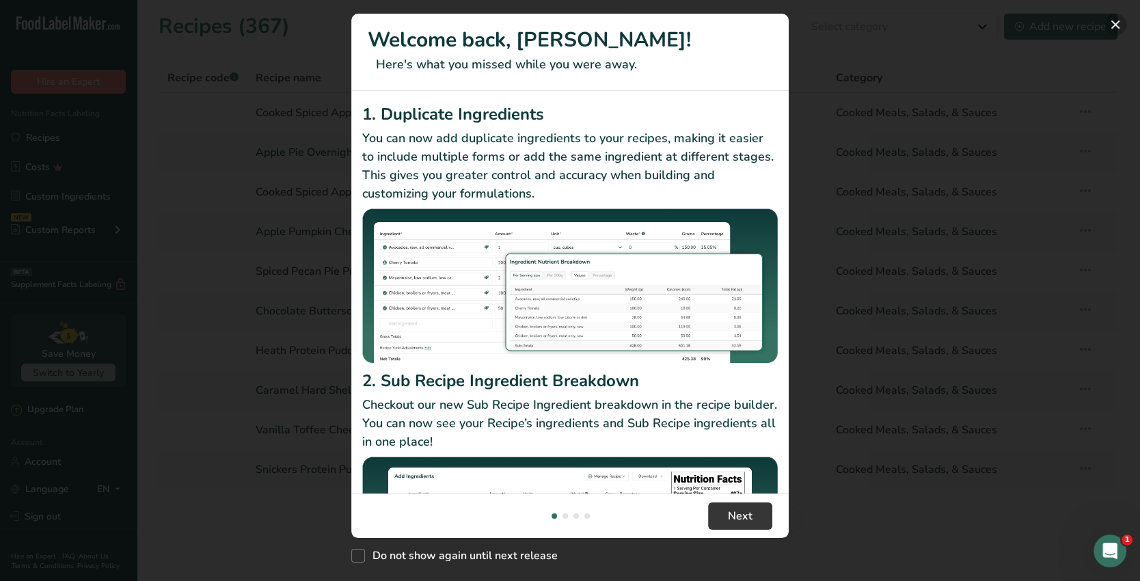
click at [1119, 20] on button "New Features" at bounding box center [1116, 25] width 22 height 22
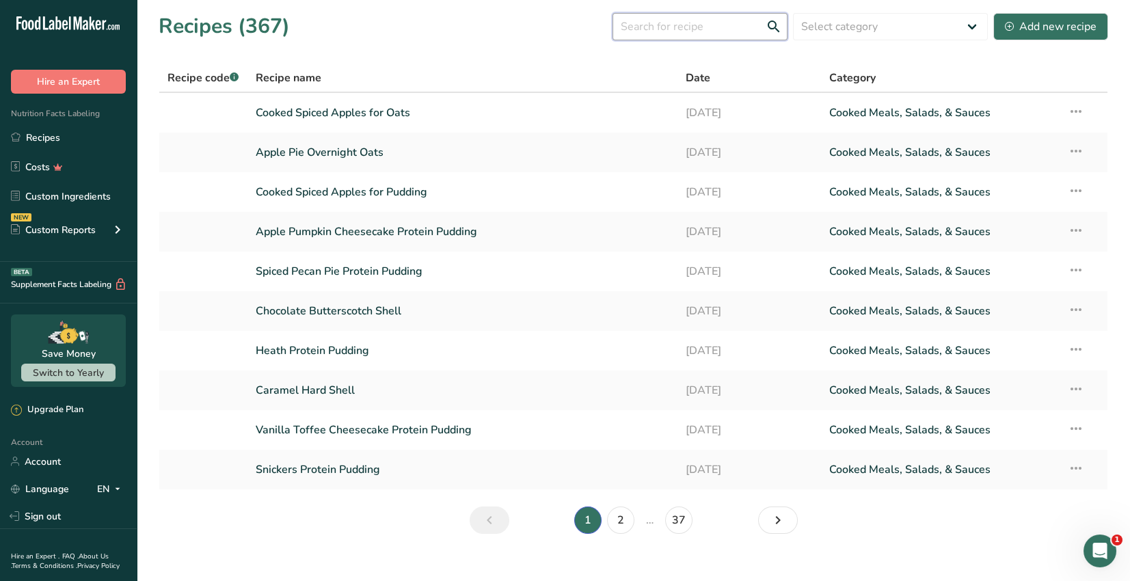
click at [670, 20] on input "text" at bounding box center [699, 26] width 175 height 27
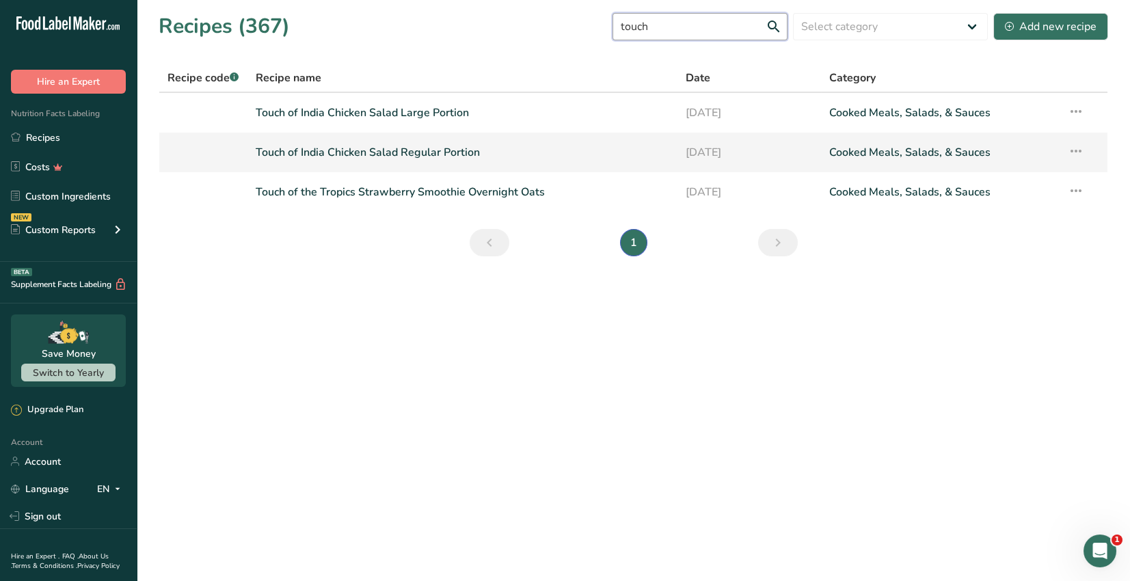
type input "touch"
click at [470, 162] on link "Touch of India Chicken Salad Regular Portion" at bounding box center [463, 152] width 414 height 29
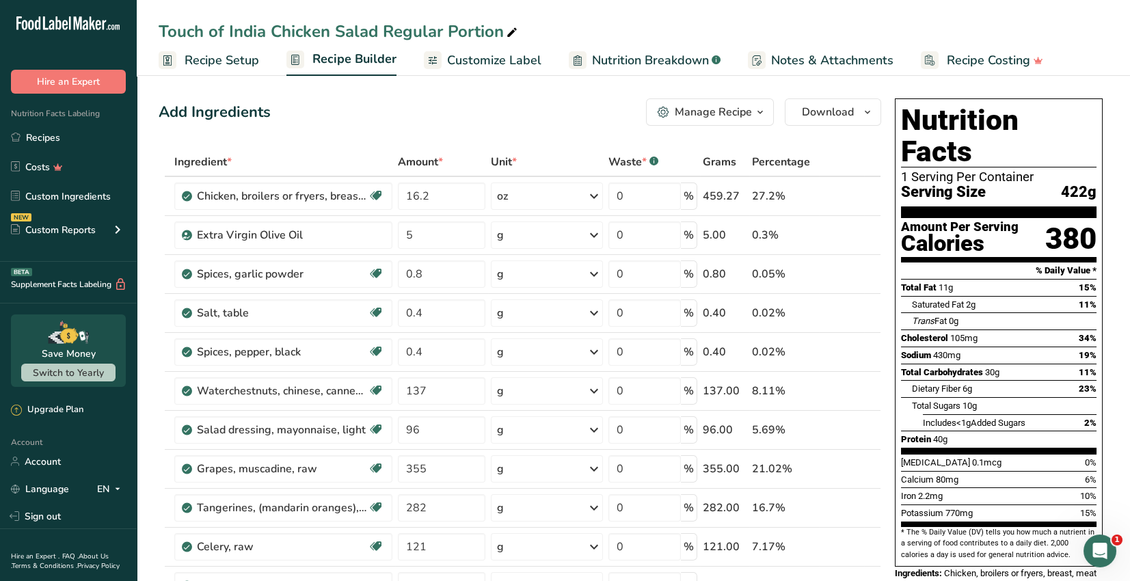
click at [755, 116] on icon "button" at bounding box center [760, 112] width 11 height 17
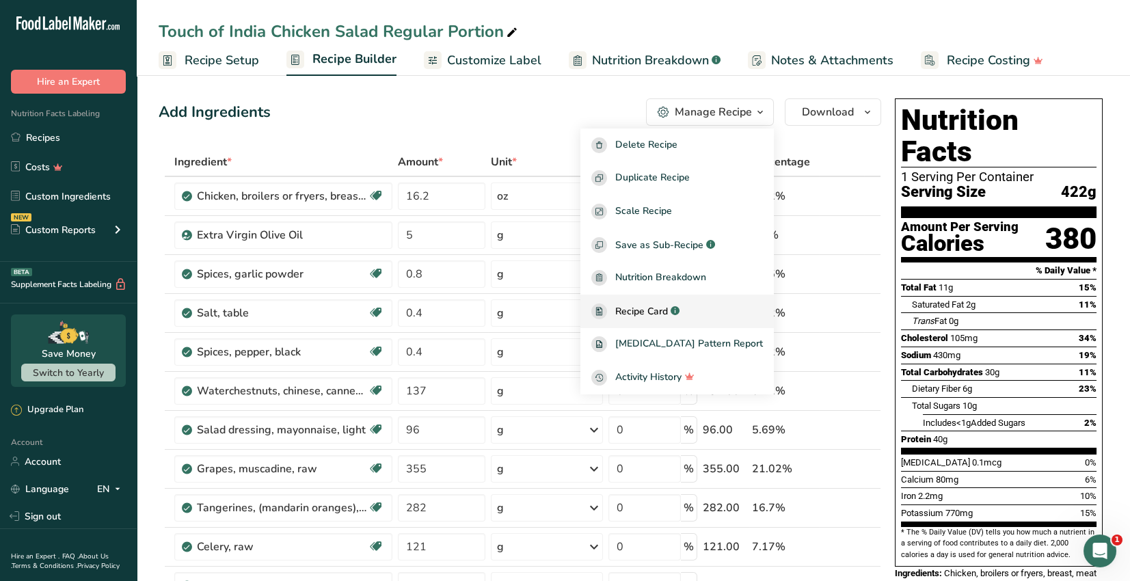
click at [668, 310] on span "Recipe Card" at bounding box center [641, 311] width 53 height 14
